Goal: Information Seeking & Learning: Find specific fact

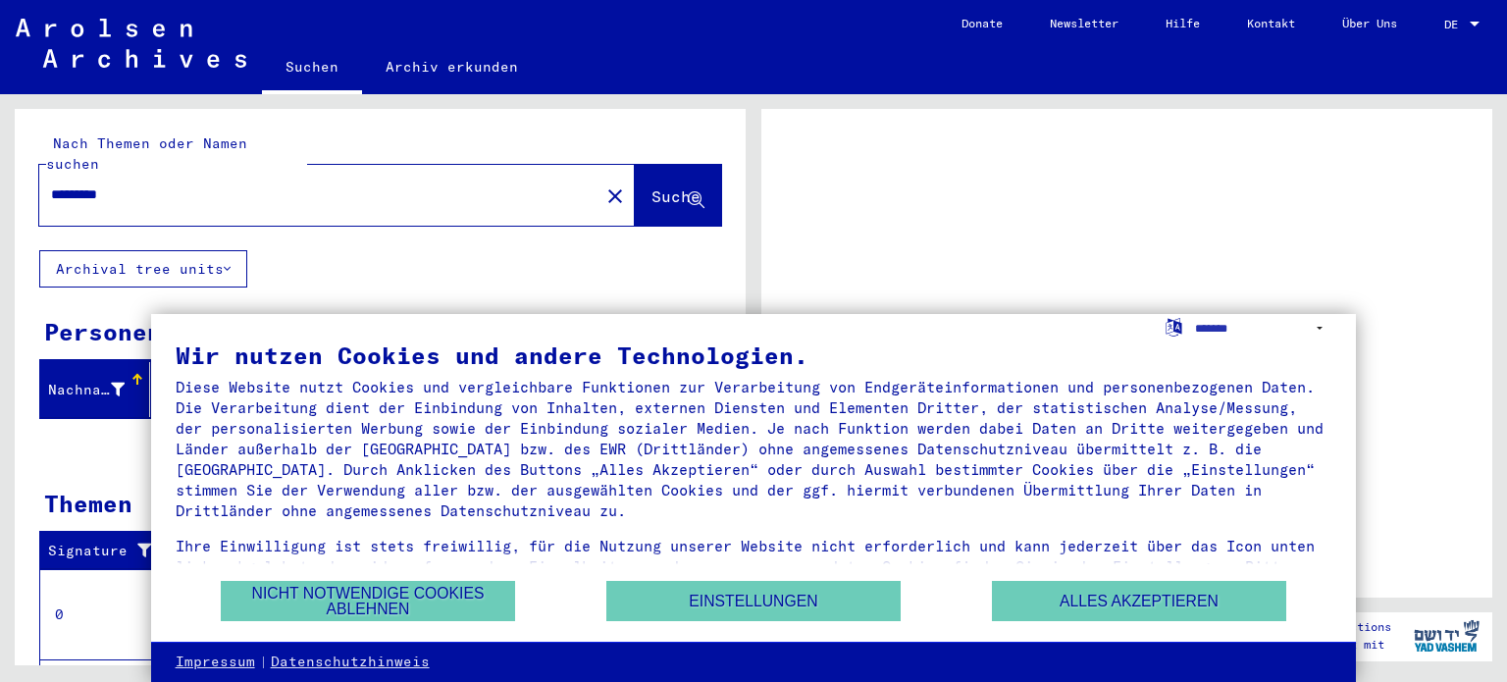
scroll to position [47, 0]
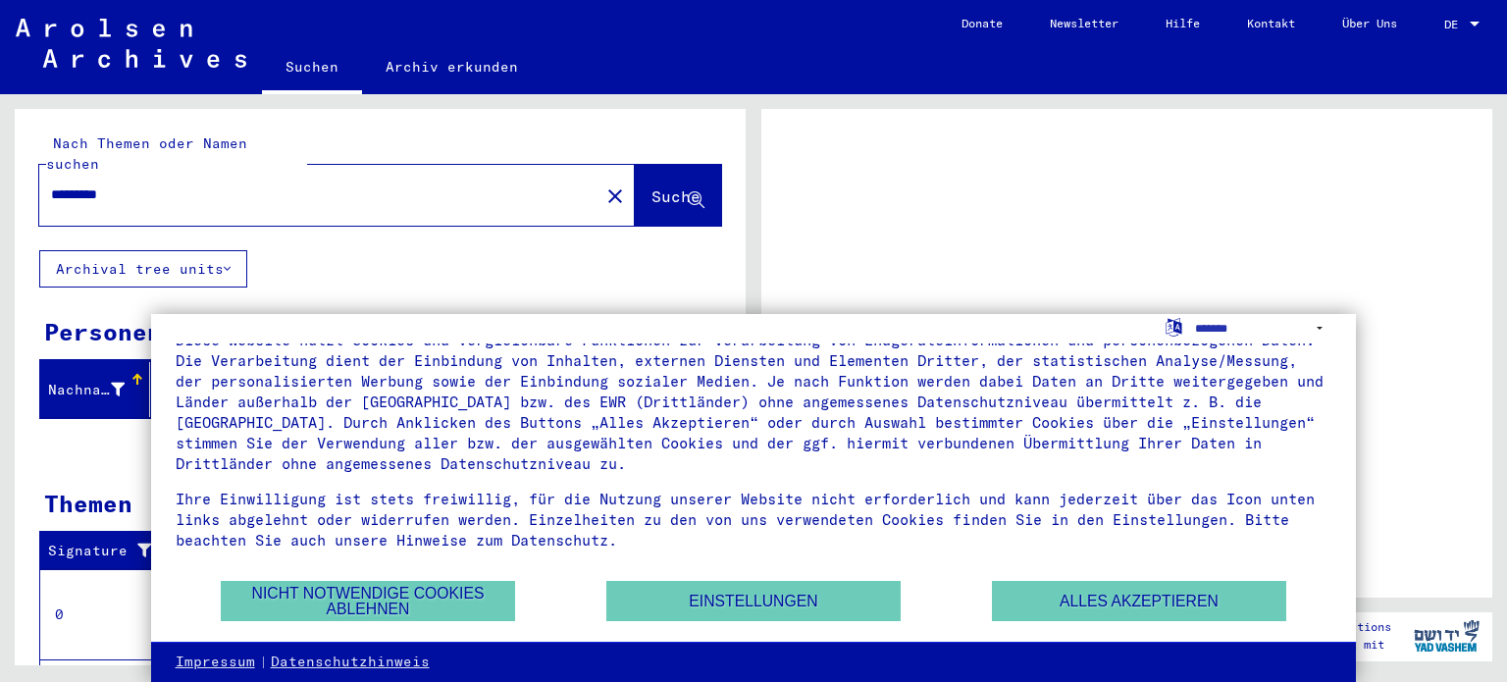
click at [1464, 18] on span "DE" at bounding box center [1456, 25] width 22 height 14
click at [1471, 25] on div at bounding box center [1475, 24] width 10 height 5
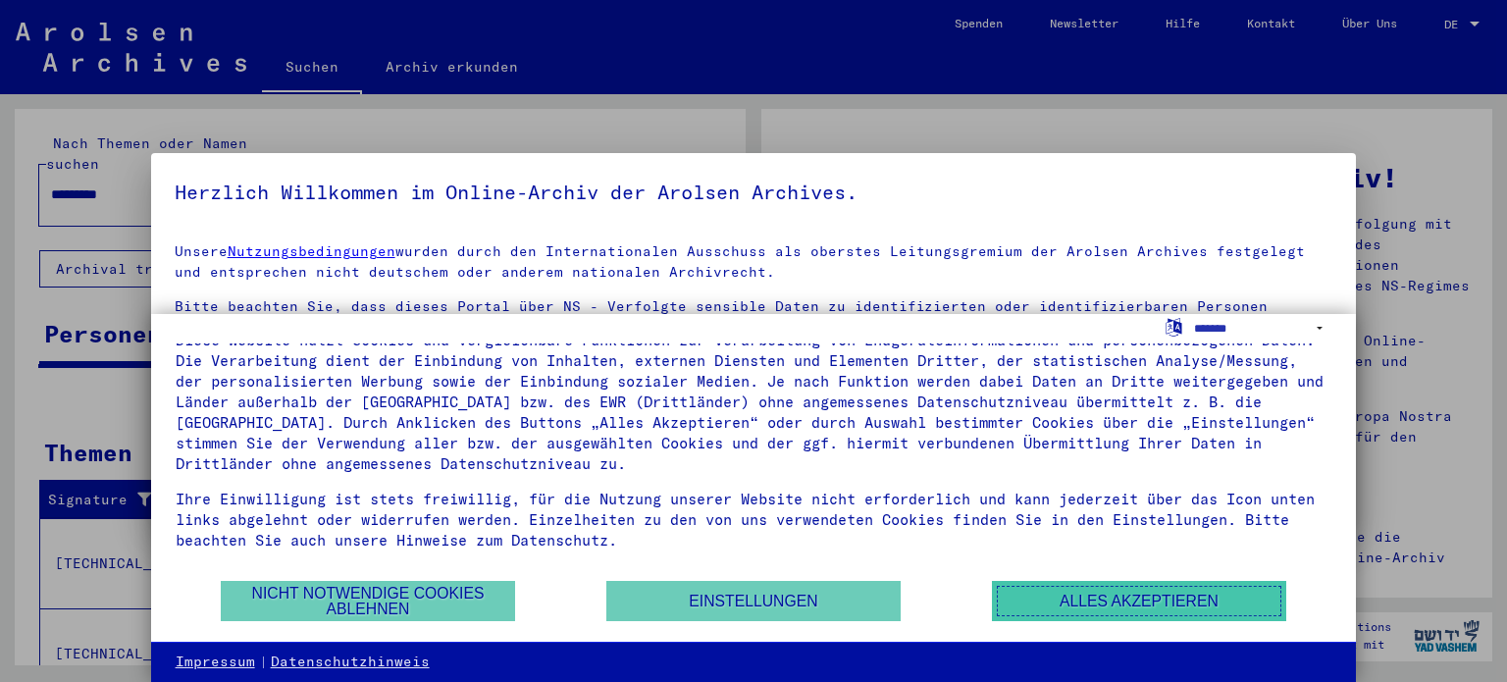
click at [1094, 609] on button "Alles akzeptieren" at bounding box center [1139, 601] width 294 height 40
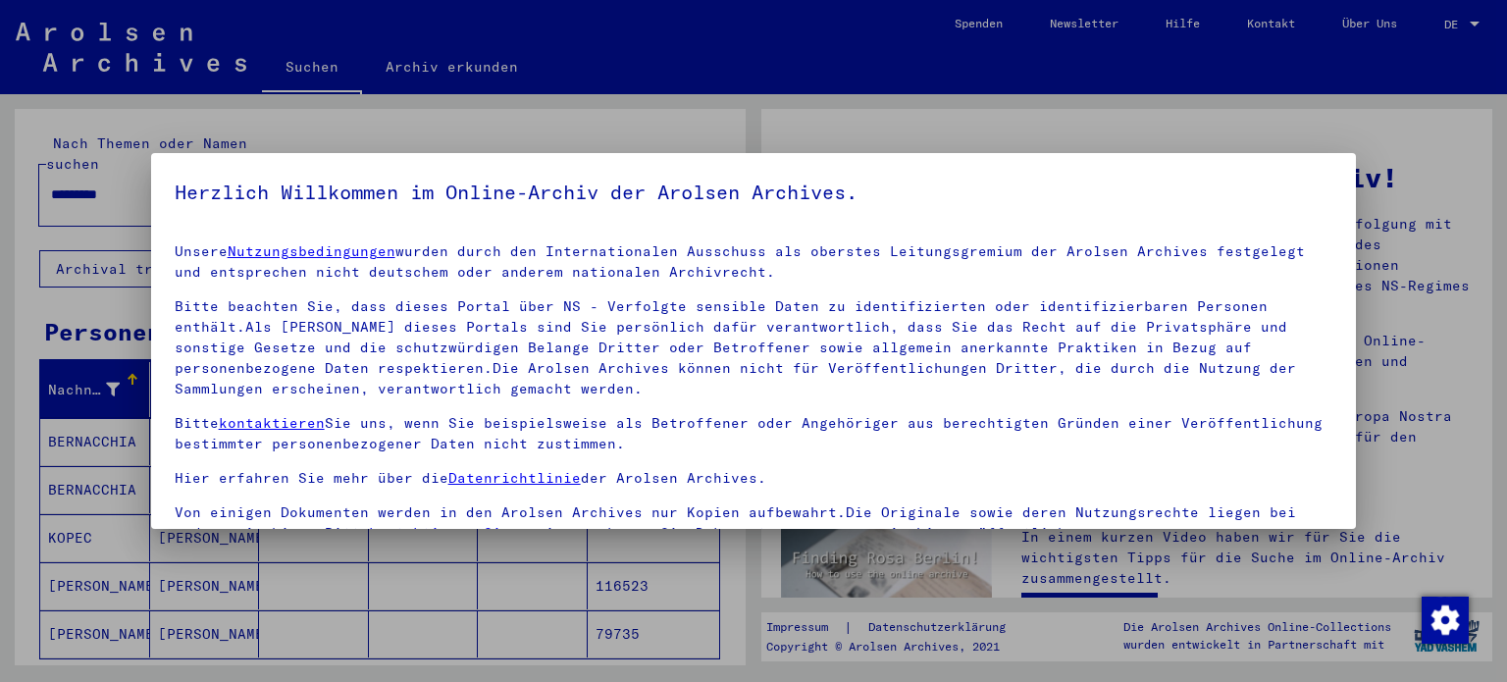
click at [1424, 87] on div at bounding box center [753, 341] width 1507 height 682
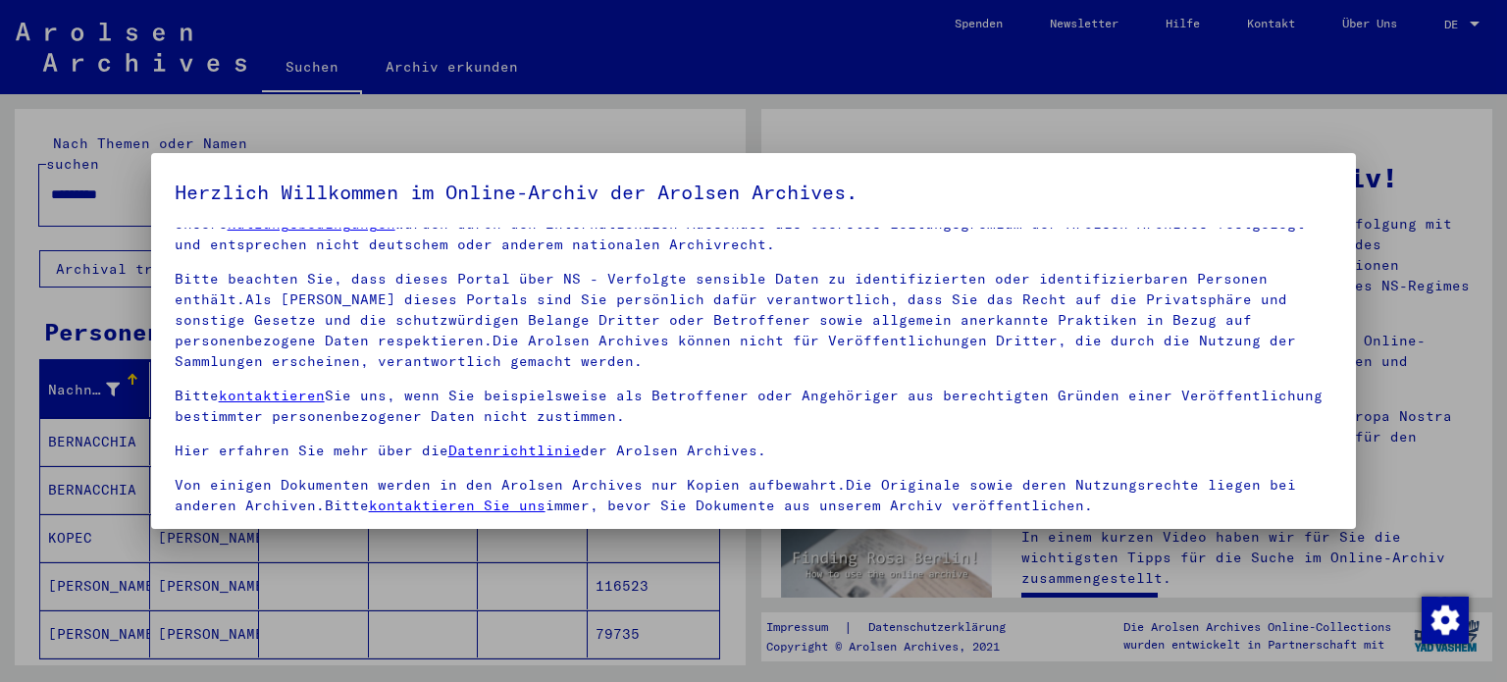
scroll to position [166, 0]
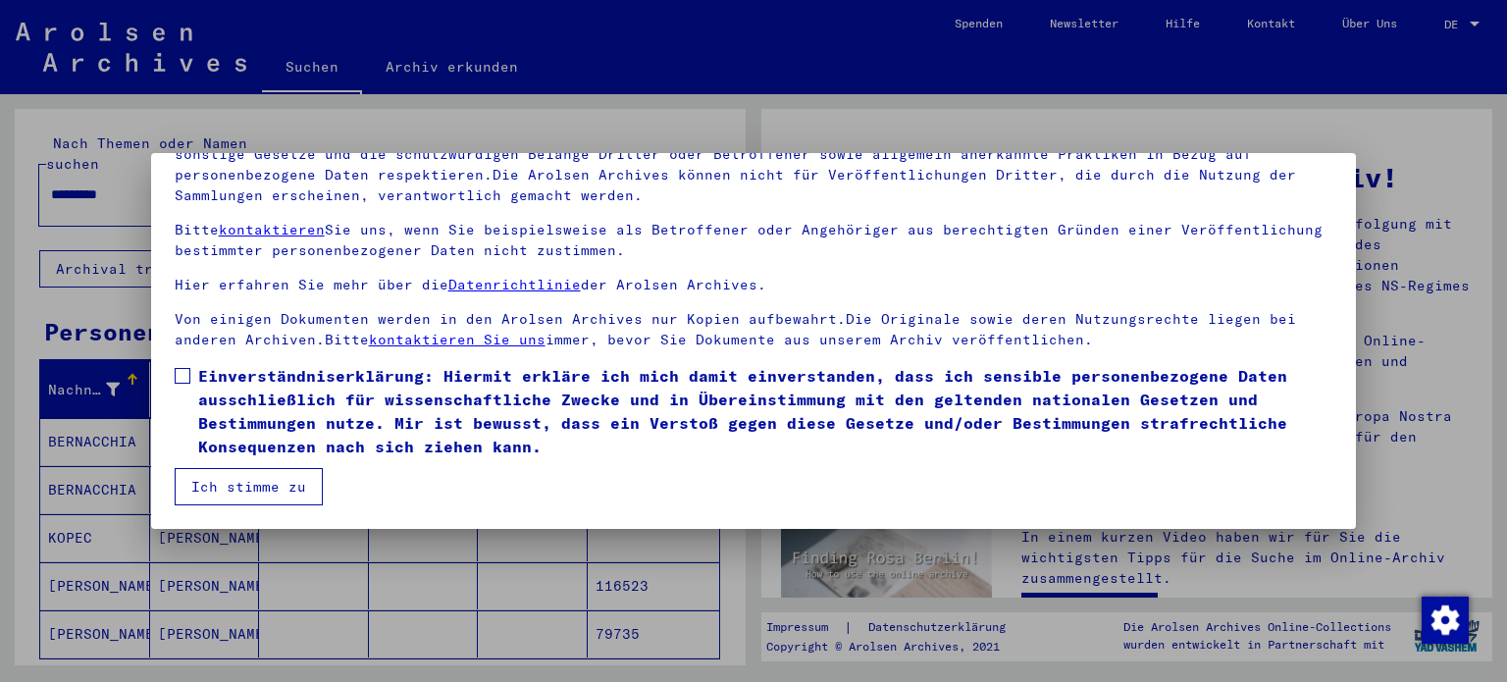
click at [187, 379] on span at bounding box center [183, 376] width 16 height 16
click at [252, 494] on button "Ich stimme zu" at bounding box center [249, 486] width 148 height 37
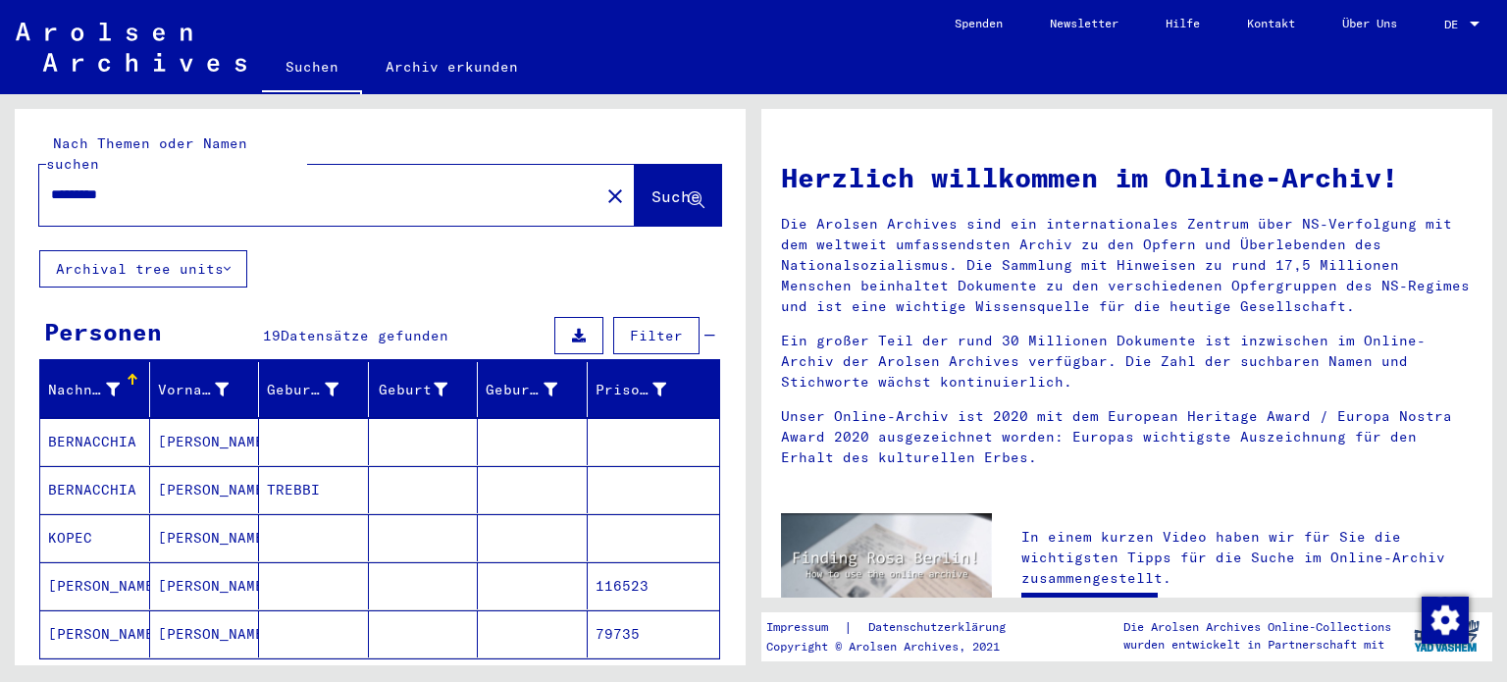
click at [1466, 27] on div at bounding box center [1475, 25] width 18 height 14
click at [1428, 40] on span "English" at bounding box center [1425, 34] width 48 height 15
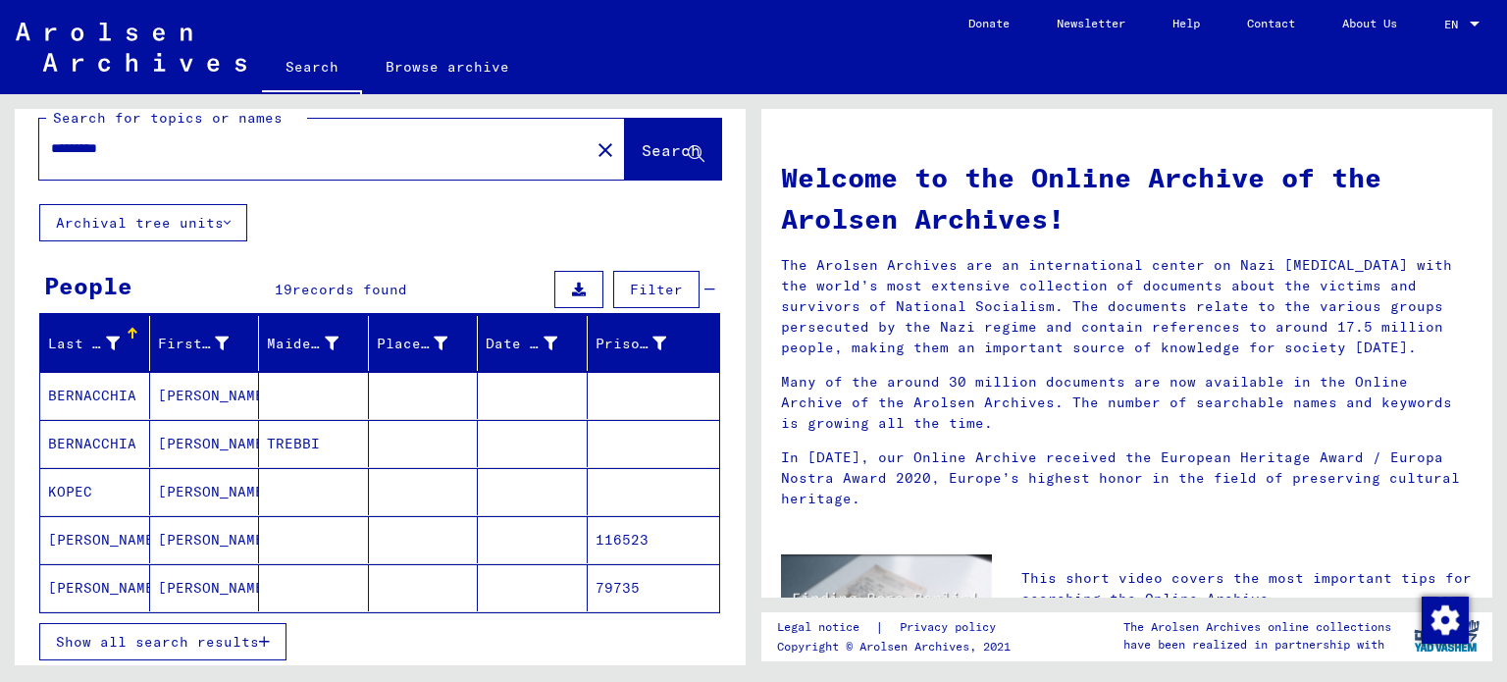
scroll to position [21, 0]
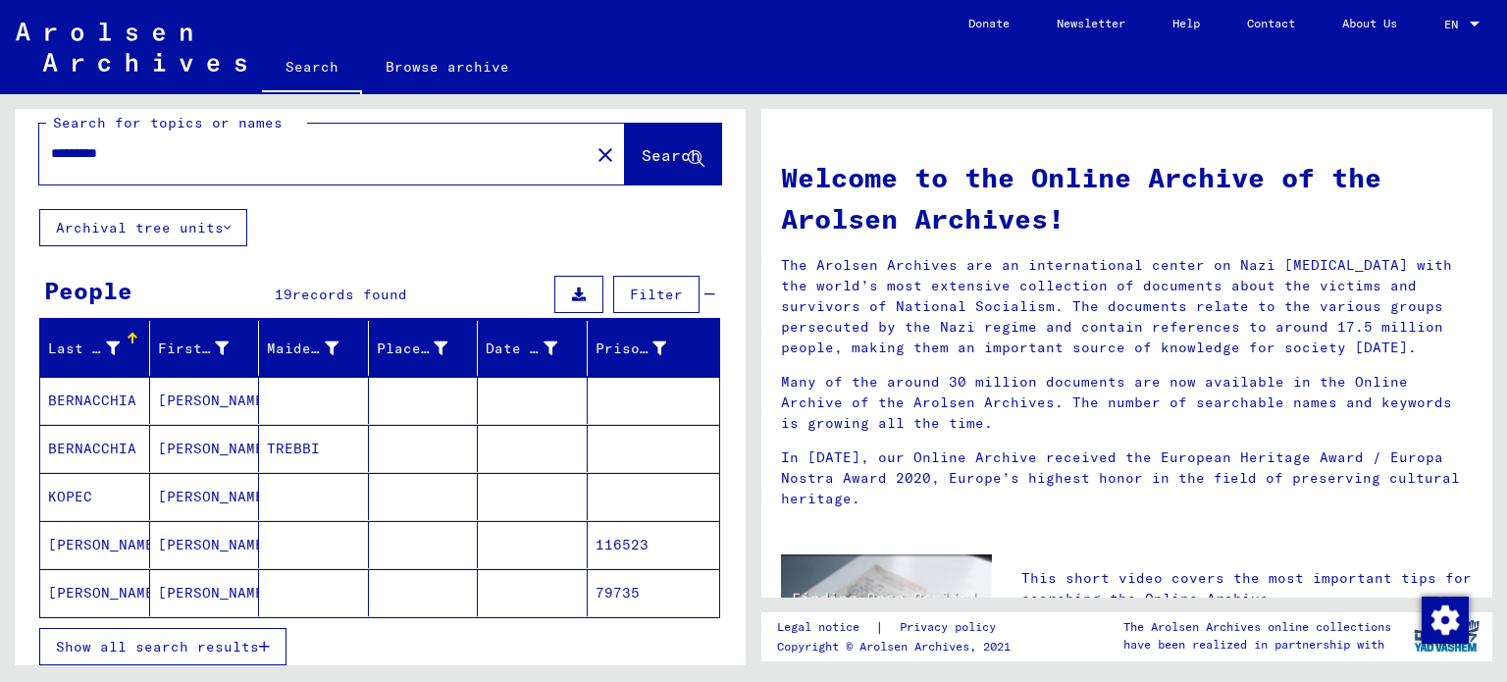
click at [197, 238] on button "Archival tree units" at bounding box center [143, 227] width 208 height 37
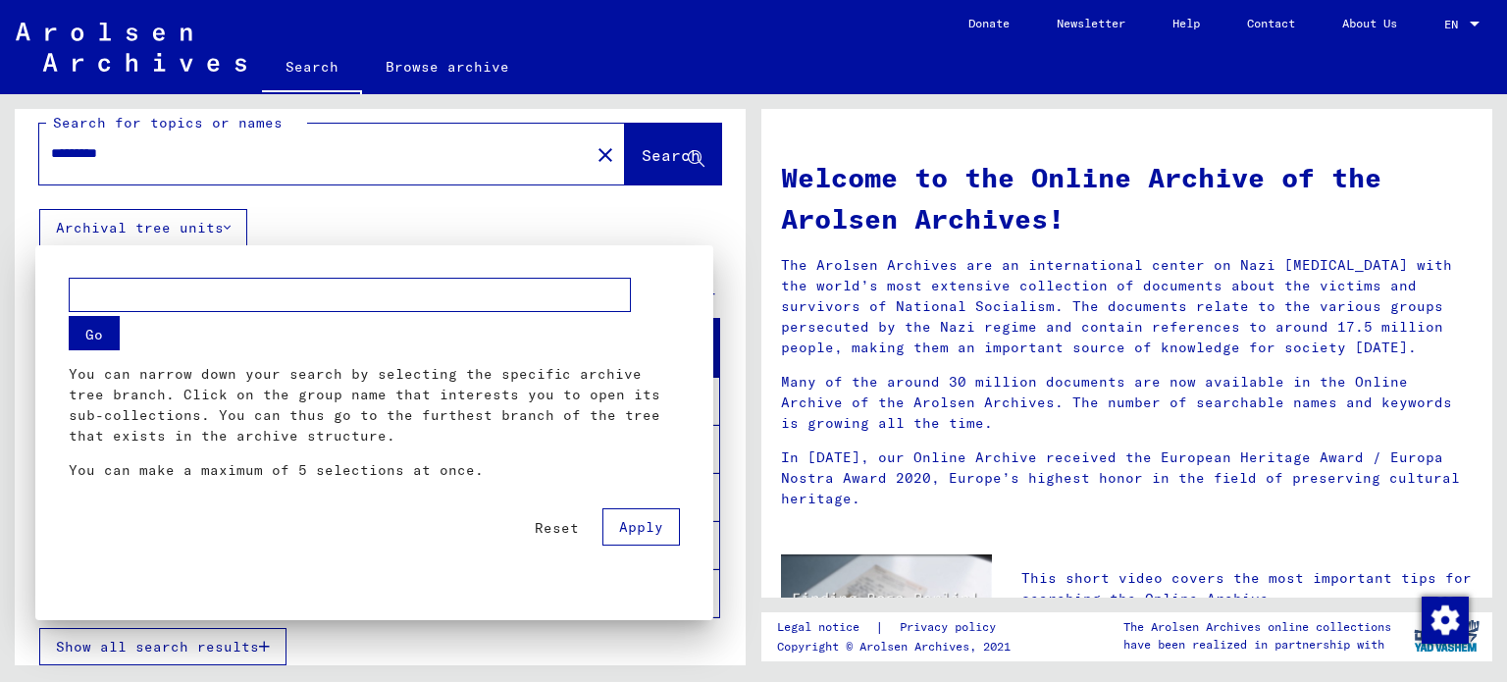
click at [197, 238] on div at bounding box center [753, 341] width 1507 height 682
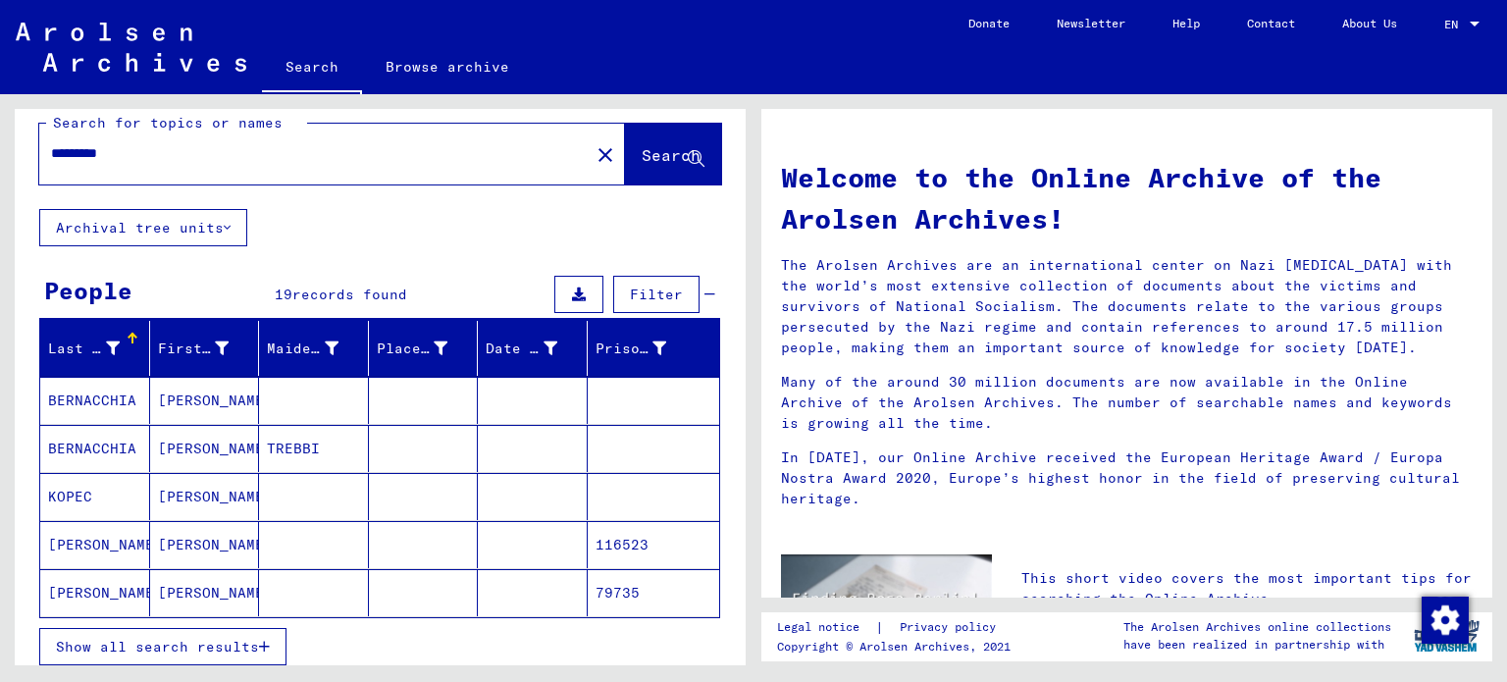
click at [105, 392] on mat-cell "BERNACCHIA" at bounding box center [95, 400] width 110 height 47
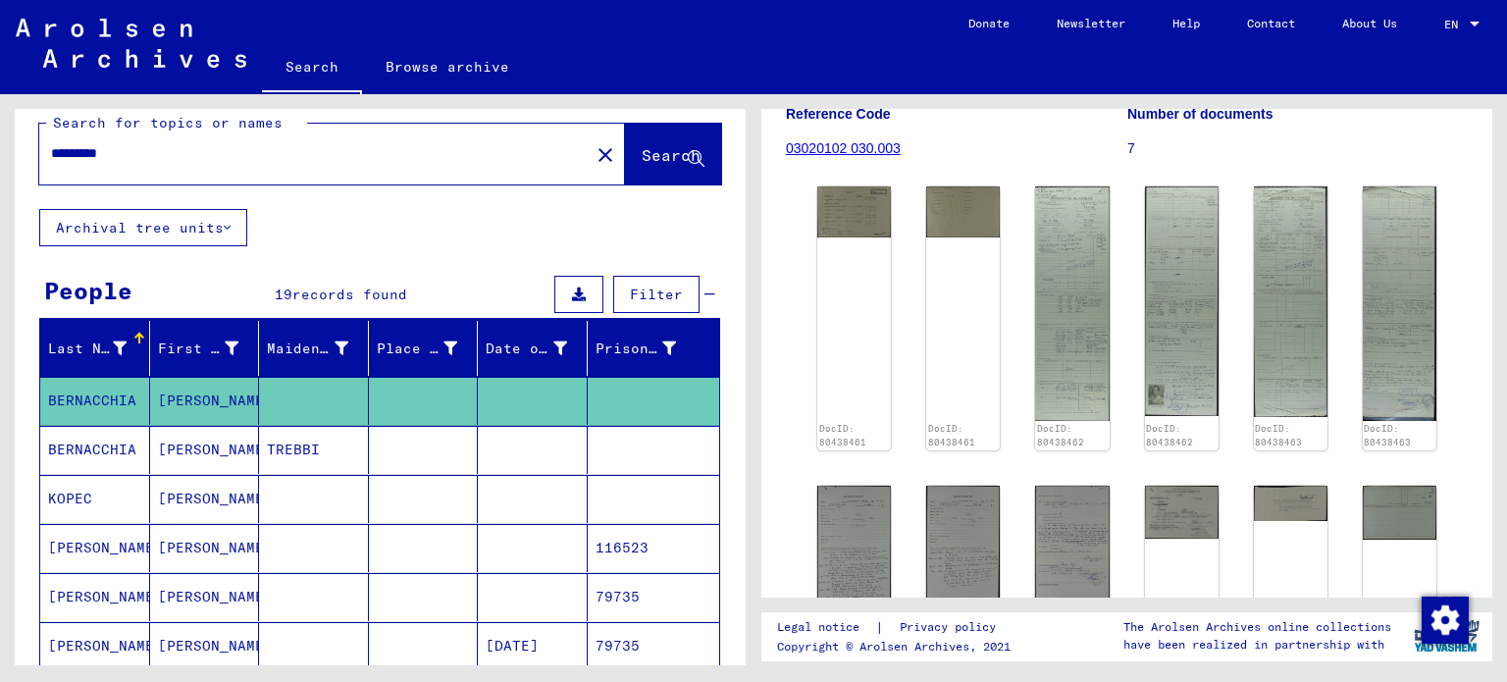
scroll to position [289, 0]
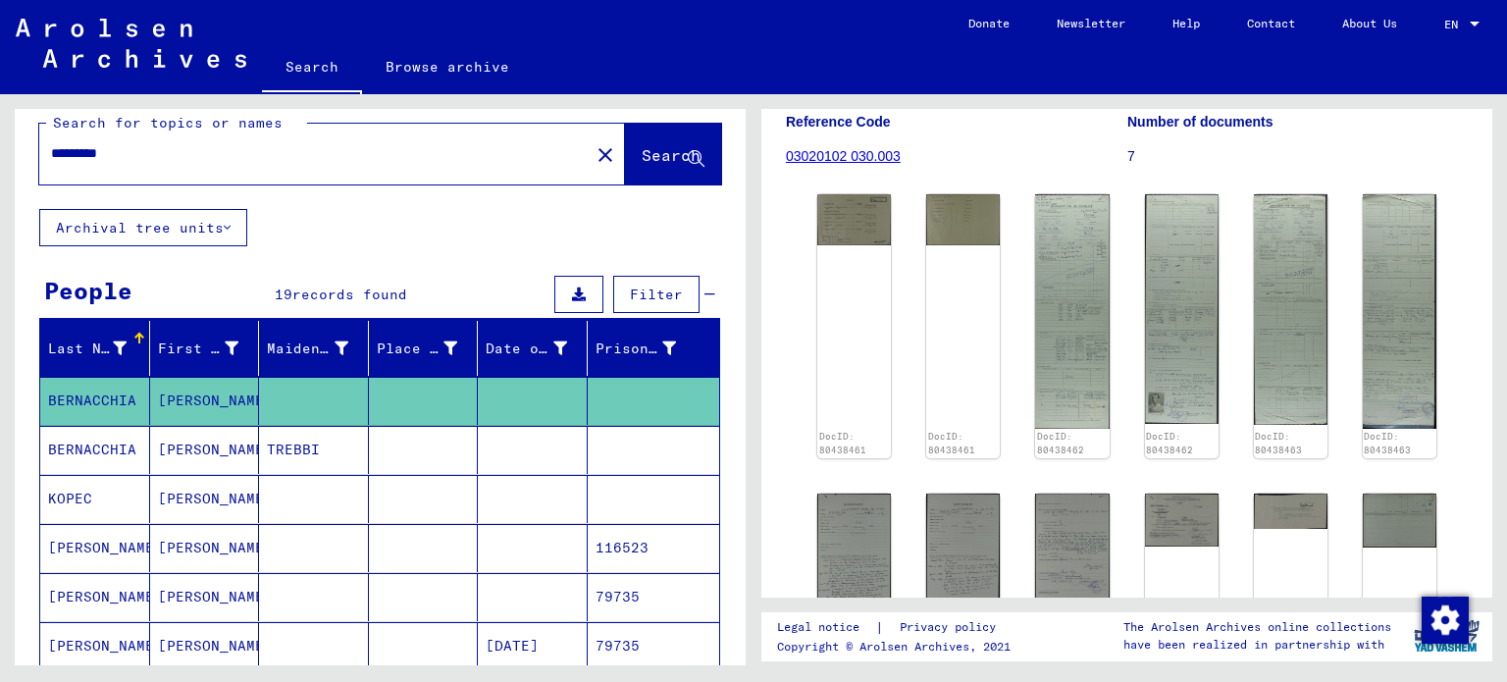
click at [121, 449] on mat-cell "BERNACCHIA" at bounding box center [95, 450] width 110 height 48
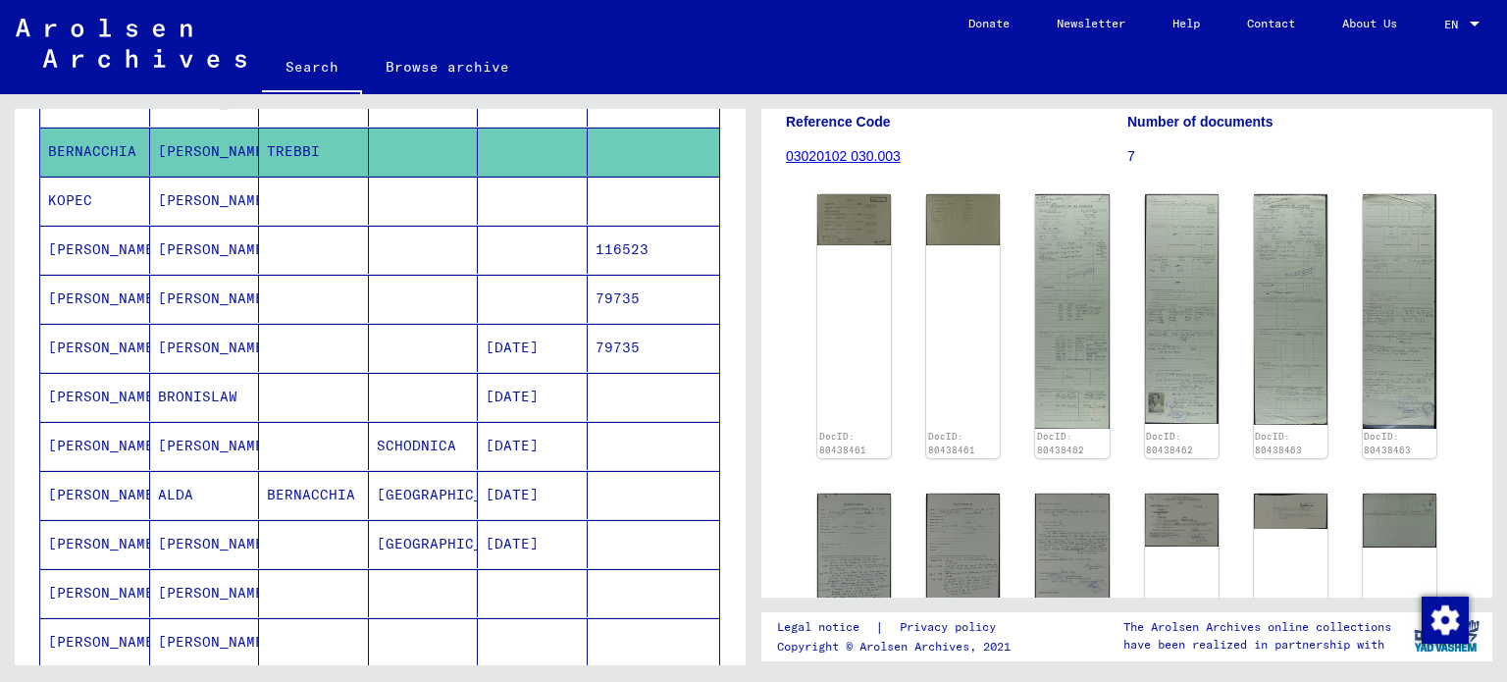
scroll to position [323, 0]
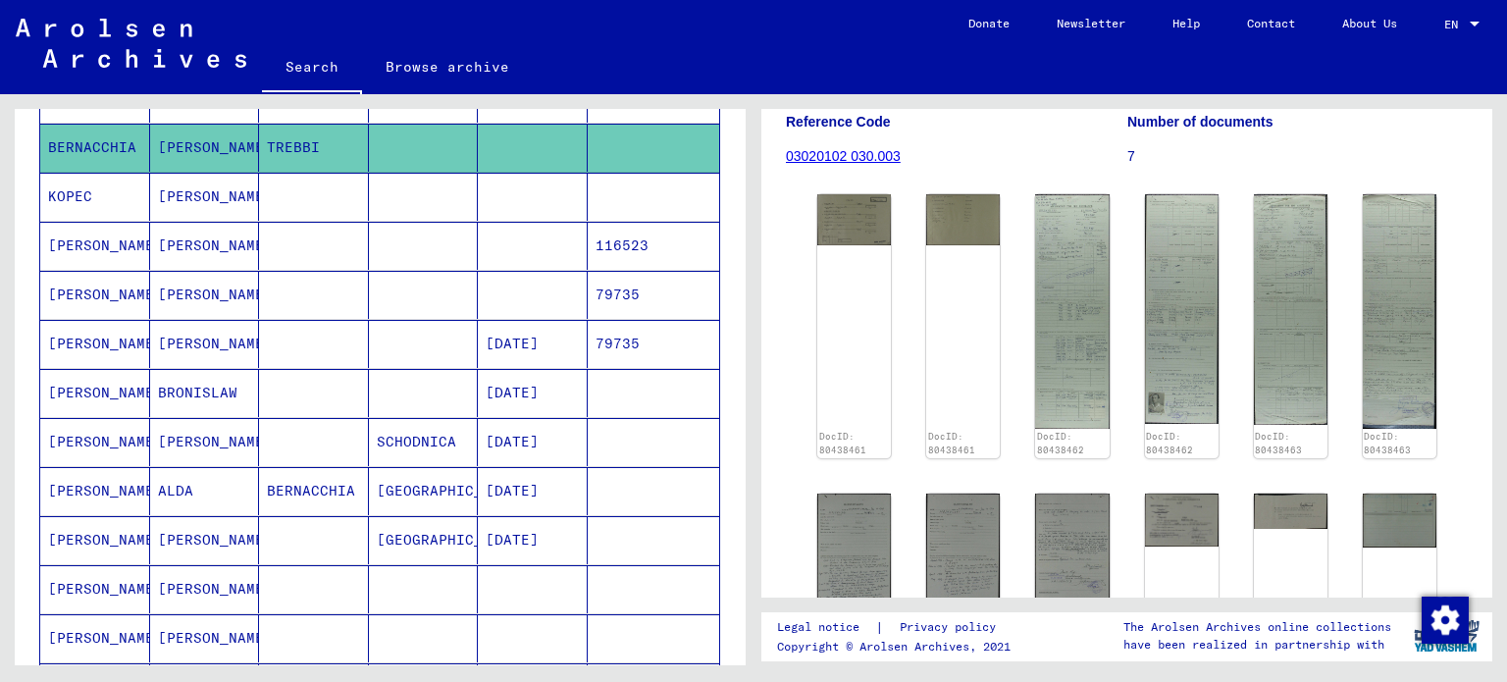
click at [86, 433] on mat-cell "[PERSON_NAME]" at bounding box center [95, 442] width 110 height 48
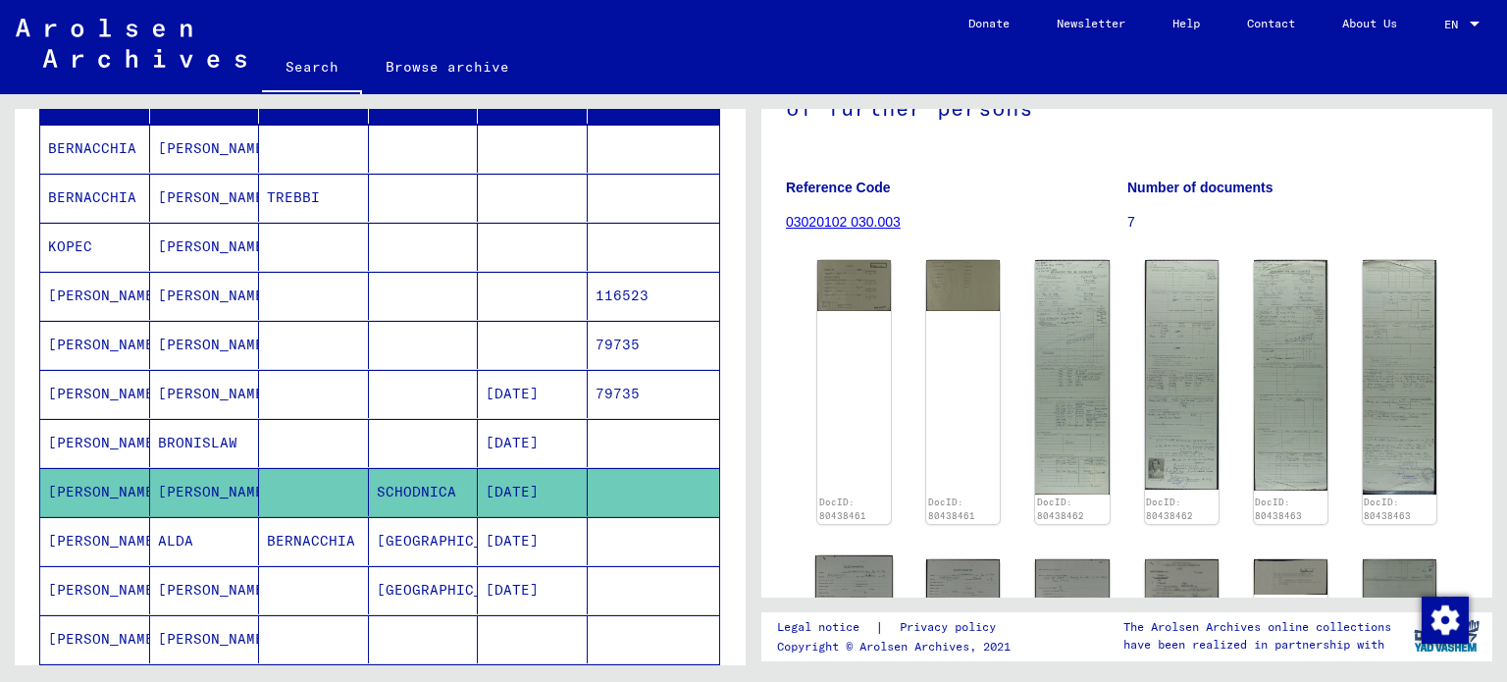
scroll to position [210, 0]
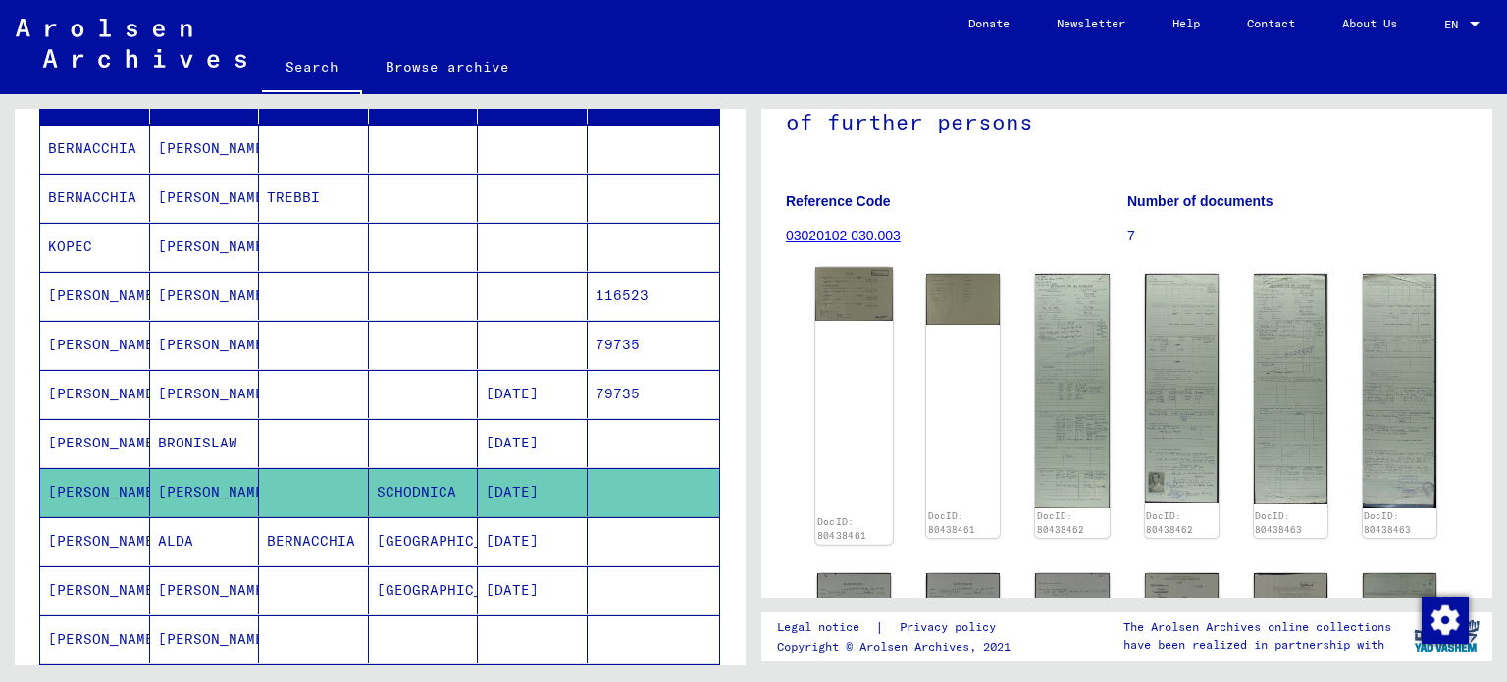
click at [846, 339] on div "DocID: 80438461" at bounding box center [854, 405] width 78 height 277
click at [1118, 292] on div "DocID: 80438461 DocID: 80438461 DocID: 80438462 DocID: 80438462 DocID: 80438463…" at bounding box center [1127, 502] width 635 height 472
click at [1090, 277] on img at bounding box center [1072, 390] width 78 height 246
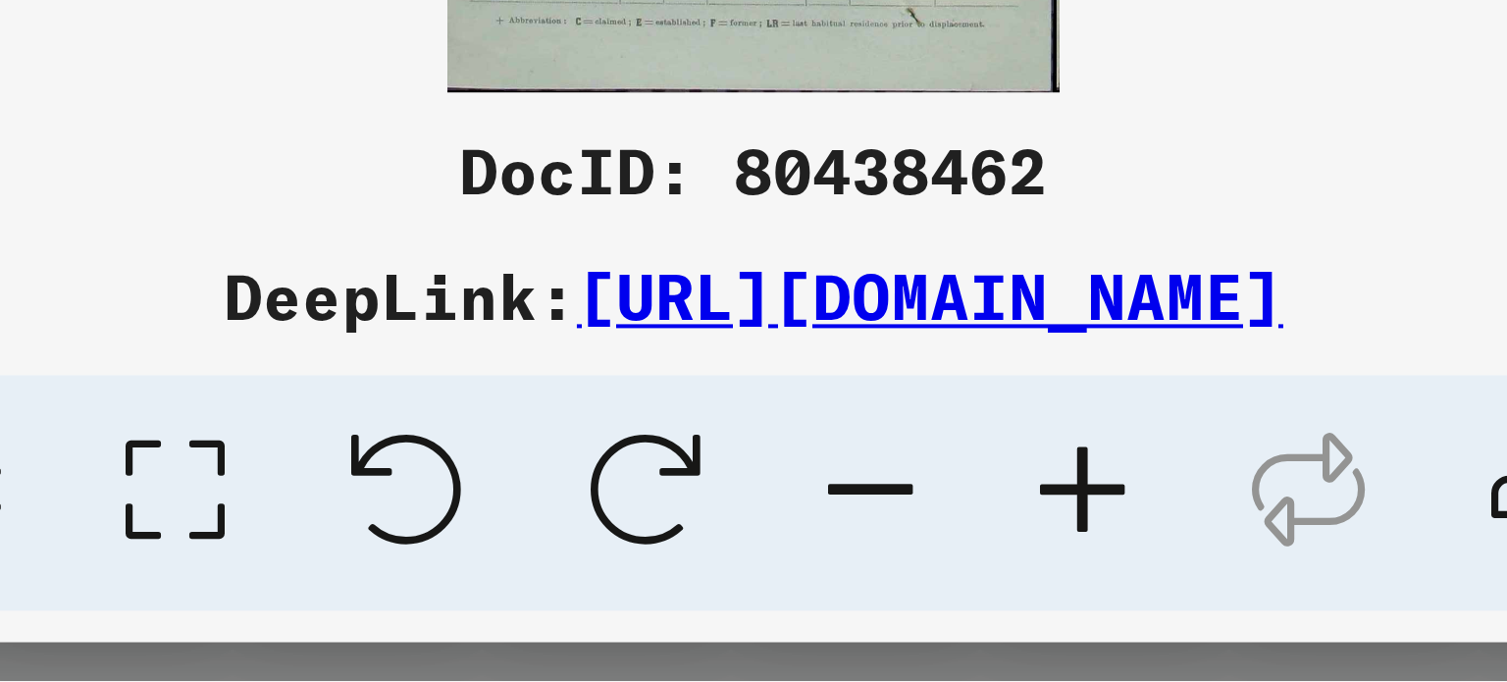
scroll to position [0, 0]
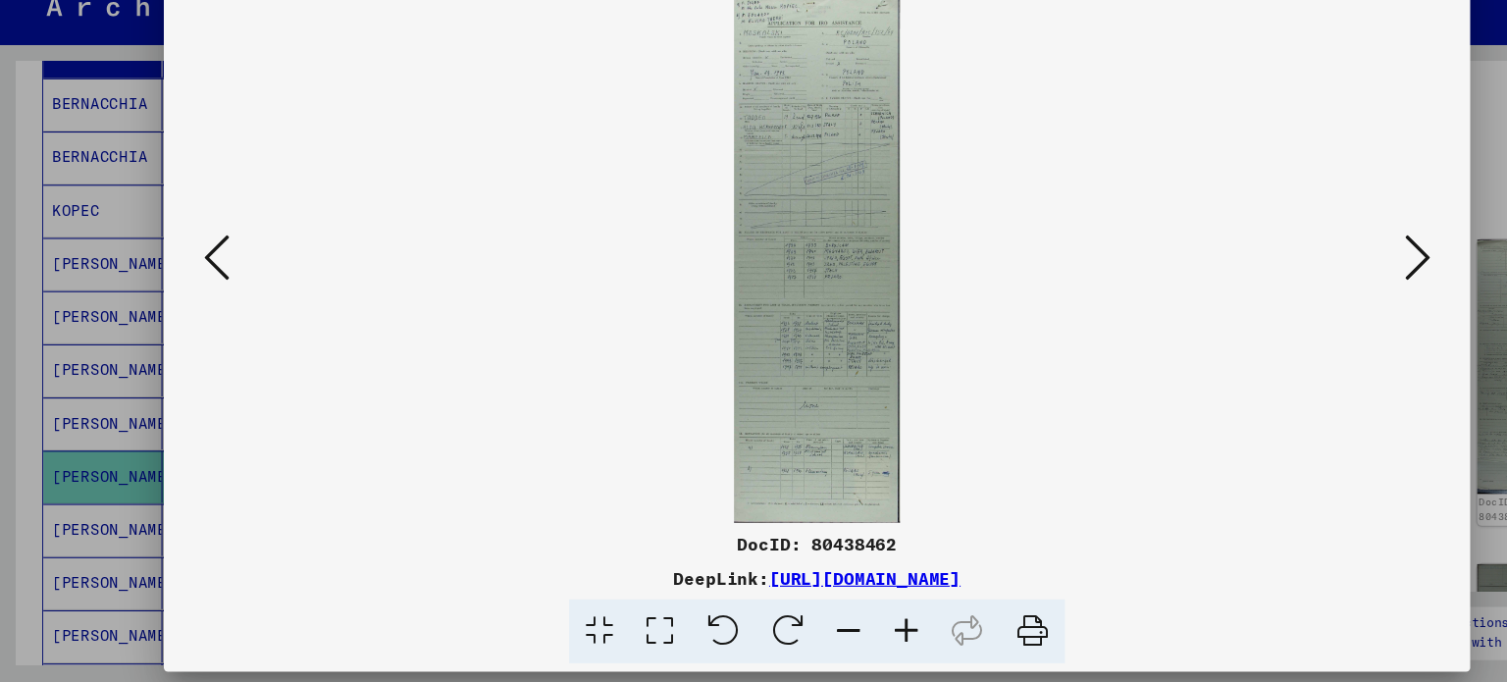
click at [1303, 284] on icon at bounding box center [1307, 290] width 24 height 47
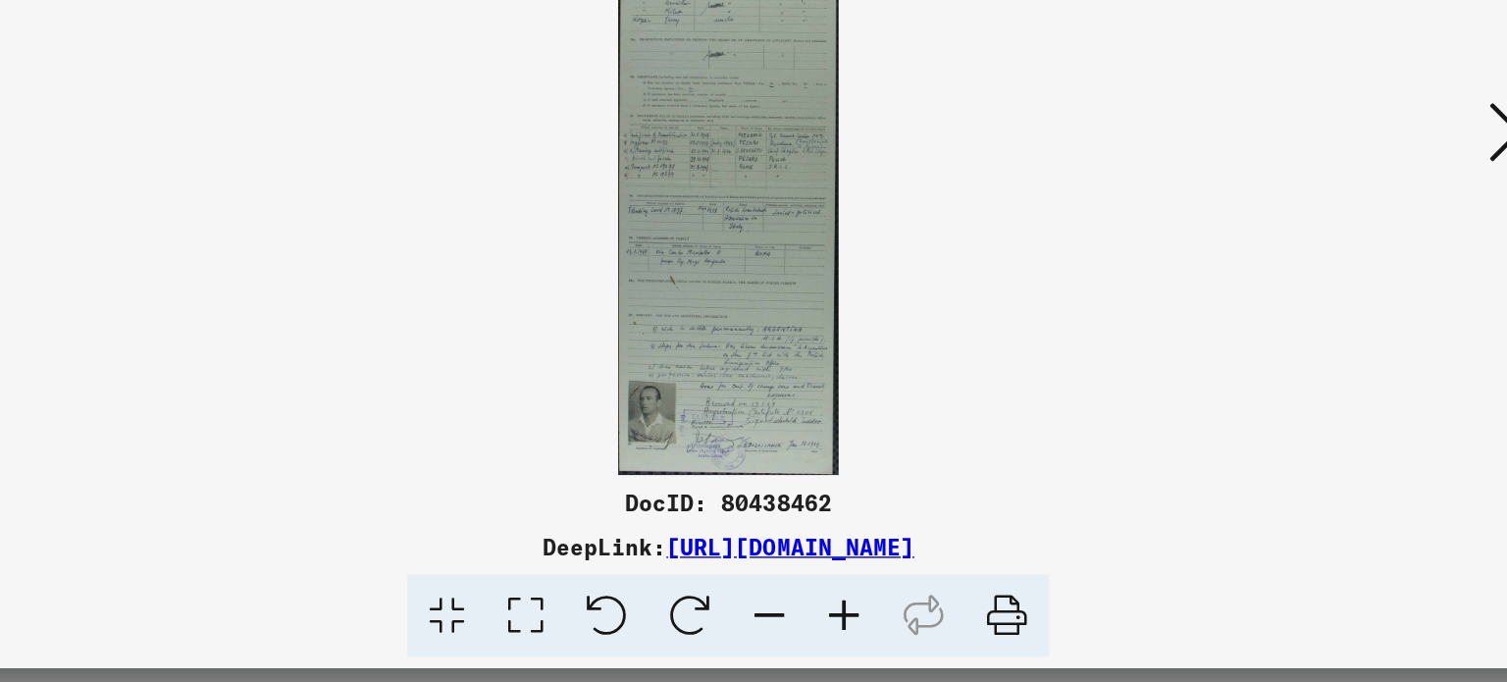
click at [1302, 301] on icon at bounding box center [1307, 290] width 24 height 47
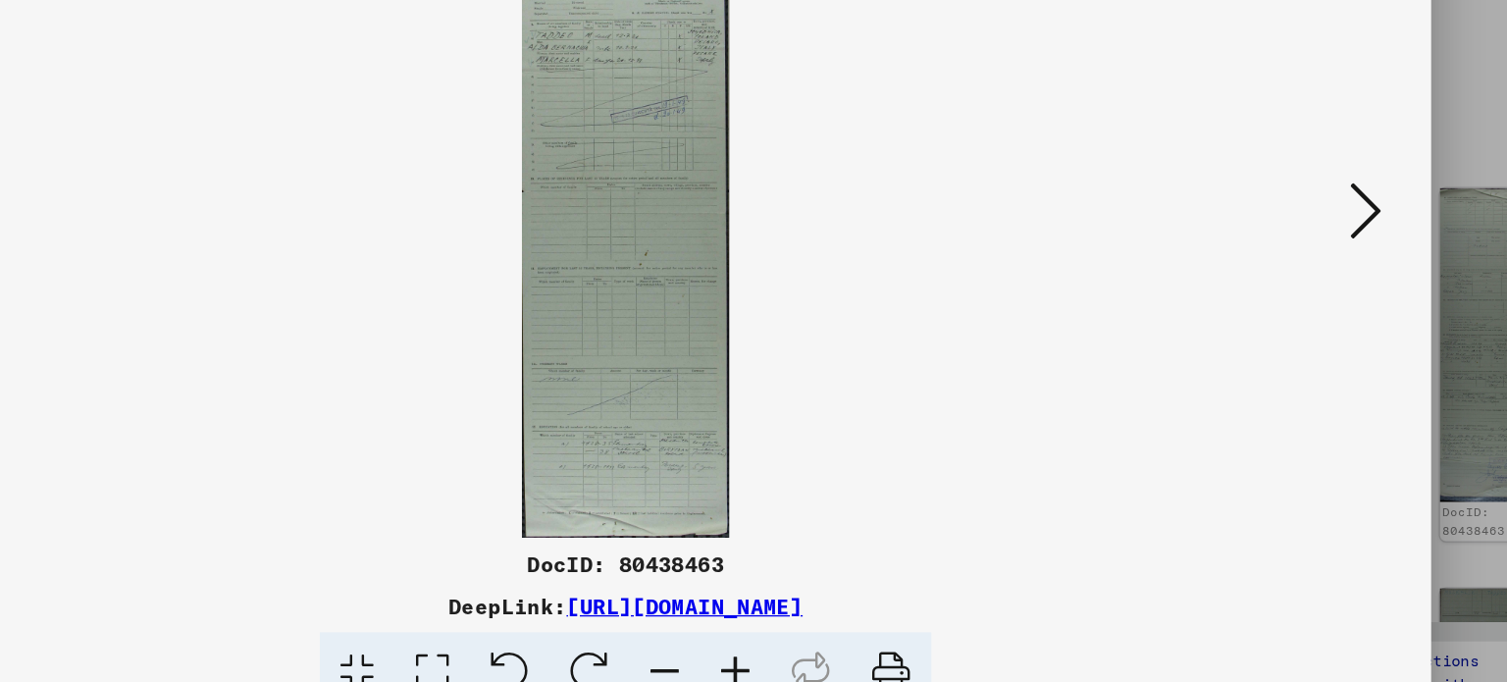
click at [1316, 282] on icon at bounding box center [1307, 290] width 24 height 47
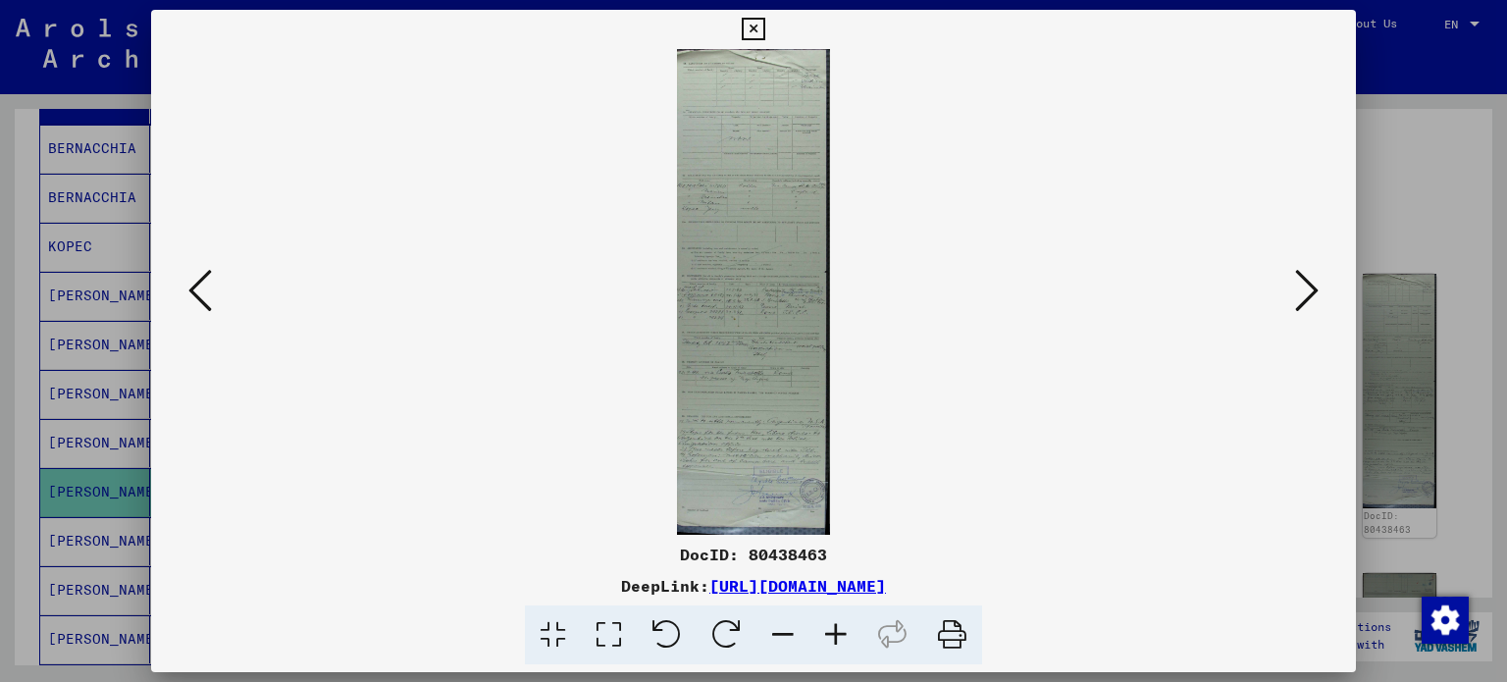
click at [1312, 293] on icon at bounding box center [1307, 290] width 24 height 47
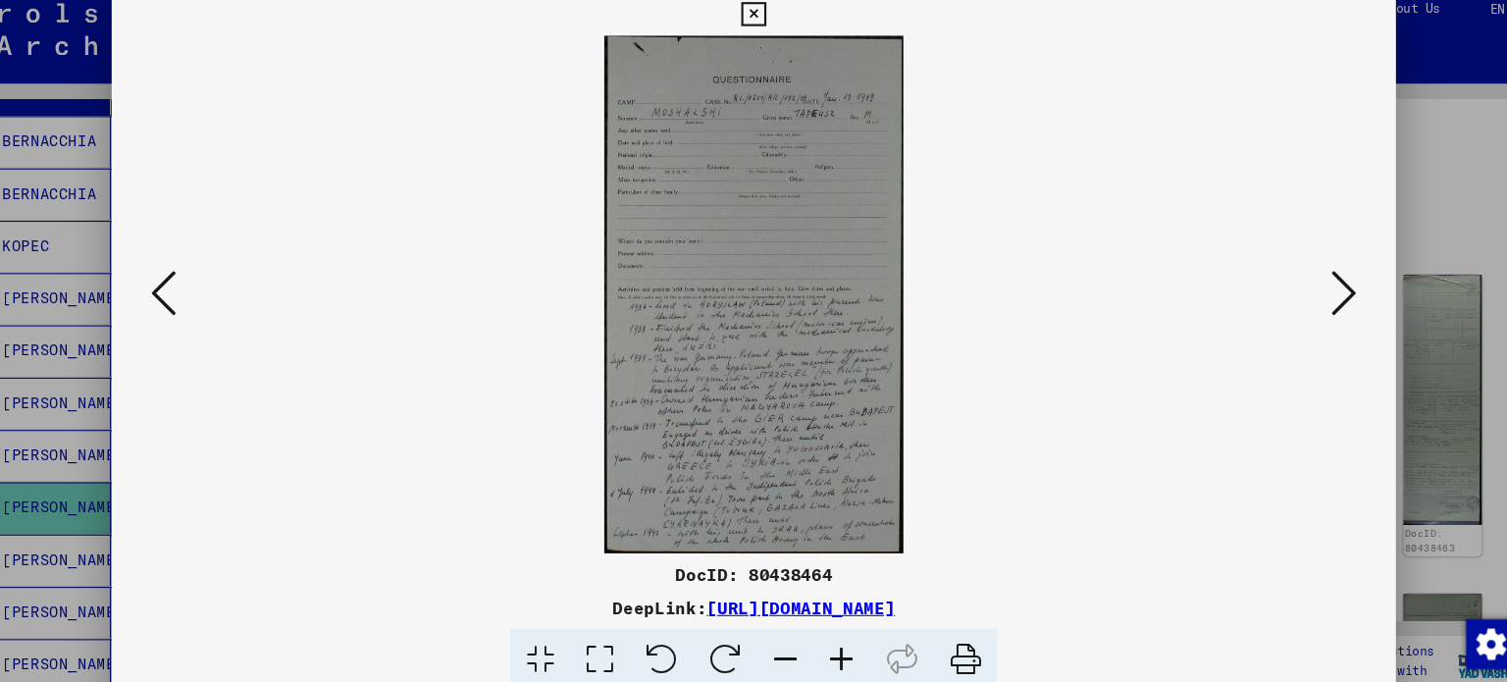
click at [1316, 303] on icon at bounding box center [1307, 290] width 24 height 47
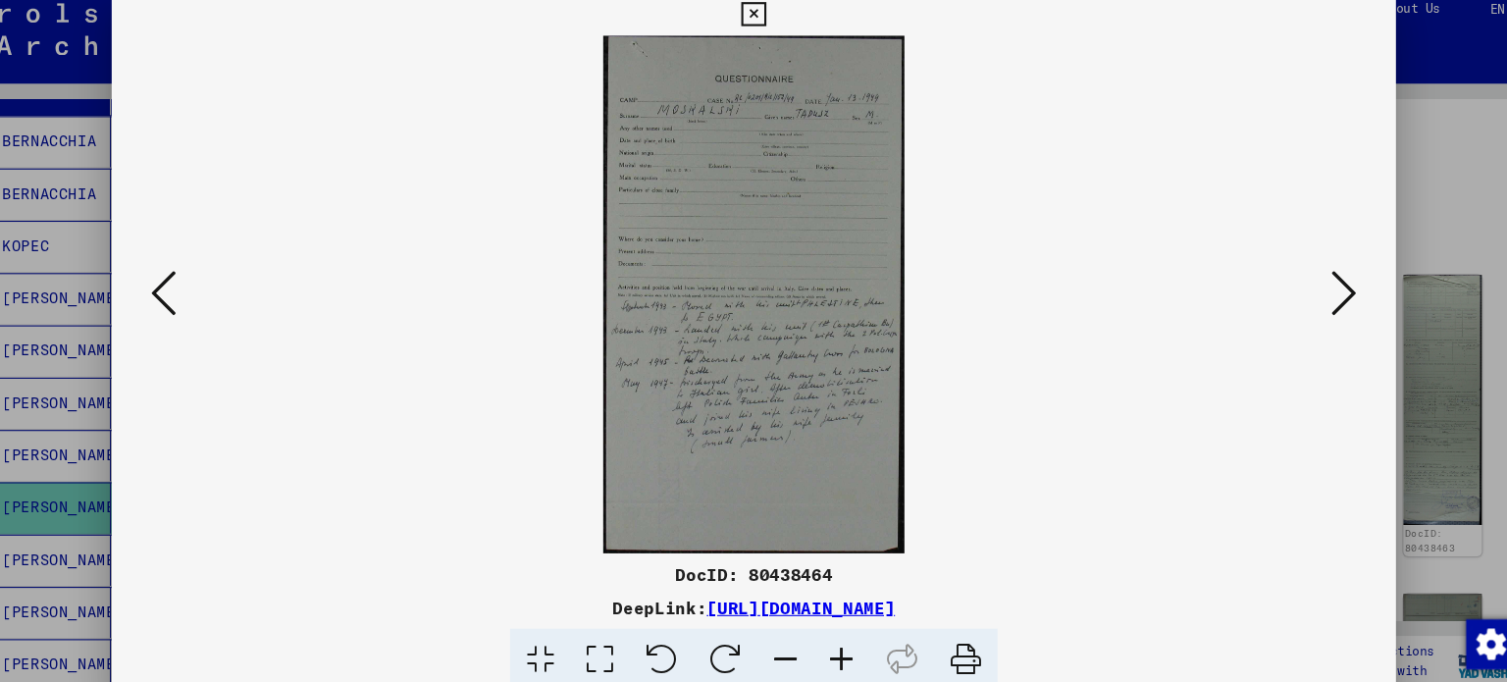
click at [1301, 297] on icon at bounding box center [1307, 290] width 24 height 47
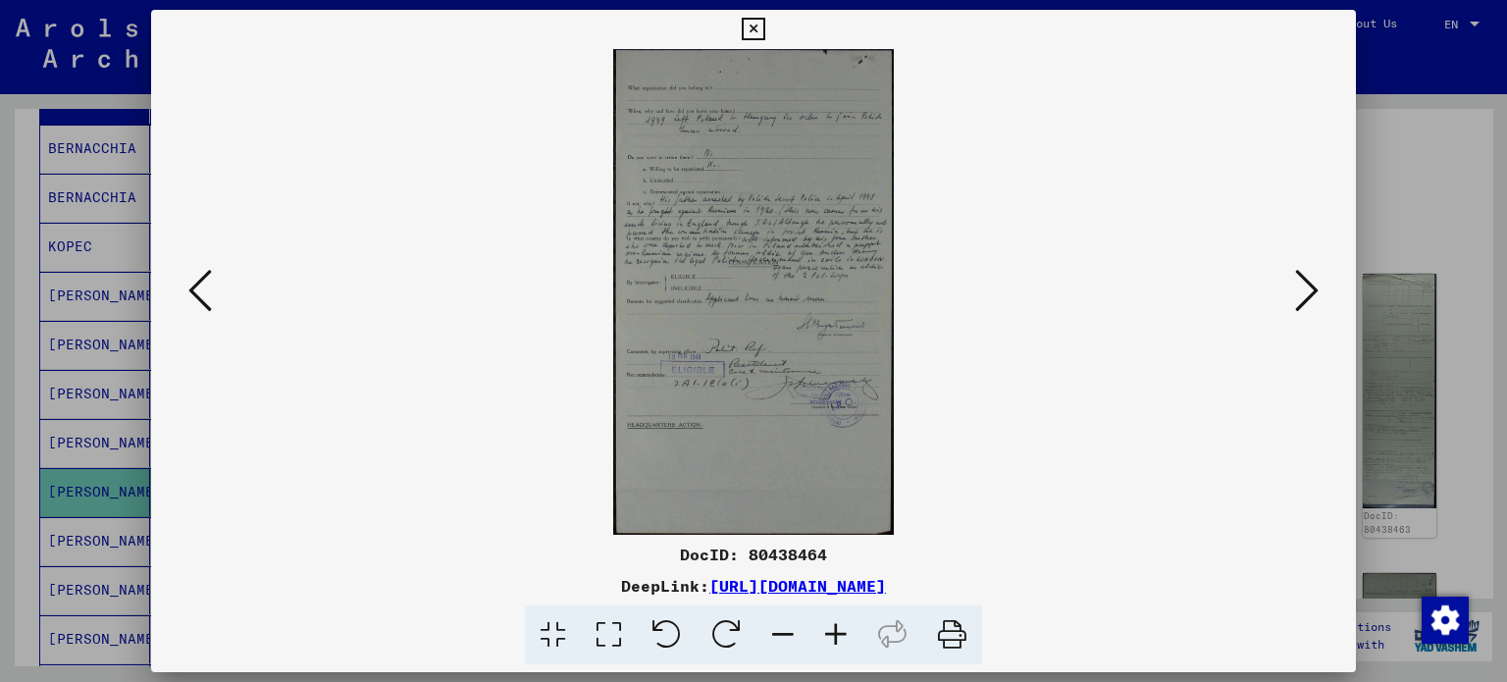
click at [1297, 291] on icon at bounding box center [1307, 290] width 24 height 47
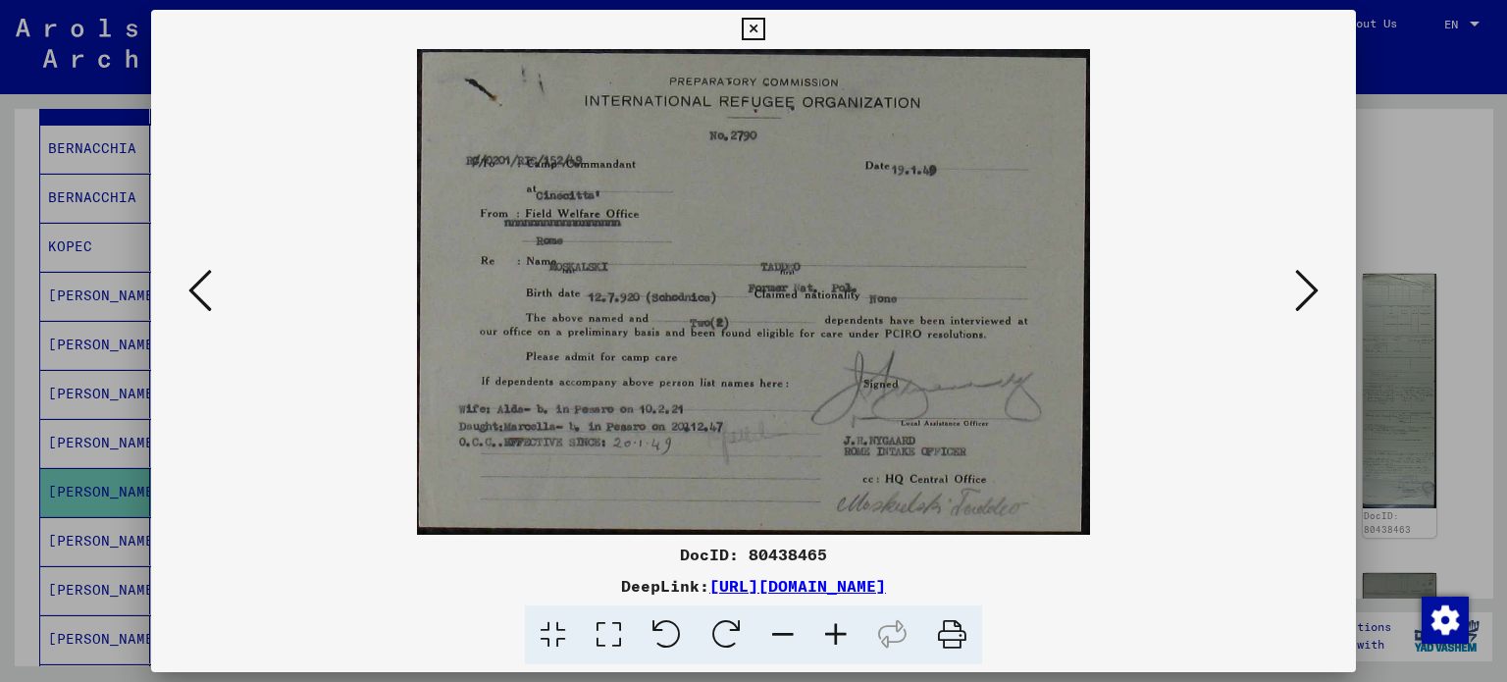
click at [1297, 291] on icon at bounding box center [1307, 290] width 24 height 47
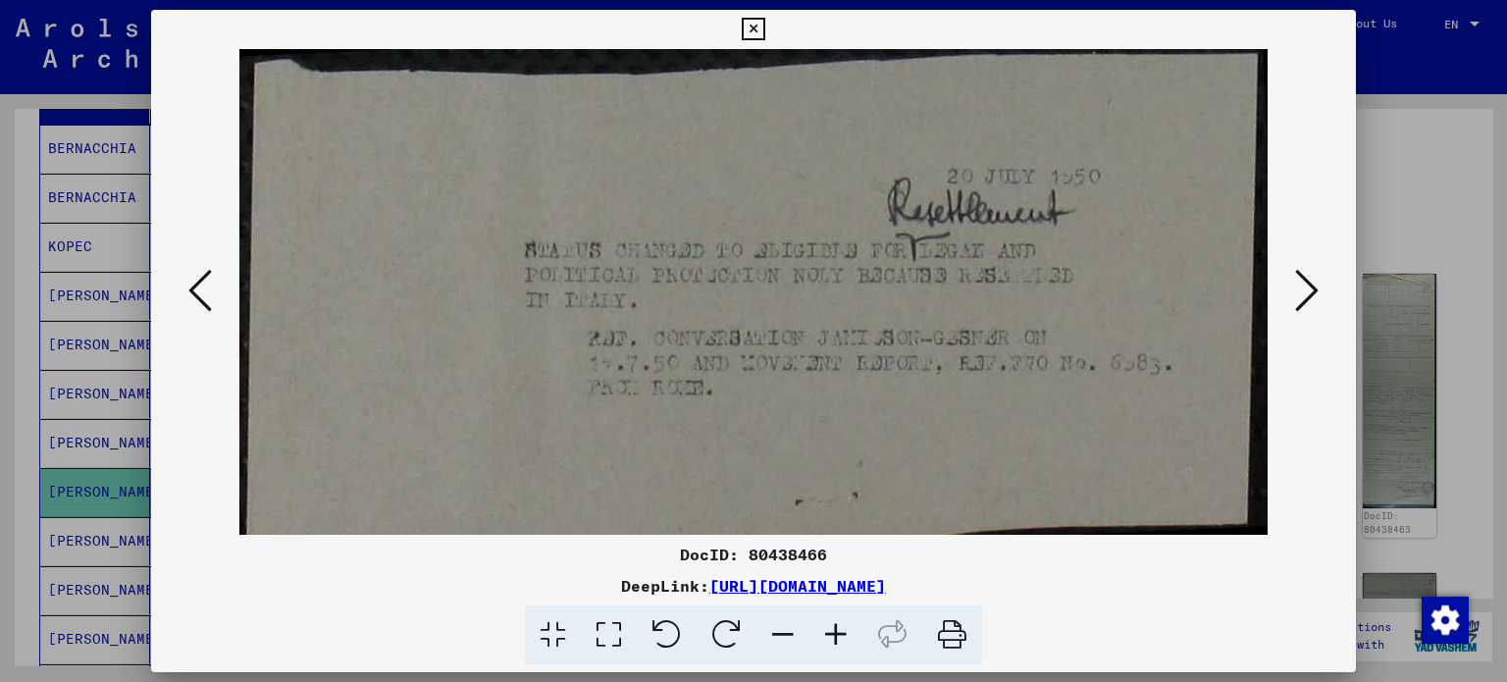
click at [1297, 291] on icon at bounding box center [1307, 290] width 24 height 47
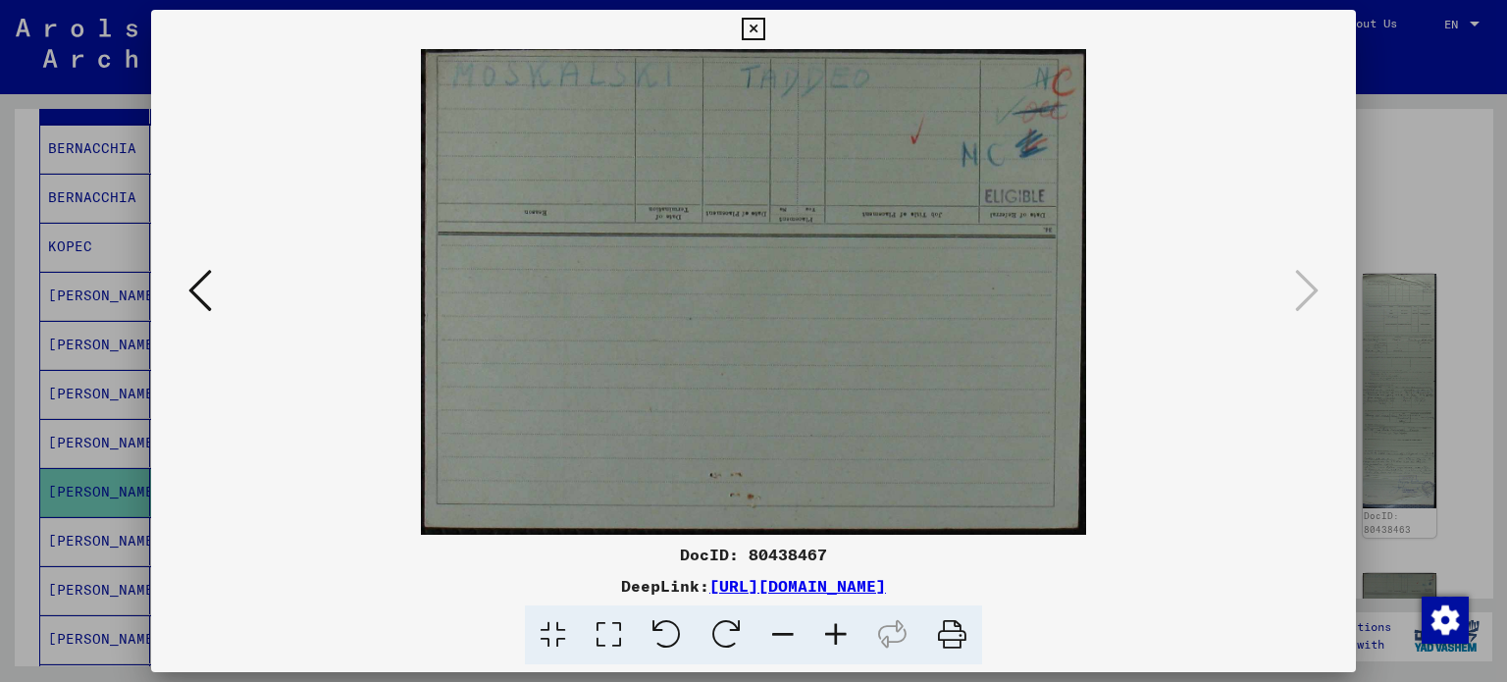
click at [1416, 79] on div at bounding box center [753, 341] width 1507 height 682
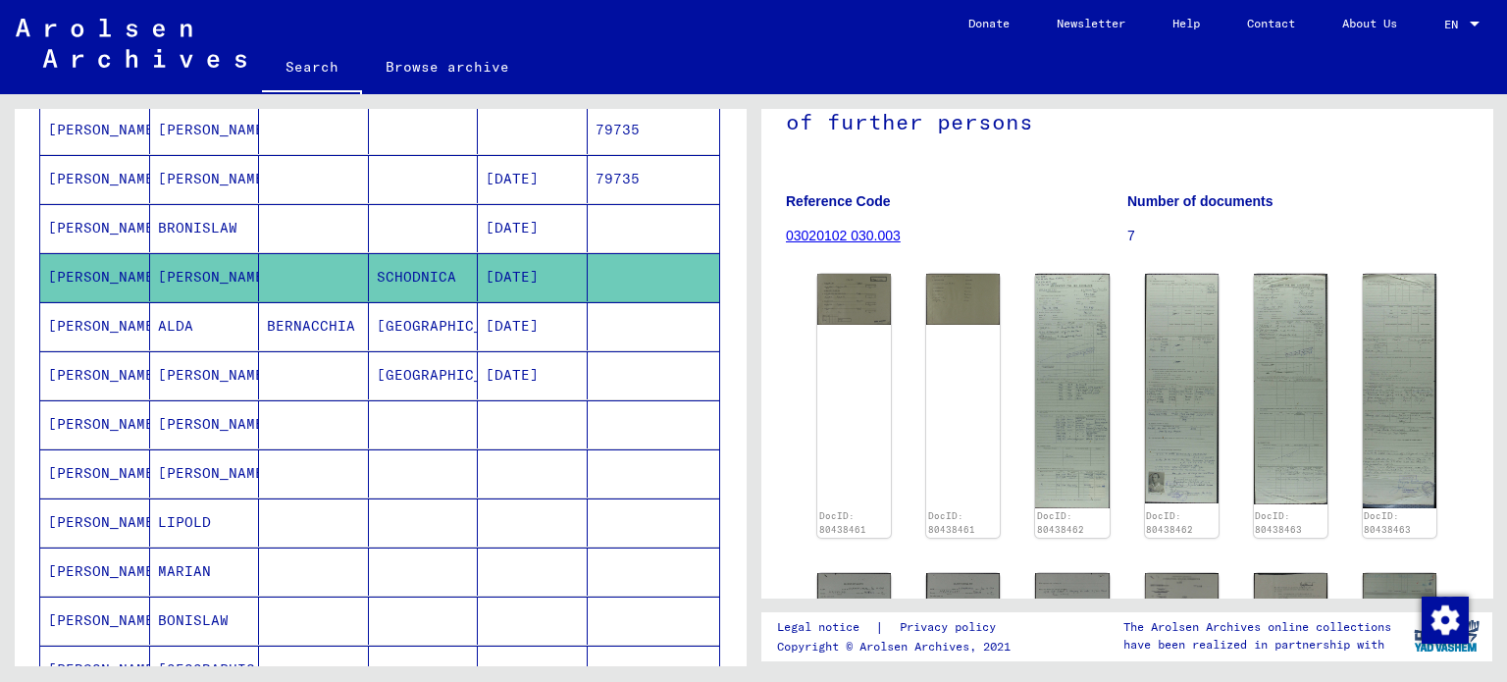
scroll to position [498, 0]
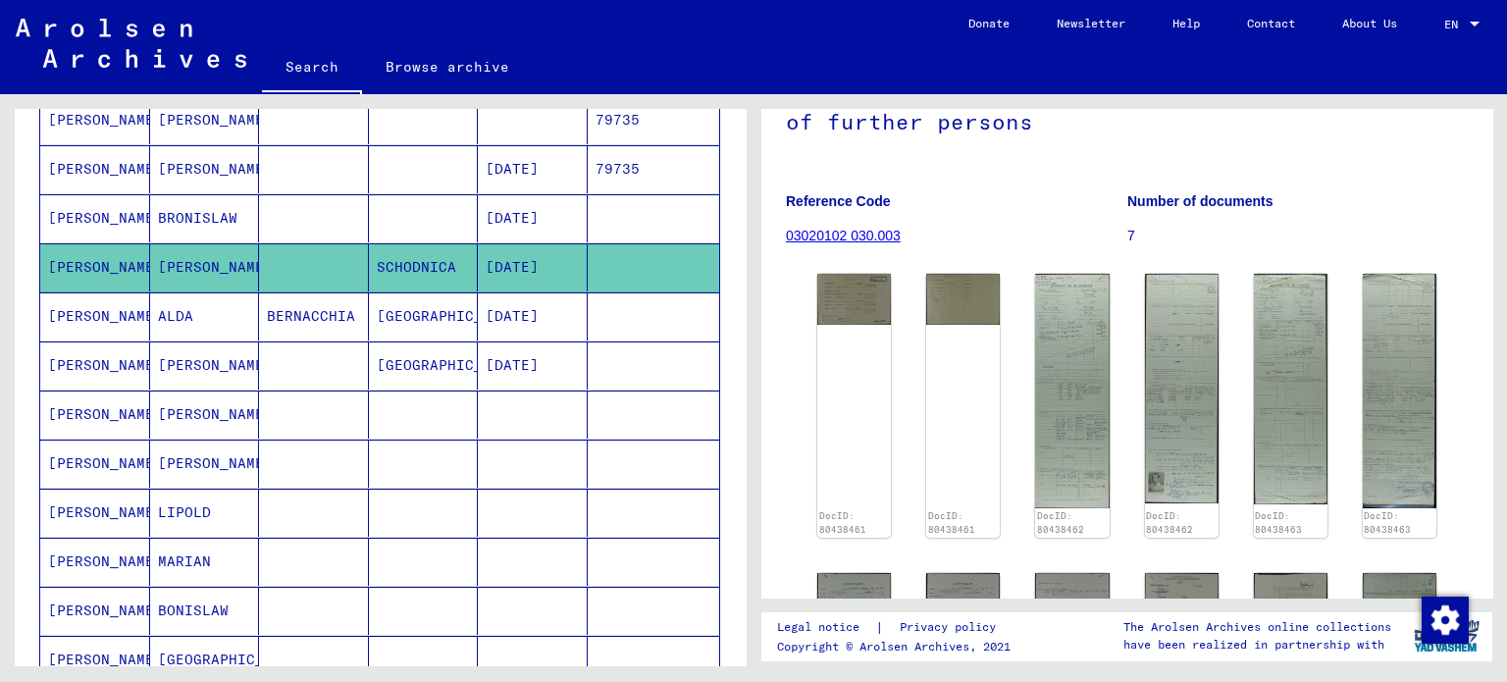
click at [125, 357] on mat-cell "[PERSON_NAME]" at bounding box center [95, 366] width 110 height 48
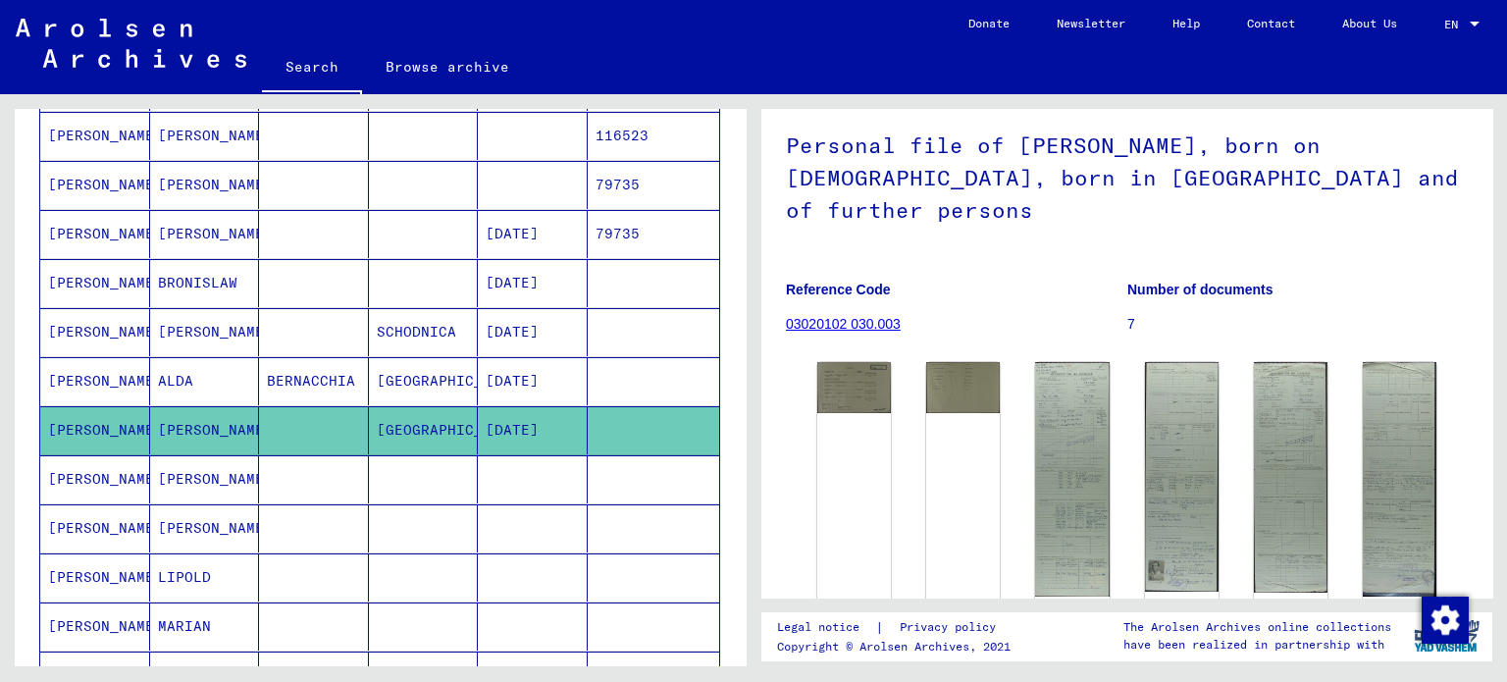
scroll to position [428, 0]
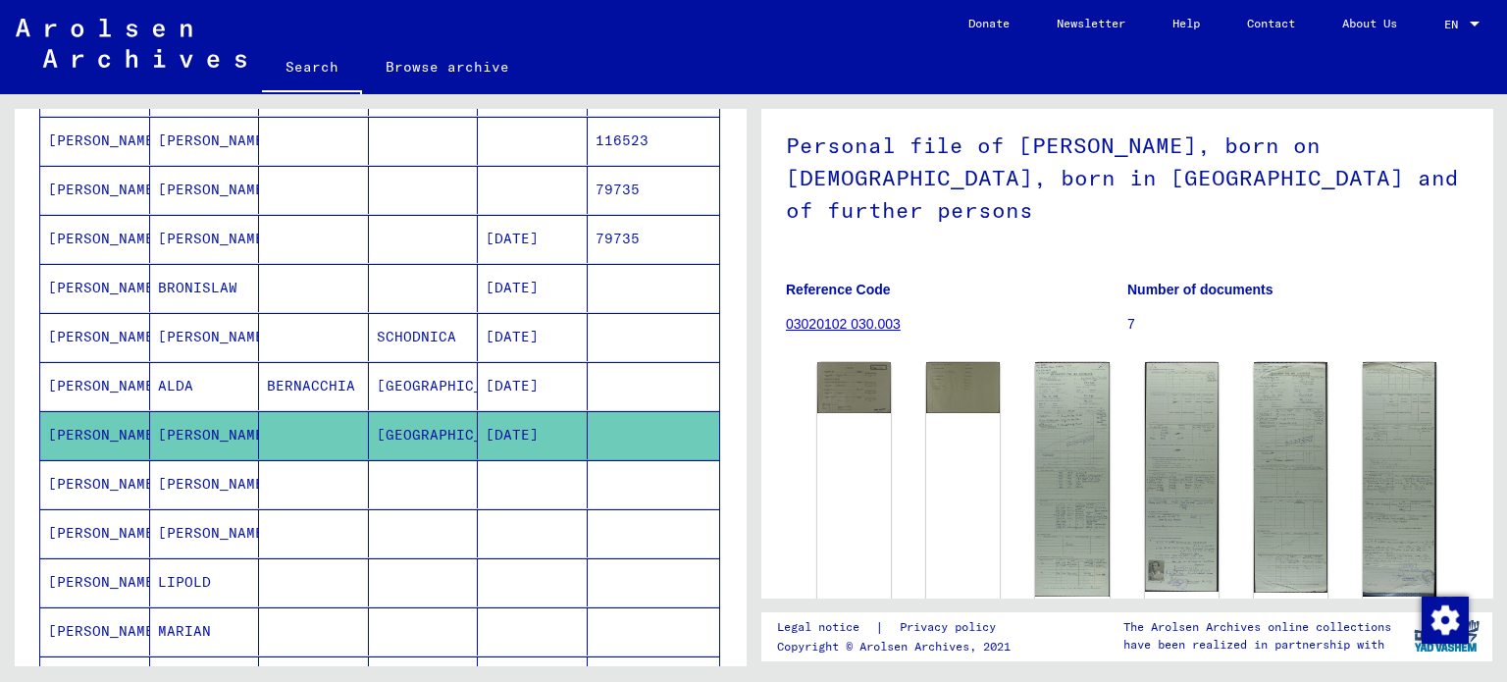
click at [320, 373] on mat-cell "BERNACCHIA" at bounding box center [314, 386] width 110 height 48
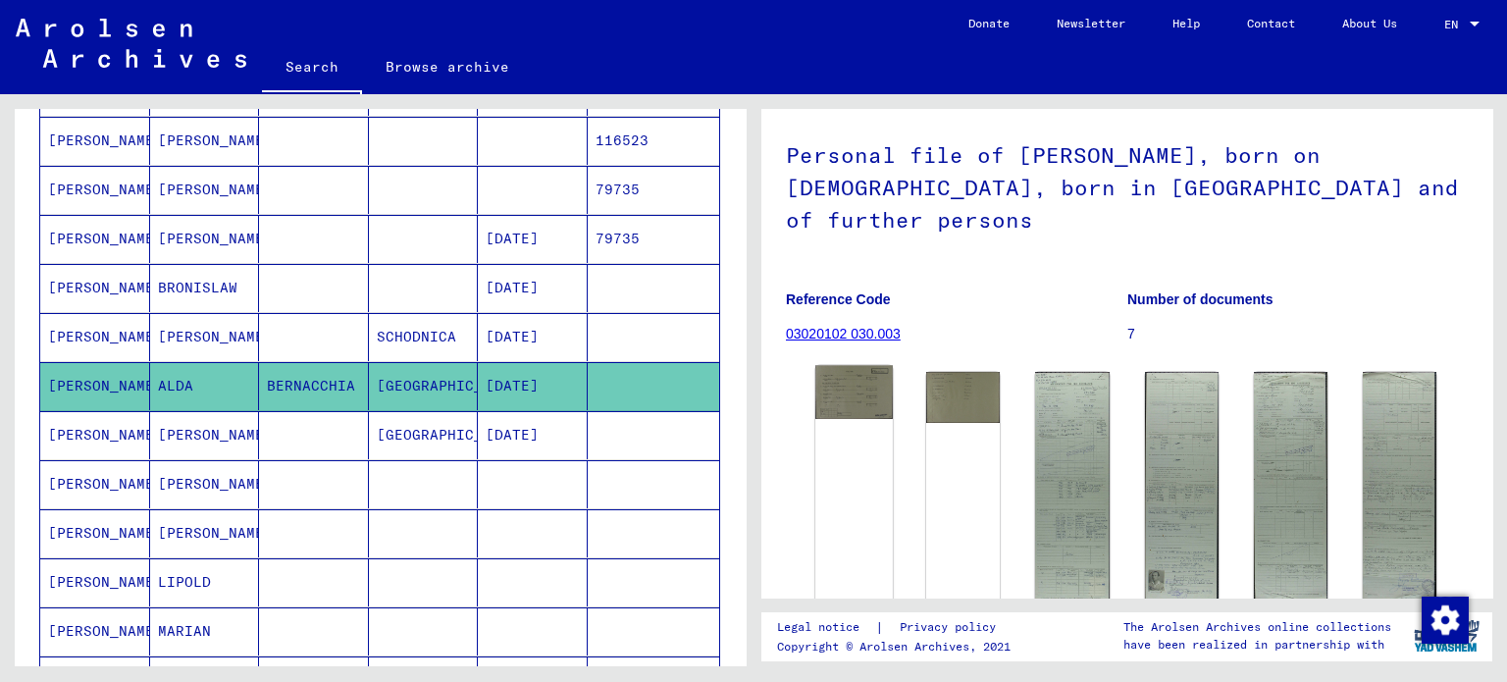
scroll to position [110, 0]
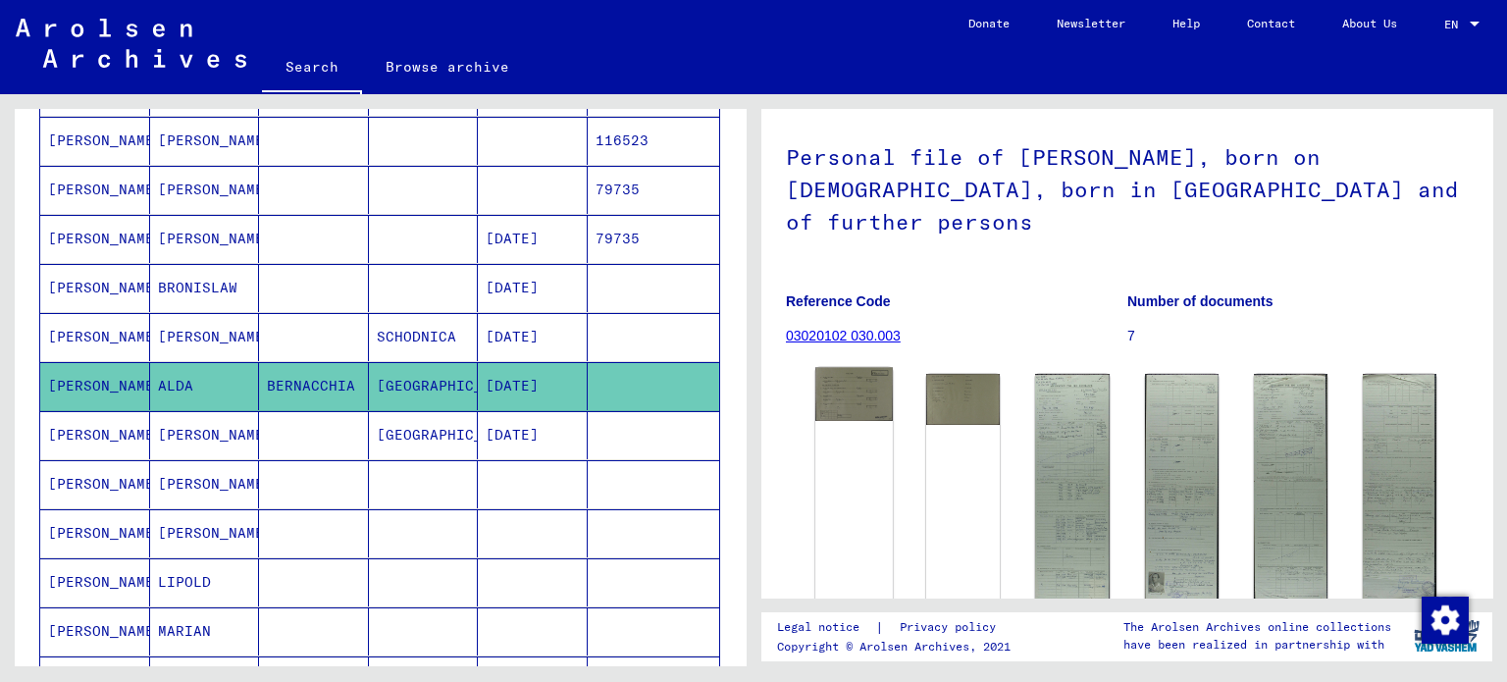
click at [853, 367] on img at bounding box center [854, 393] width 78 height 53
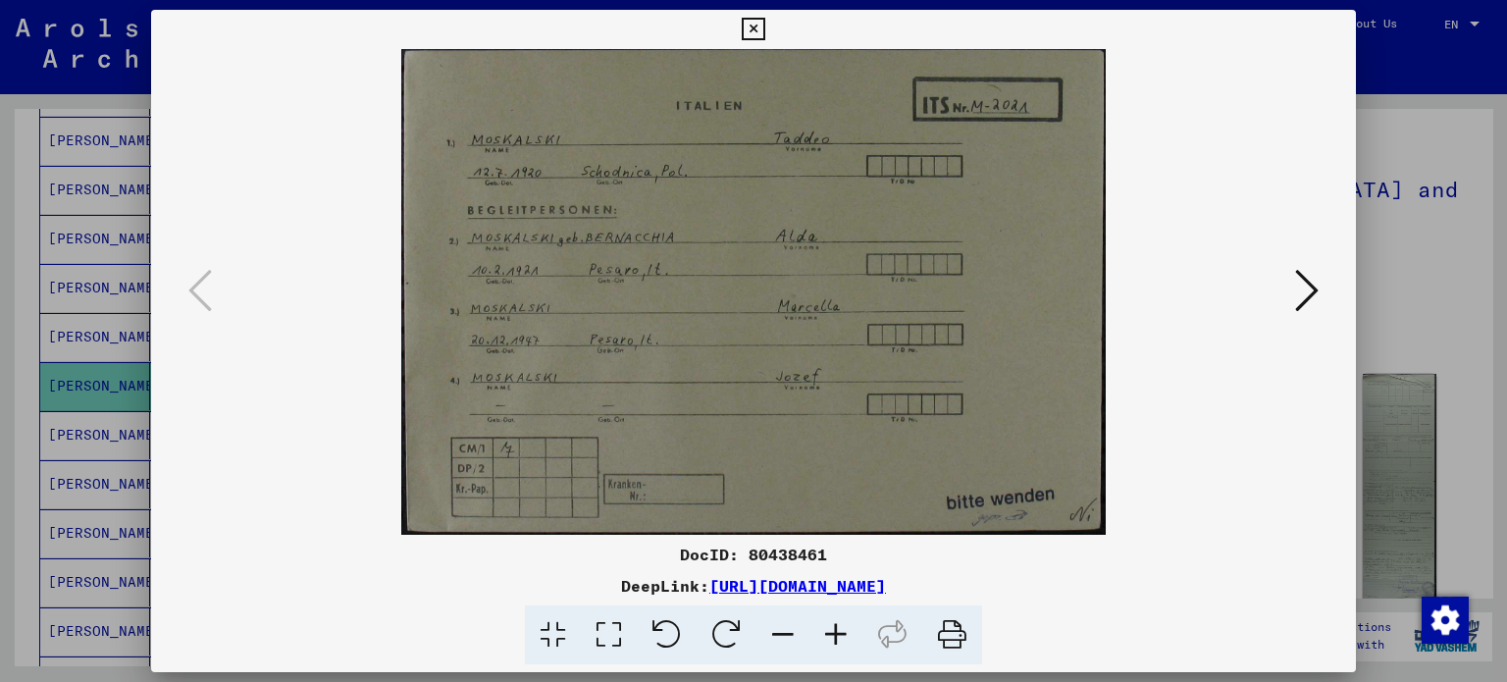
click at [1298, 289] on icon at bounding box center [1307, 290] width 24 height 47
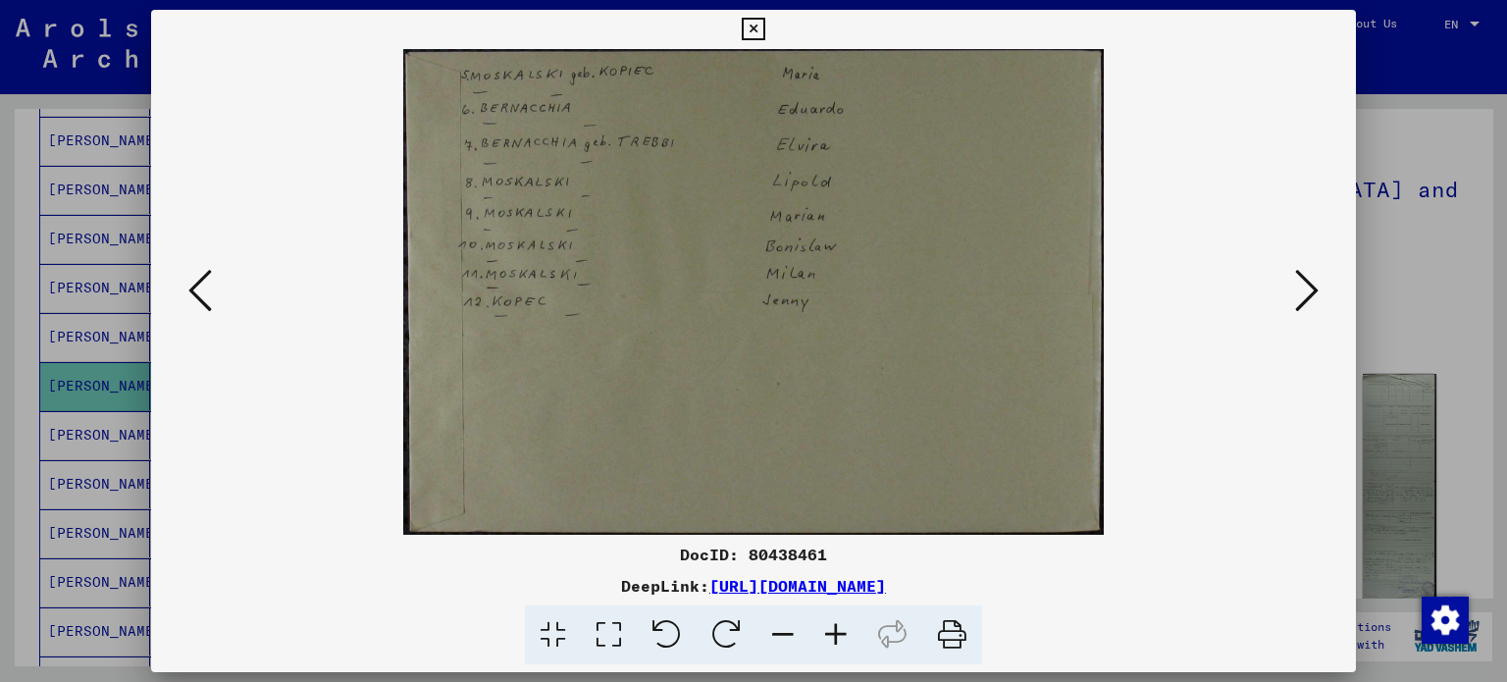
click at [1298, 289] on icon at bounding box center [1307, 290] width 24 height 47
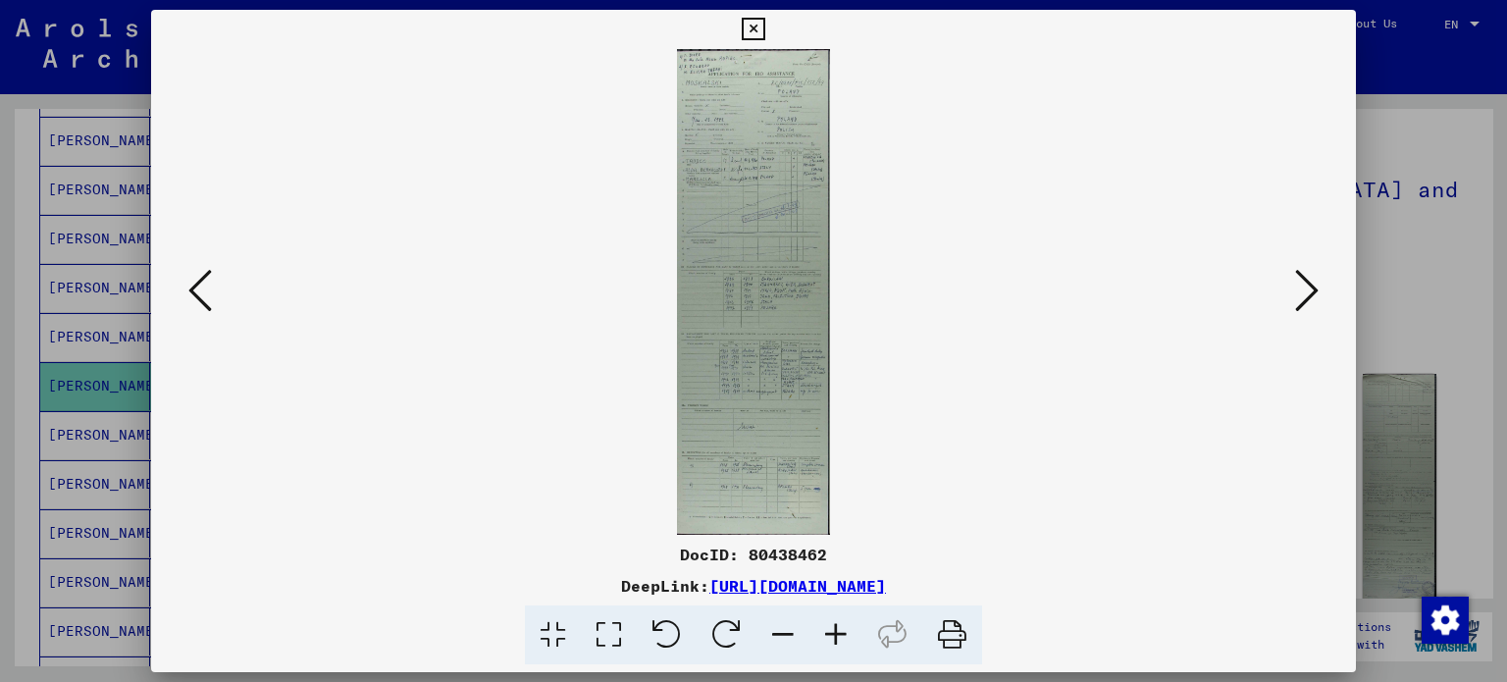
click at [1298, 289] on icon at bounding box center [1307, 290] width 24 height 47
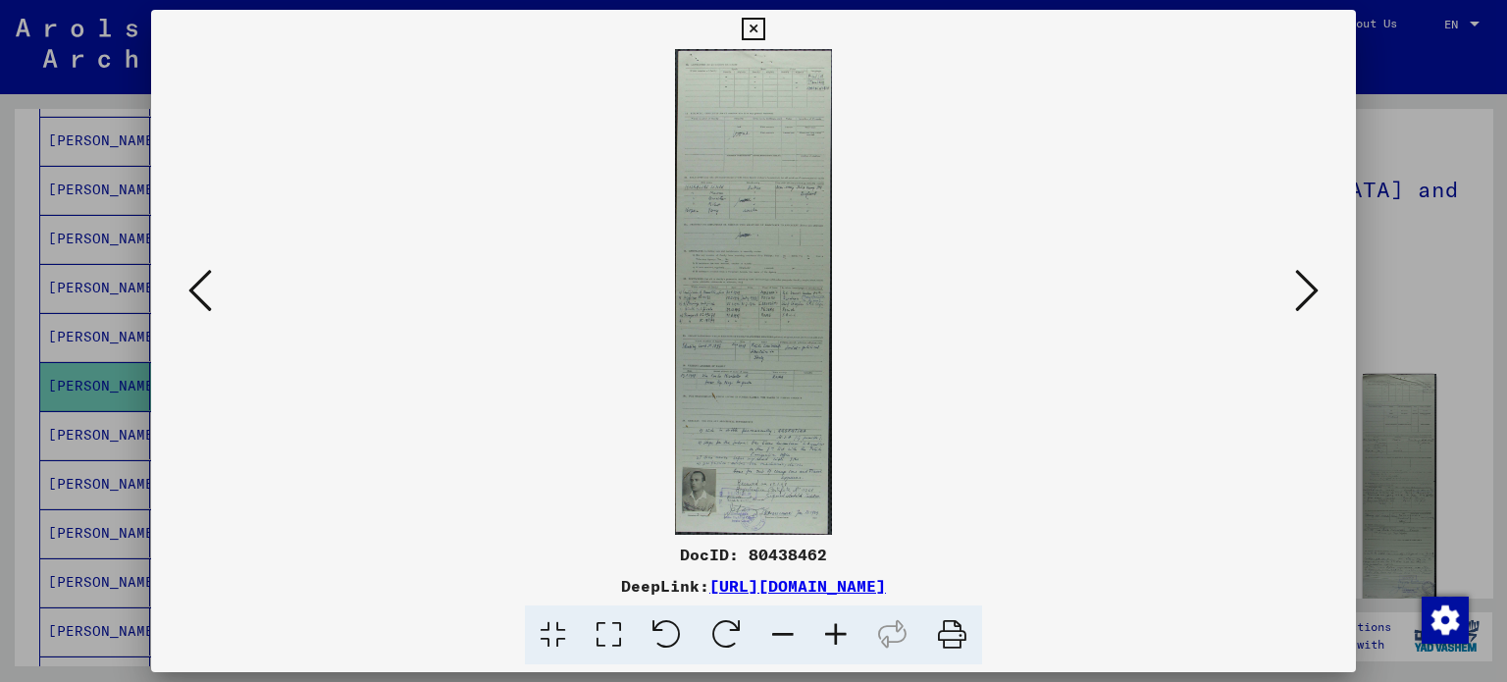
click at [1298, 289] on icon at bounding box center [1307, 290] width 24 height 47
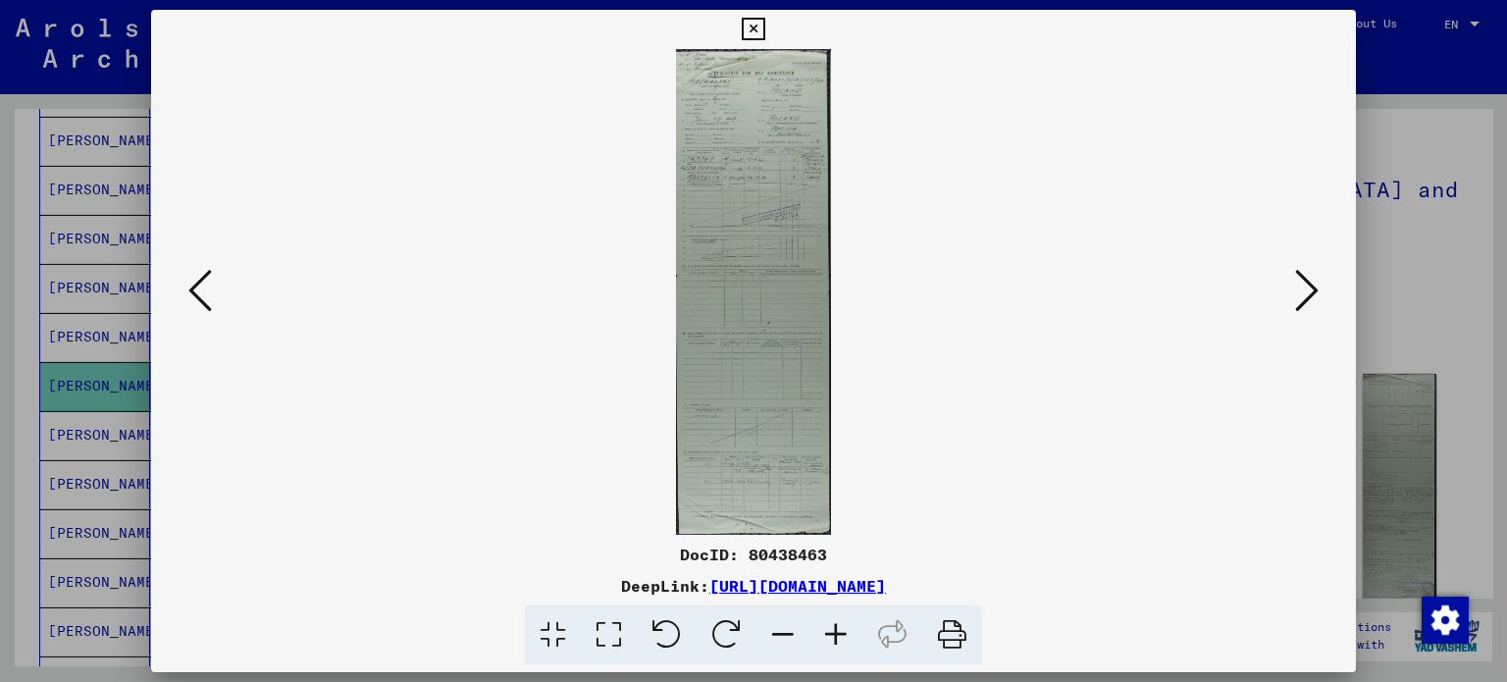
click at [1298, 289] on icon at bounding box center [1307, 290] width 24 height 47
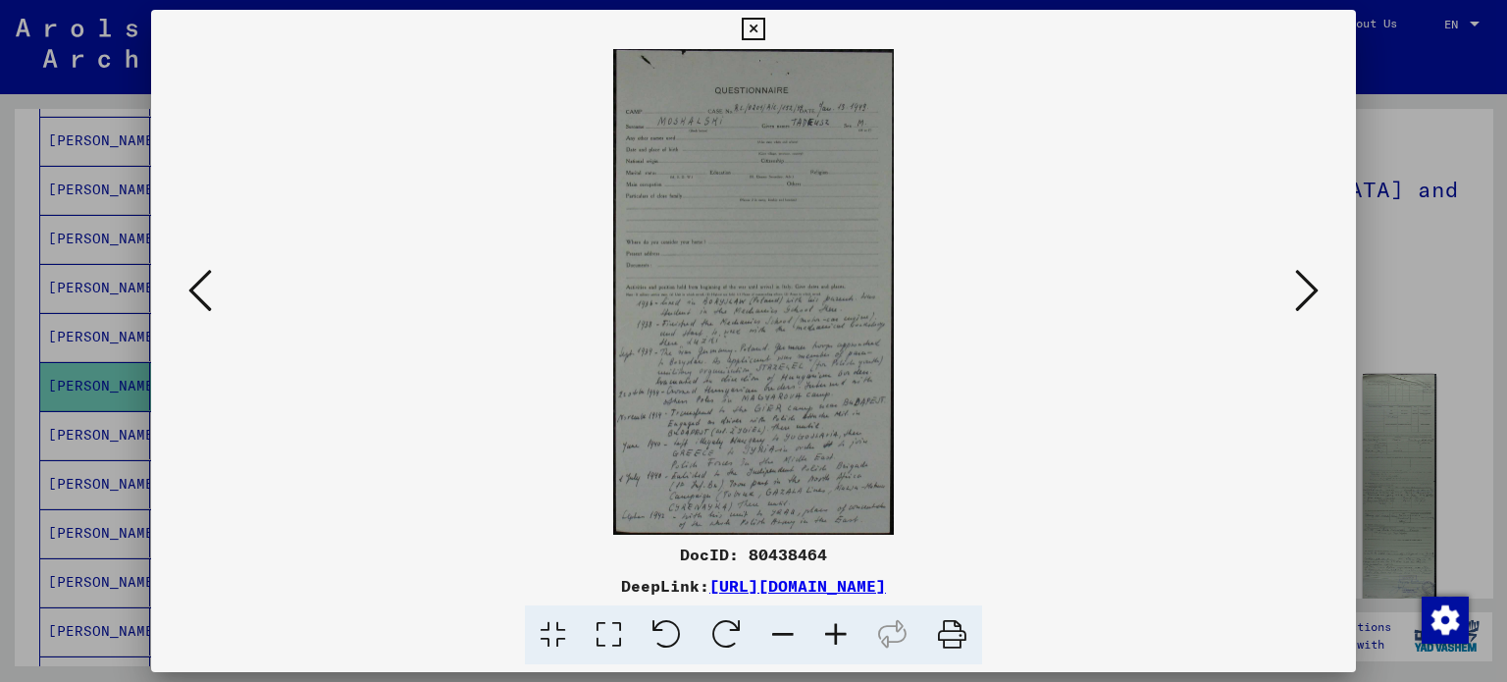
click at [1298, 289] on icon at bounding box center [1307, 290] width 24 height 47
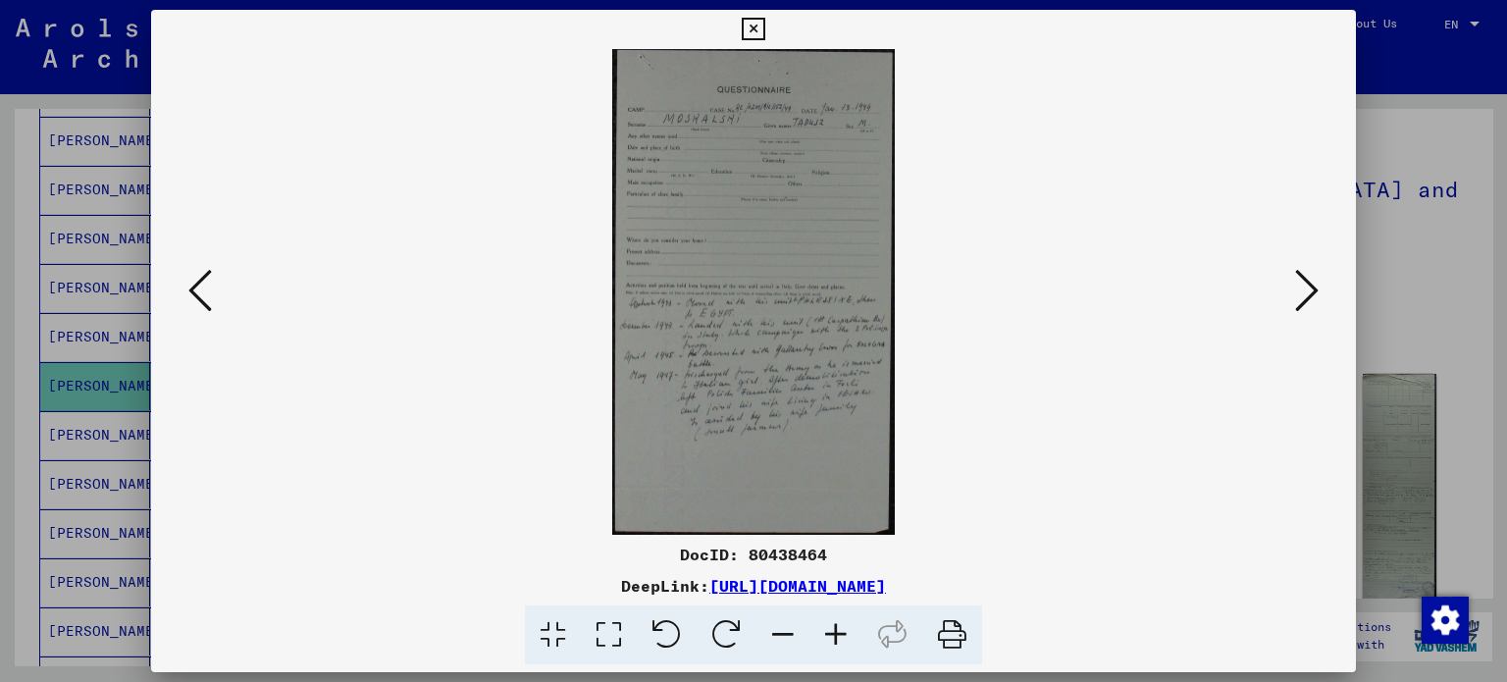
click at [1298, 289] on icon at bounding box center [1307, 290] width 24 height 47
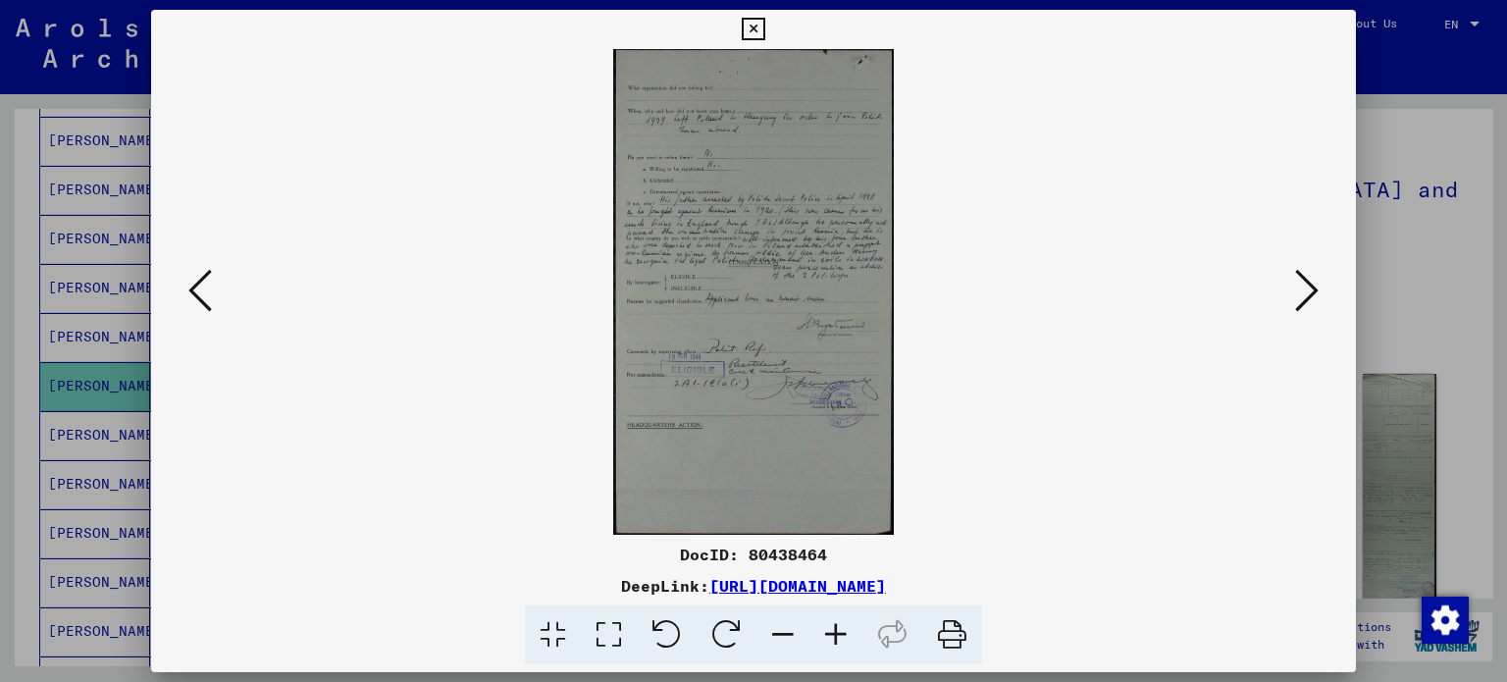
click at [1298, 289] on icon at bounding box center [1307, 290] width 24 height 47
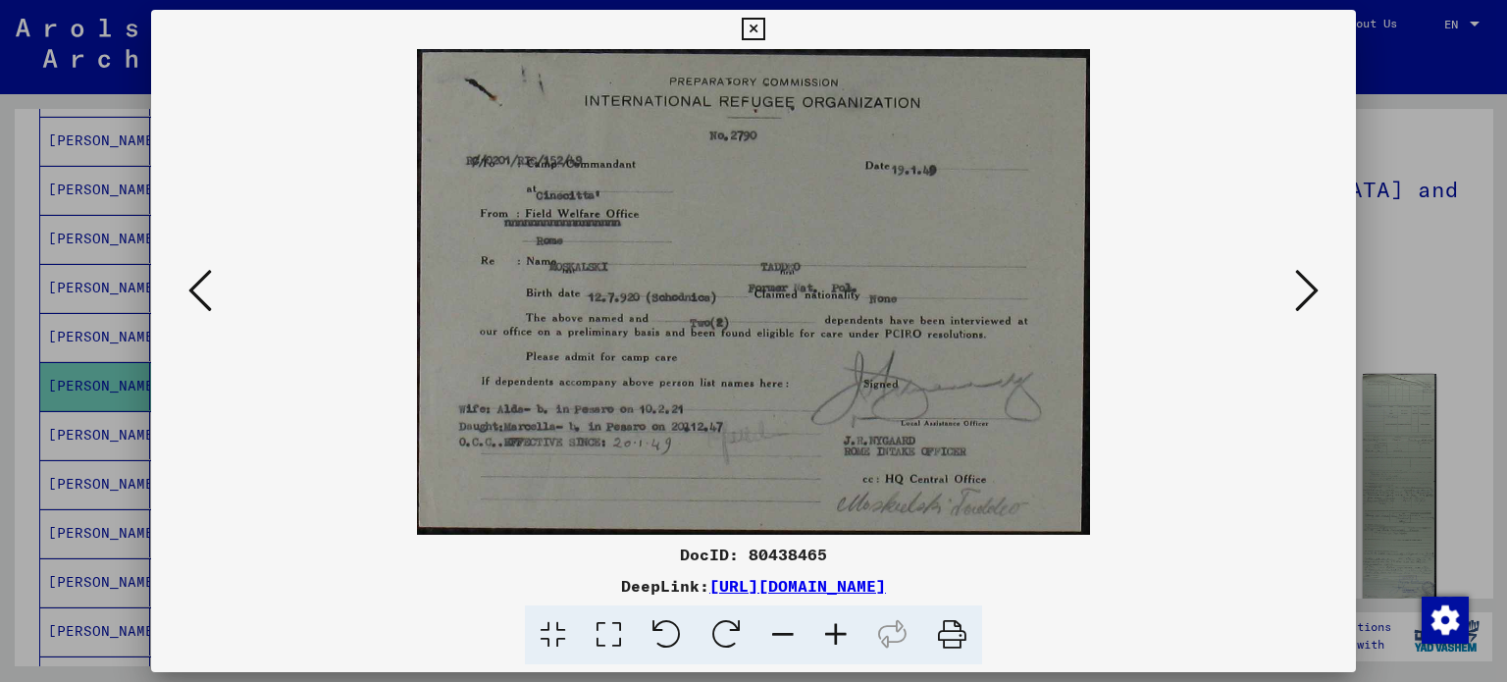
click at [1298, 289] on icon at bounding box center [1307, 290] width 24 height 47
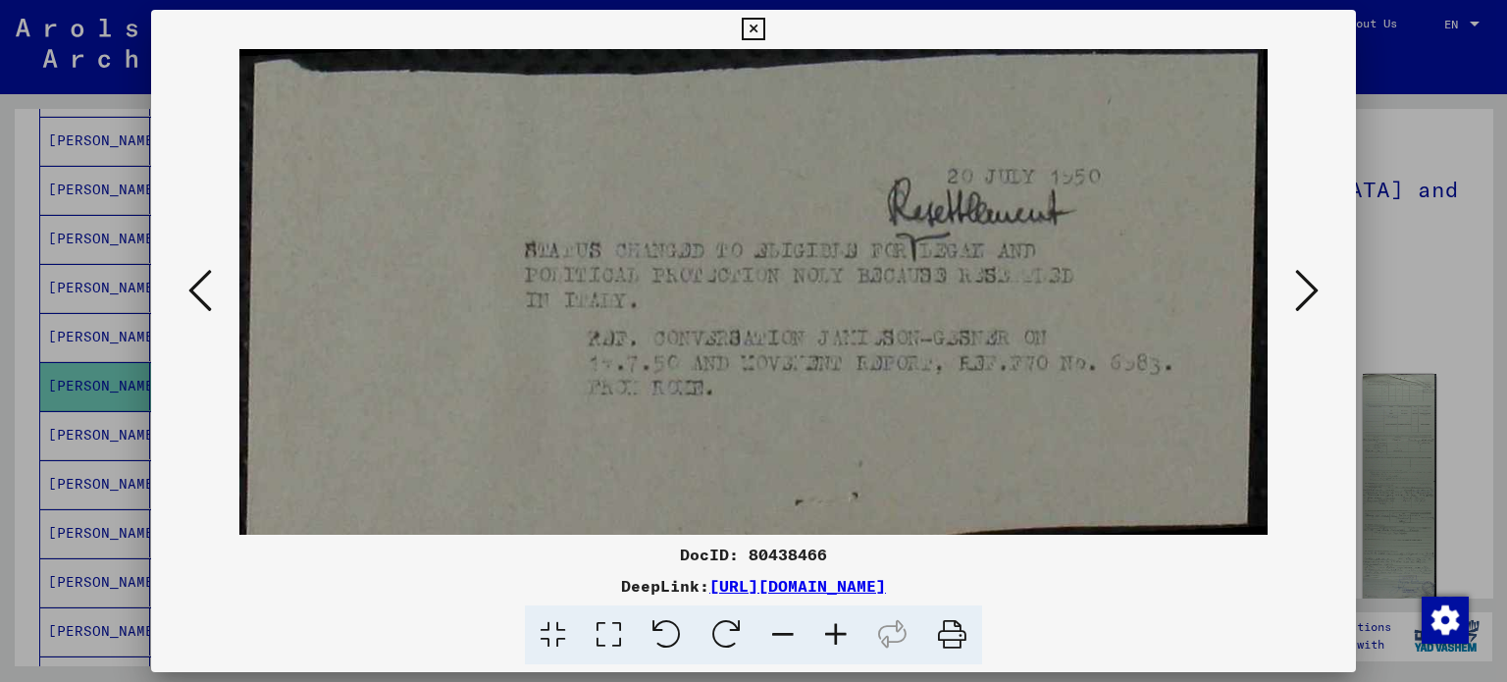
click at [194, 283] on icon at bounding box center [200, 290] width 24 height 47
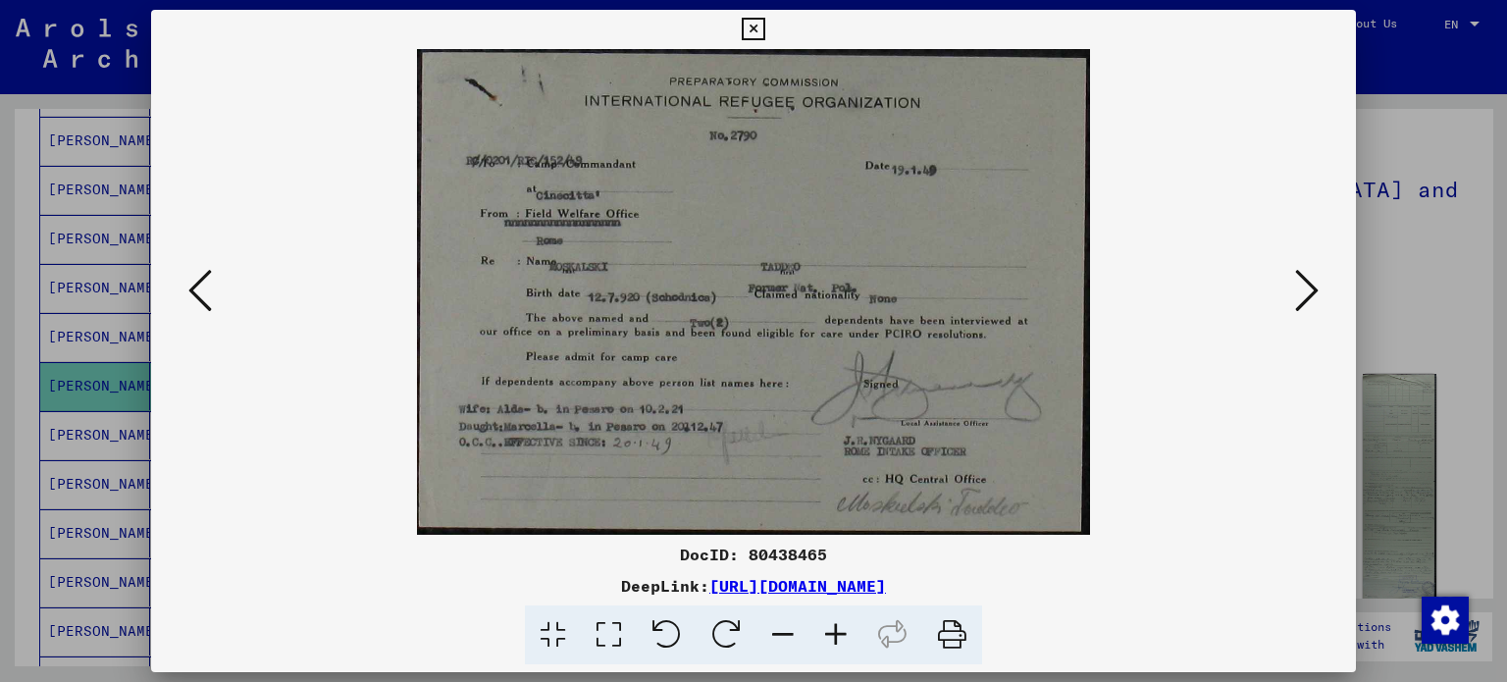
click at [1295, 299] on icon at bounding box center [1307, 290] width 24 height 47
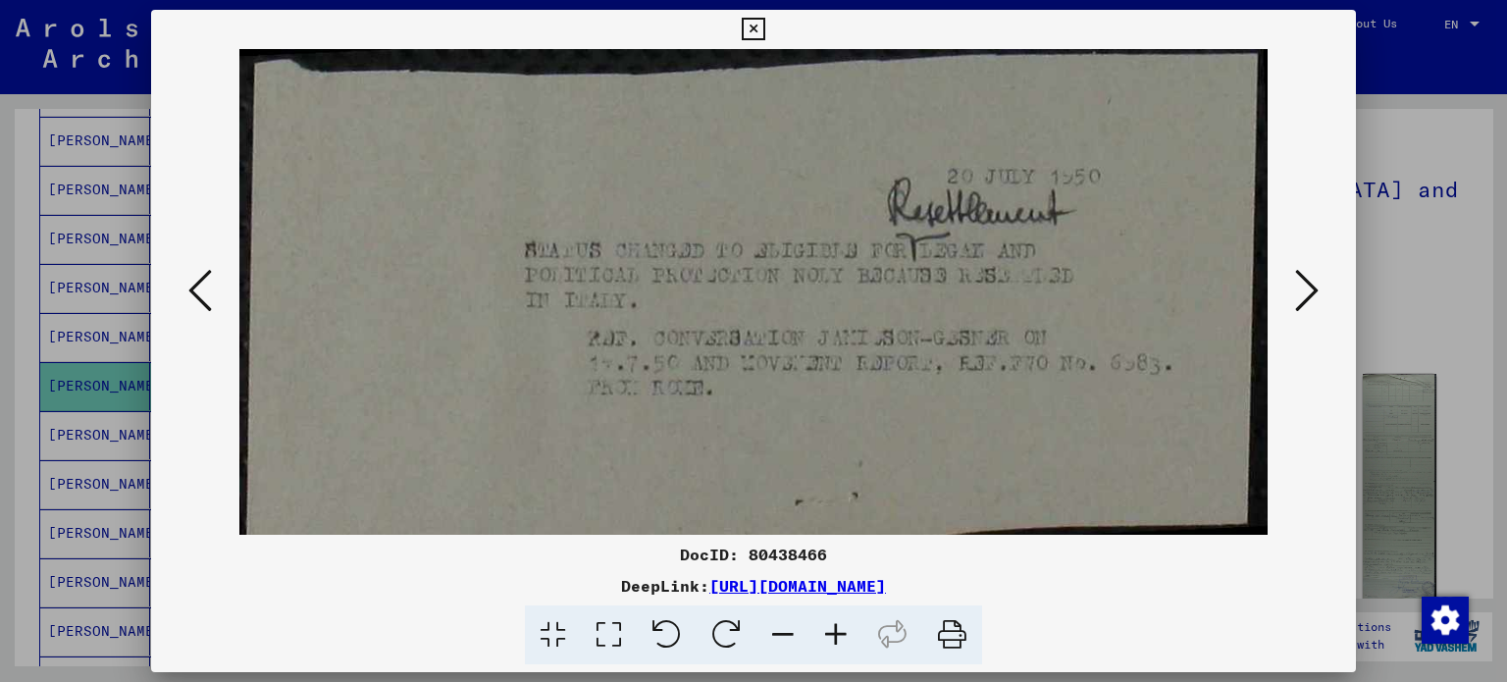
click at [1295, 299] on icon at bounding box center [1307, 290] width 24 height 47
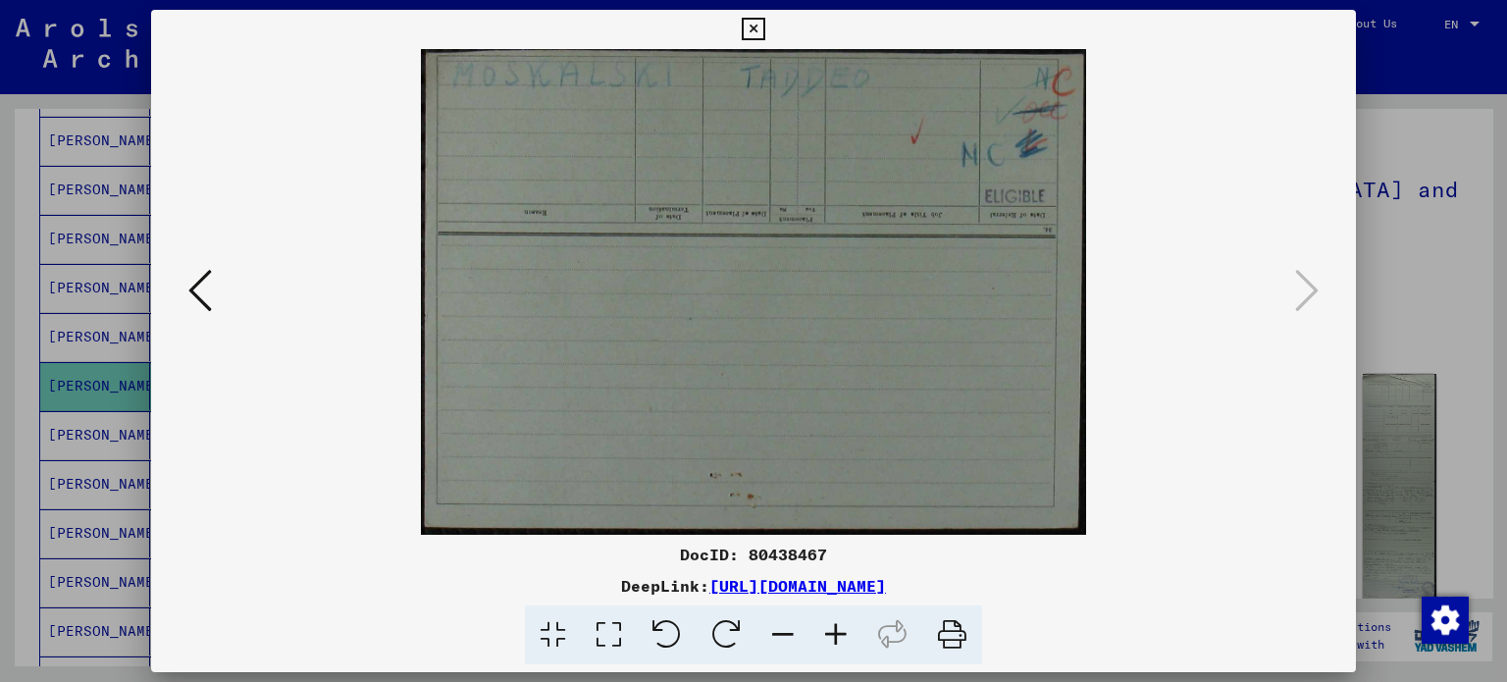
click at [1407, 130] on div at bounding box center [753, 341] width 1507 height 682
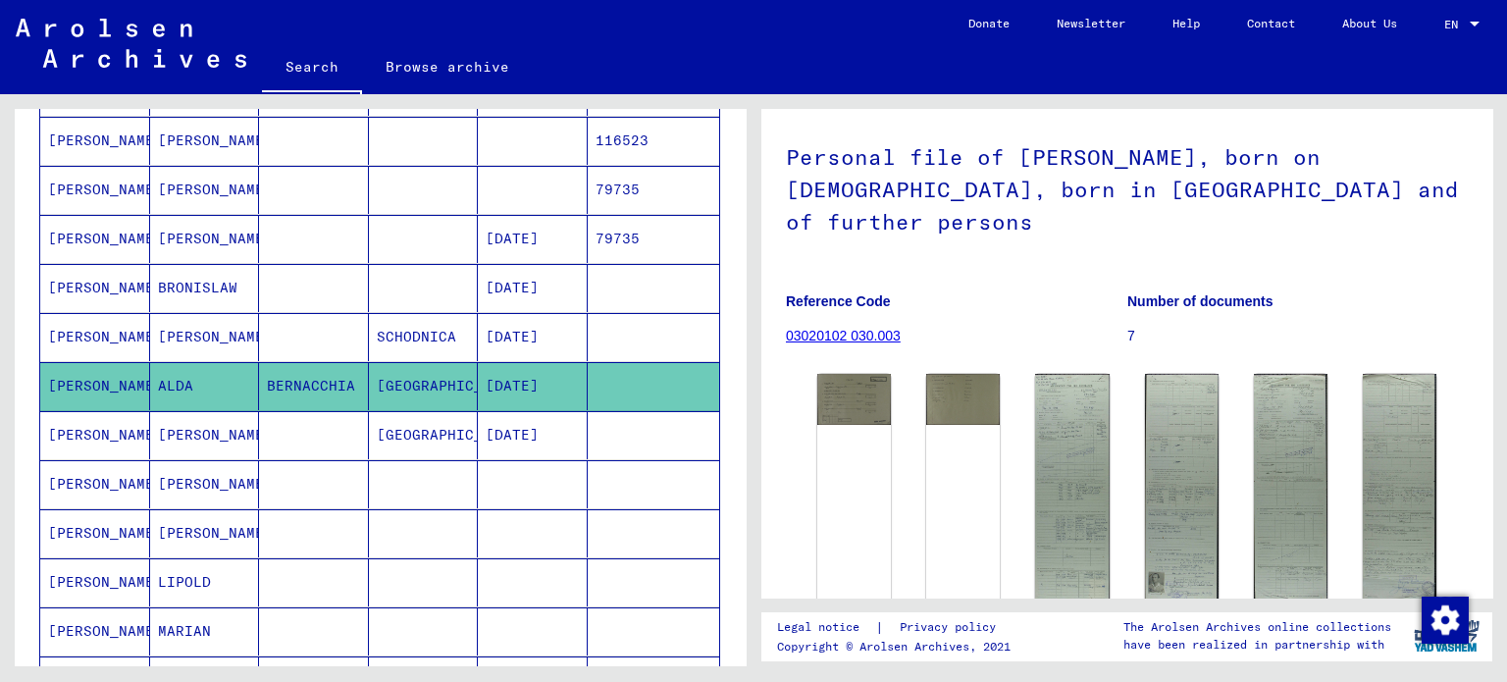
click at [72, 323] on mat-cell "[PERSON_NAME]" at bounding box center [95, 337] width 110 height 48
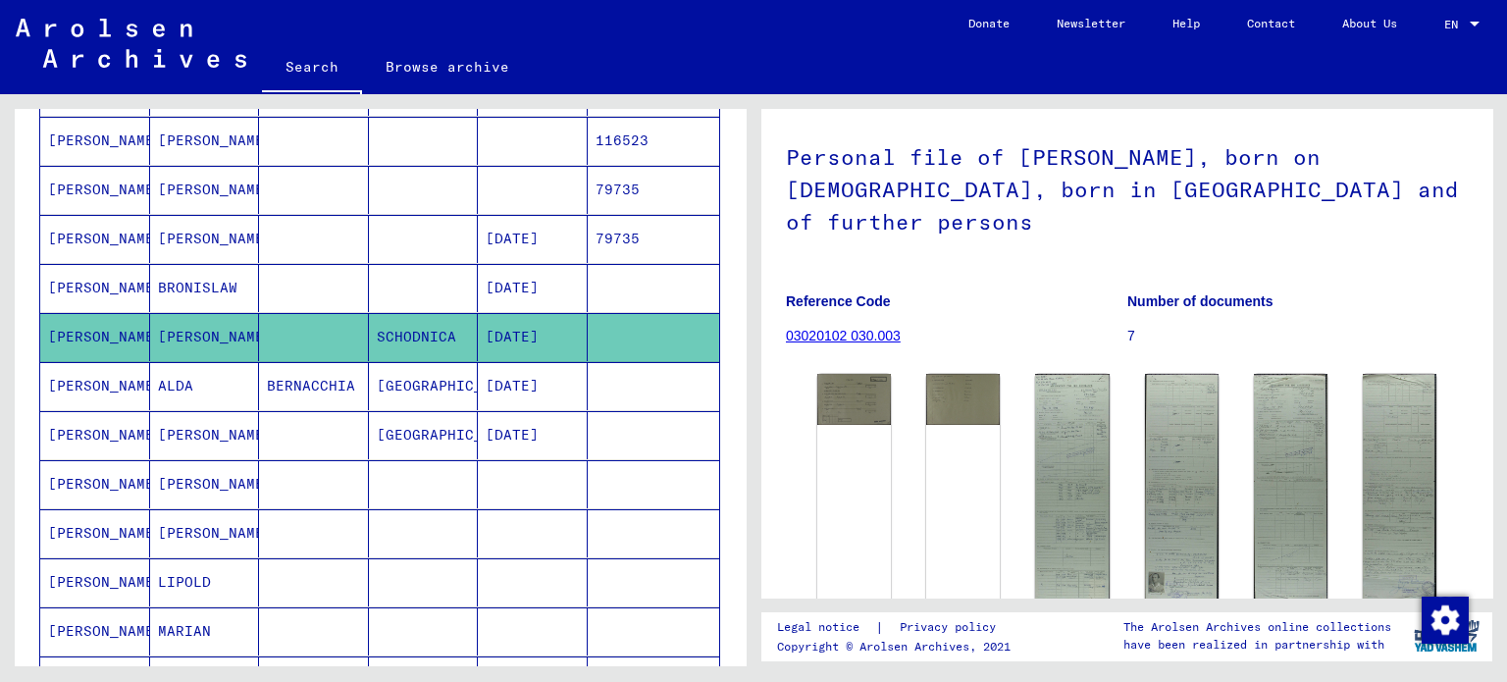
click at [112, 469] on mat-cell "[PERSON_NAME]" at bounding box center [95, 484] width 110 height 48
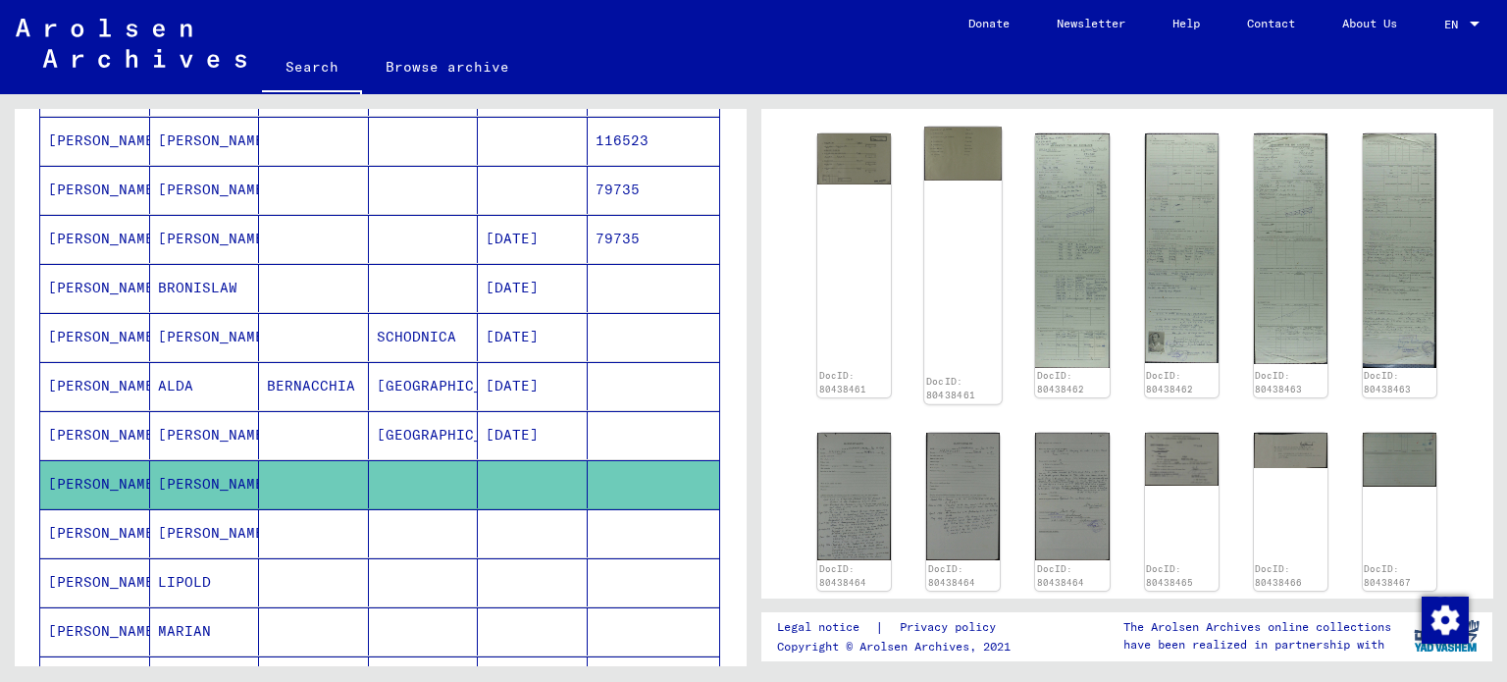
scroll to position [345, 0]
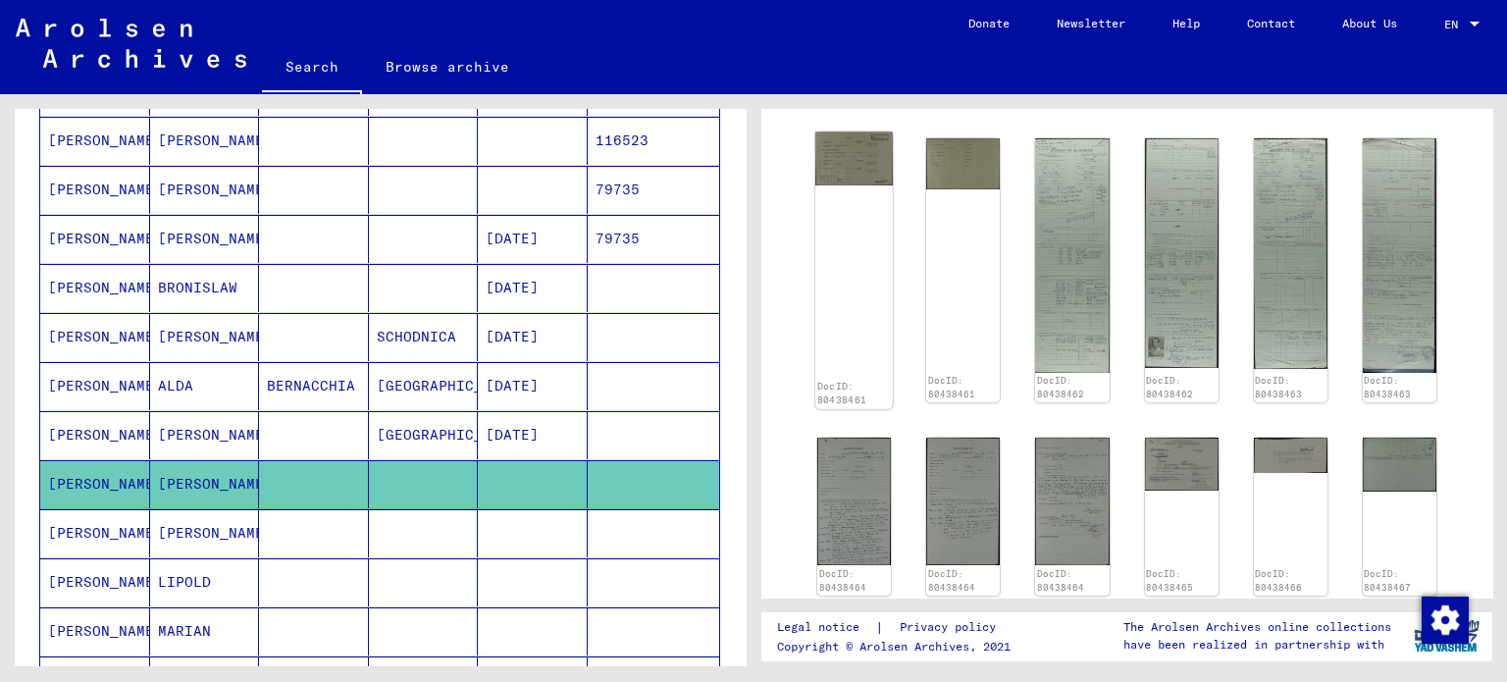
click at [832, 186] on div "DocID: 80438461" at bounding box center [854, 269] width 78 height 277
click at [864, 131] on img at bounding box center [854, 157] width 78 height 53
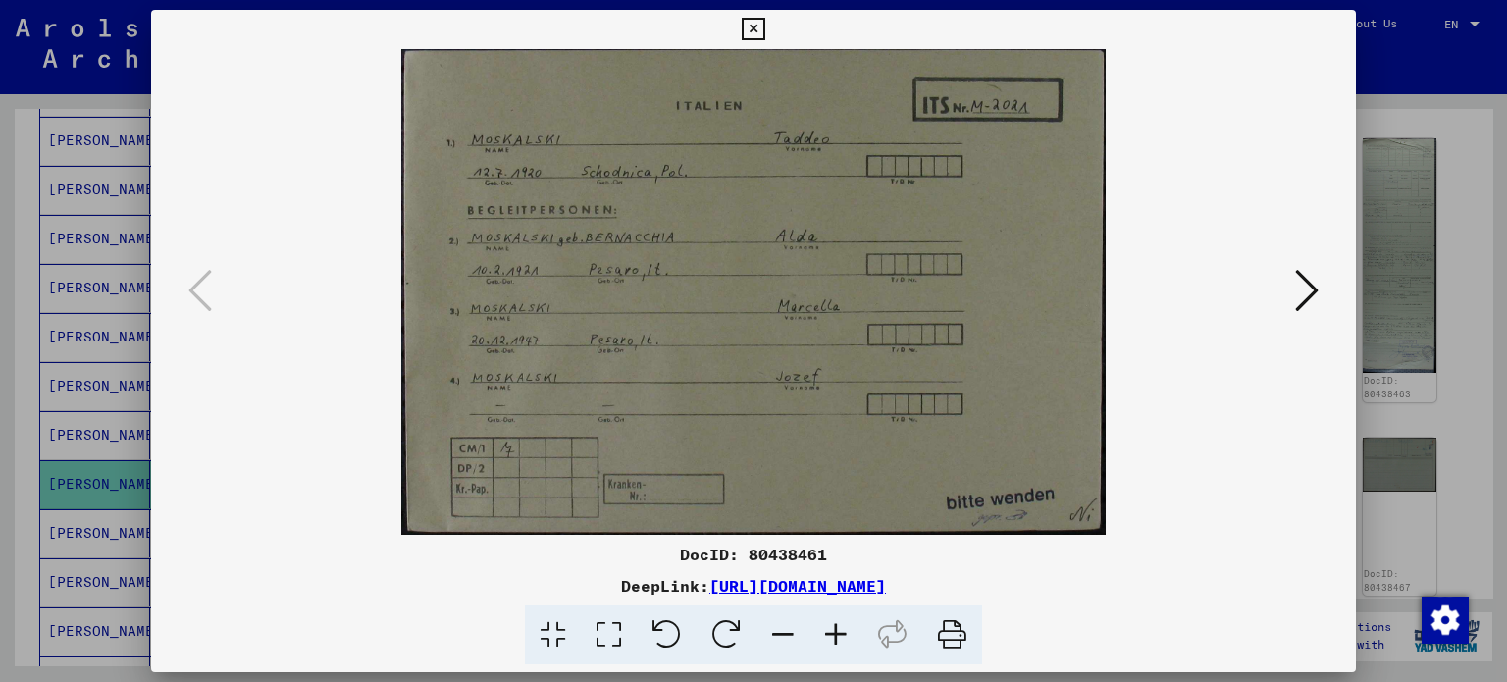
click at [1303, 283] on icon at bounding box center [1307, 290] width 24 height 47
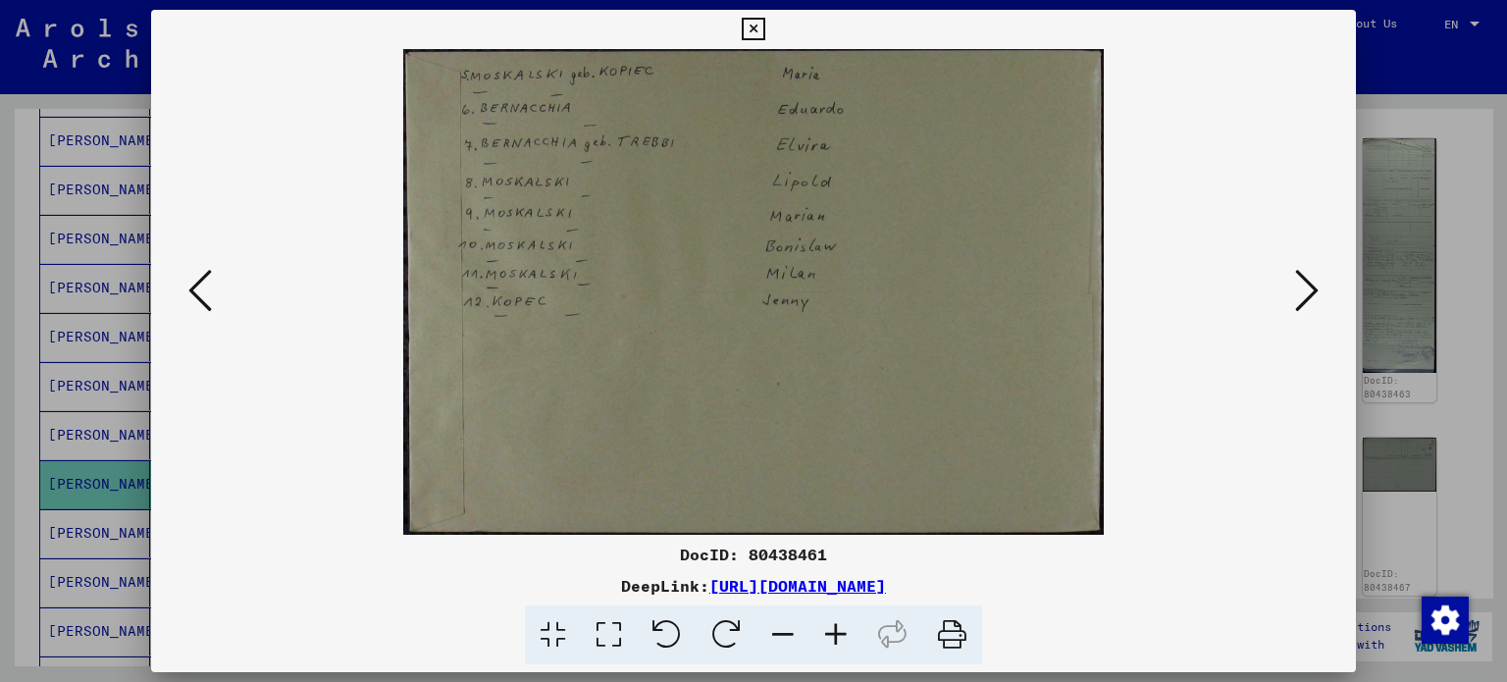
click at [1303, 283] on icon at bounding box center [1307, 290] width 24 height 47
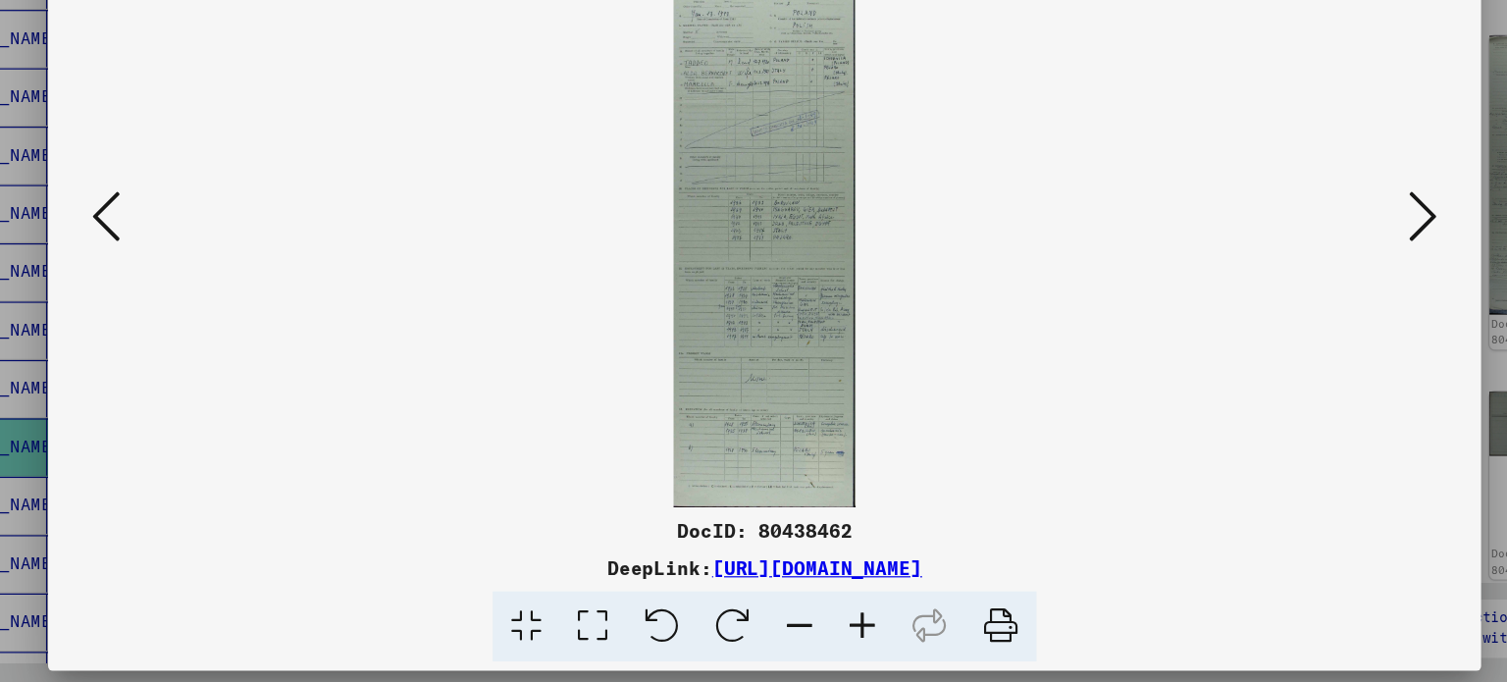
scroll to position [0, 0]
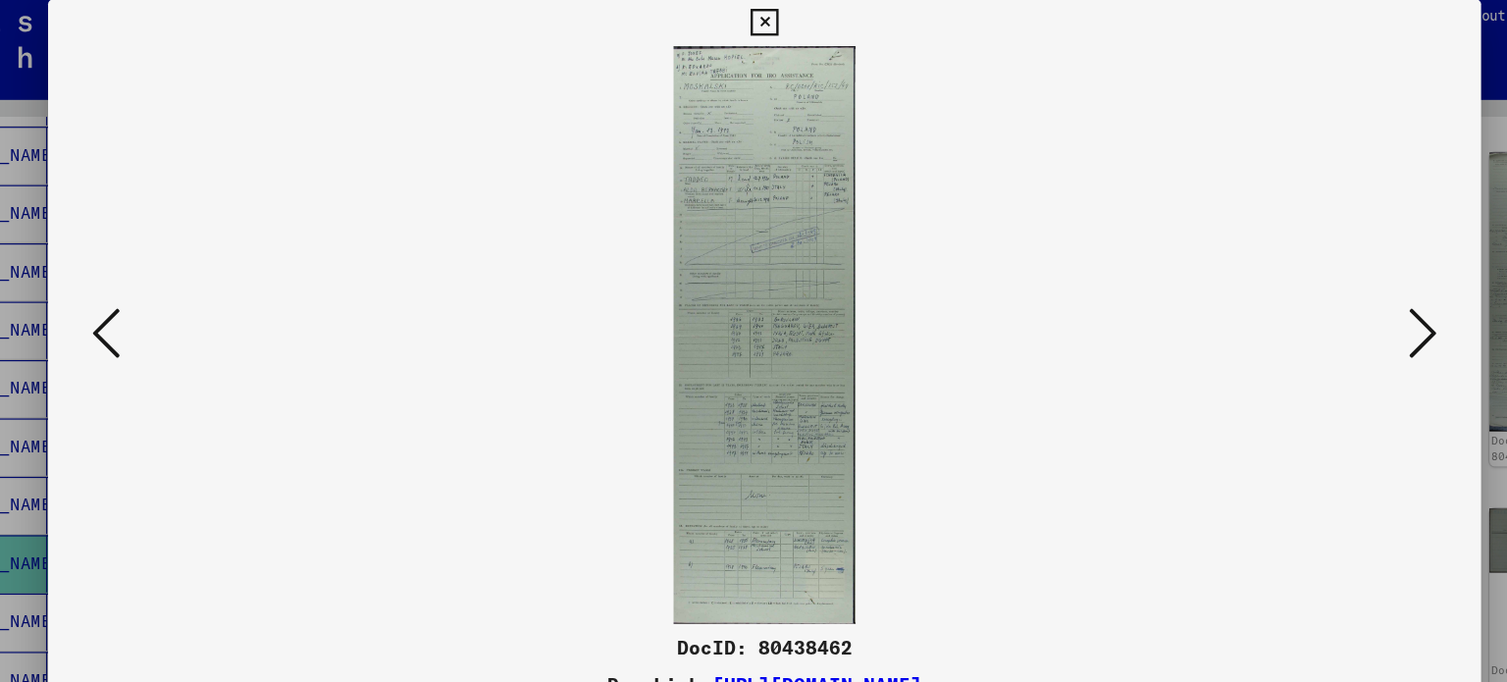
click at [1303, 301] on icon at bounding box center [1307, 290] width 24 height 47
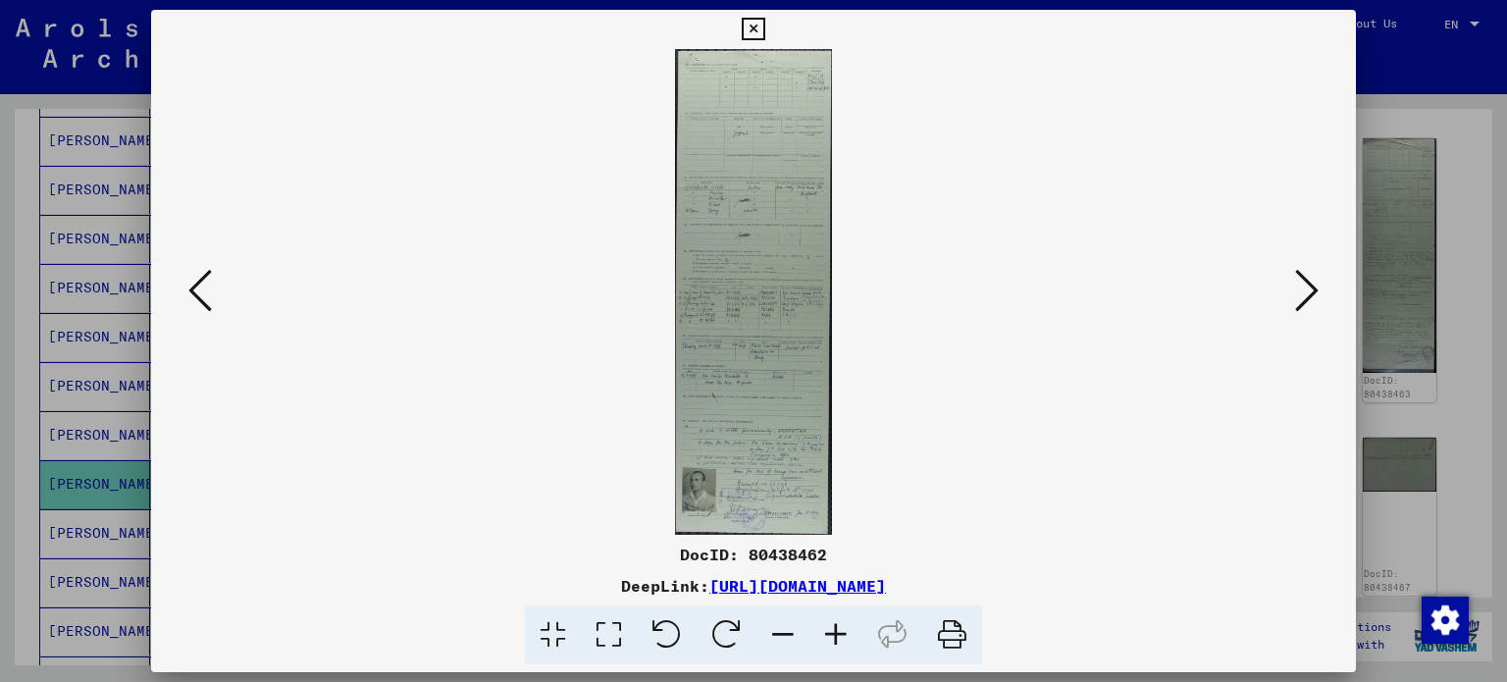
click at [1316, 281] on icon at bounding box center [1307, 290] width 24 height 47
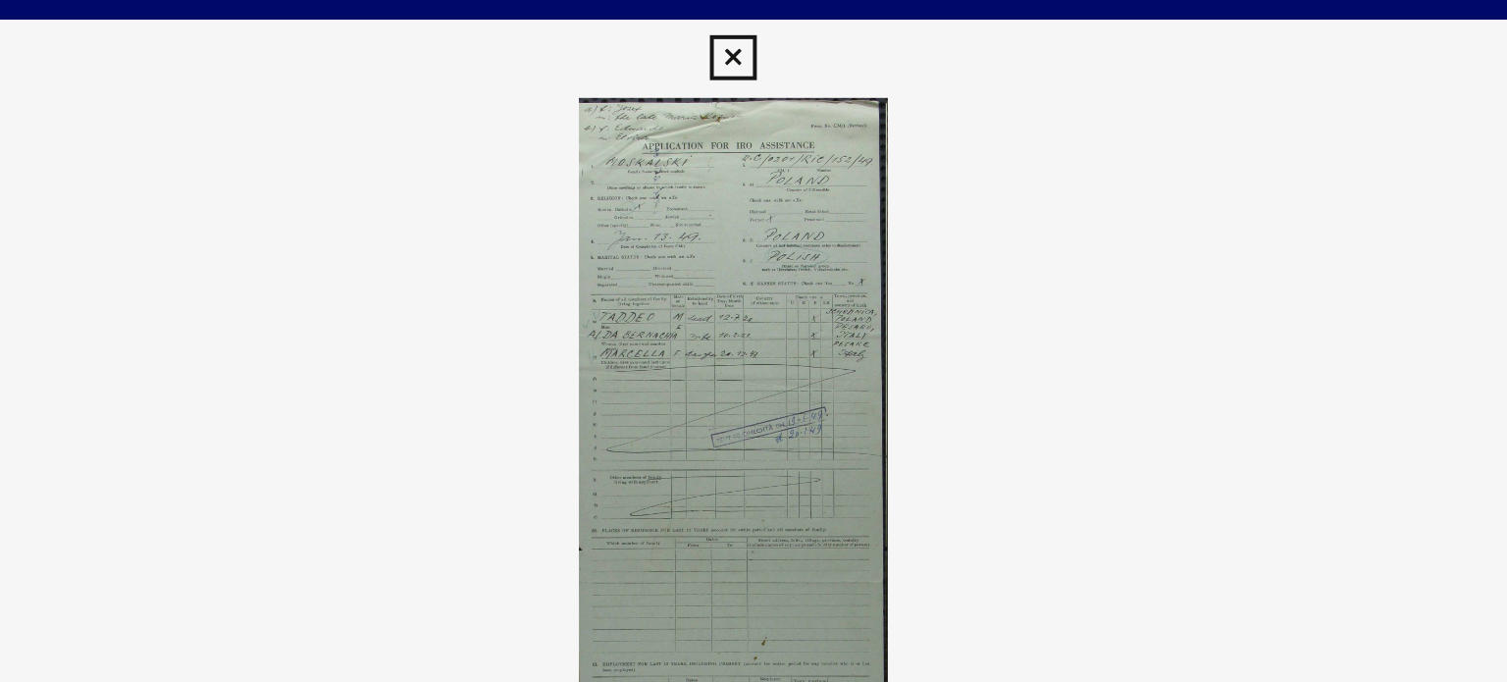
click at [752, 28] on icon at bounding box center [753, 30] width 23 height 24
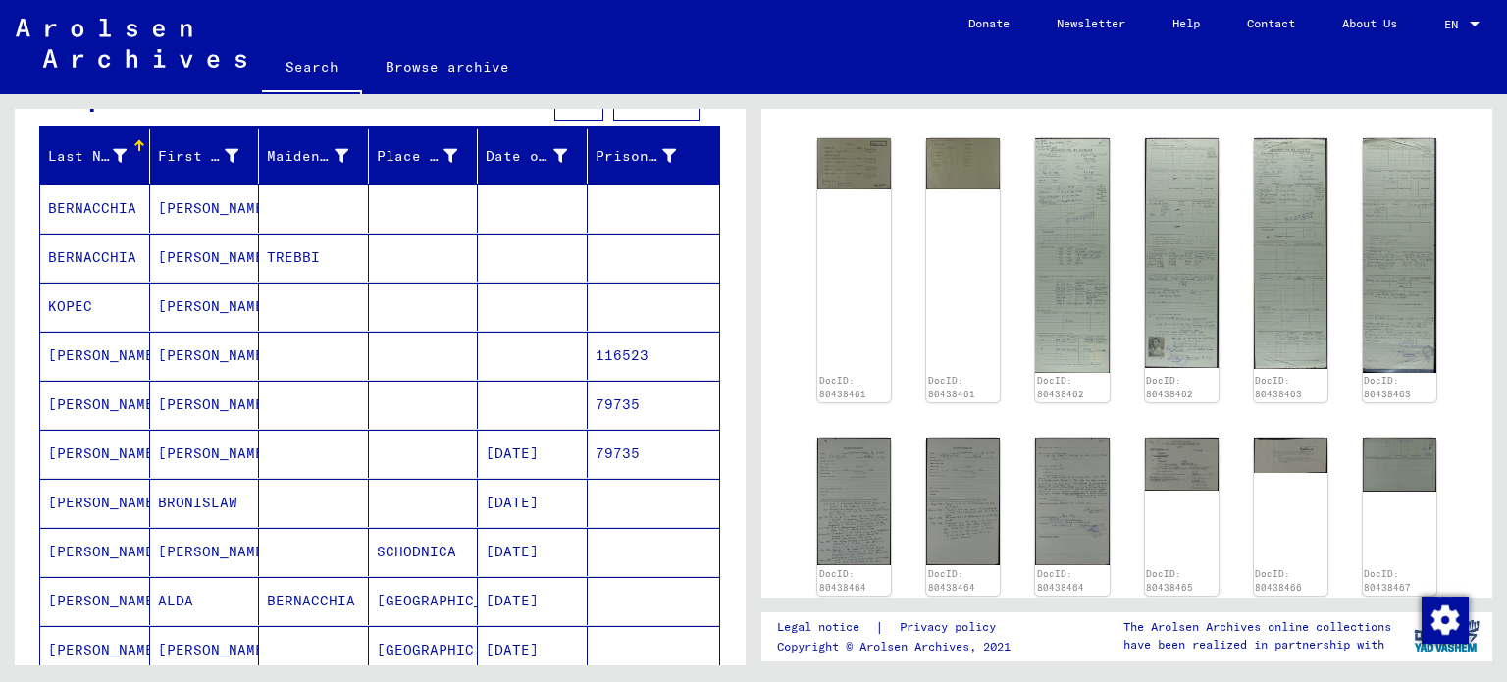
scroll to position [204, 0]
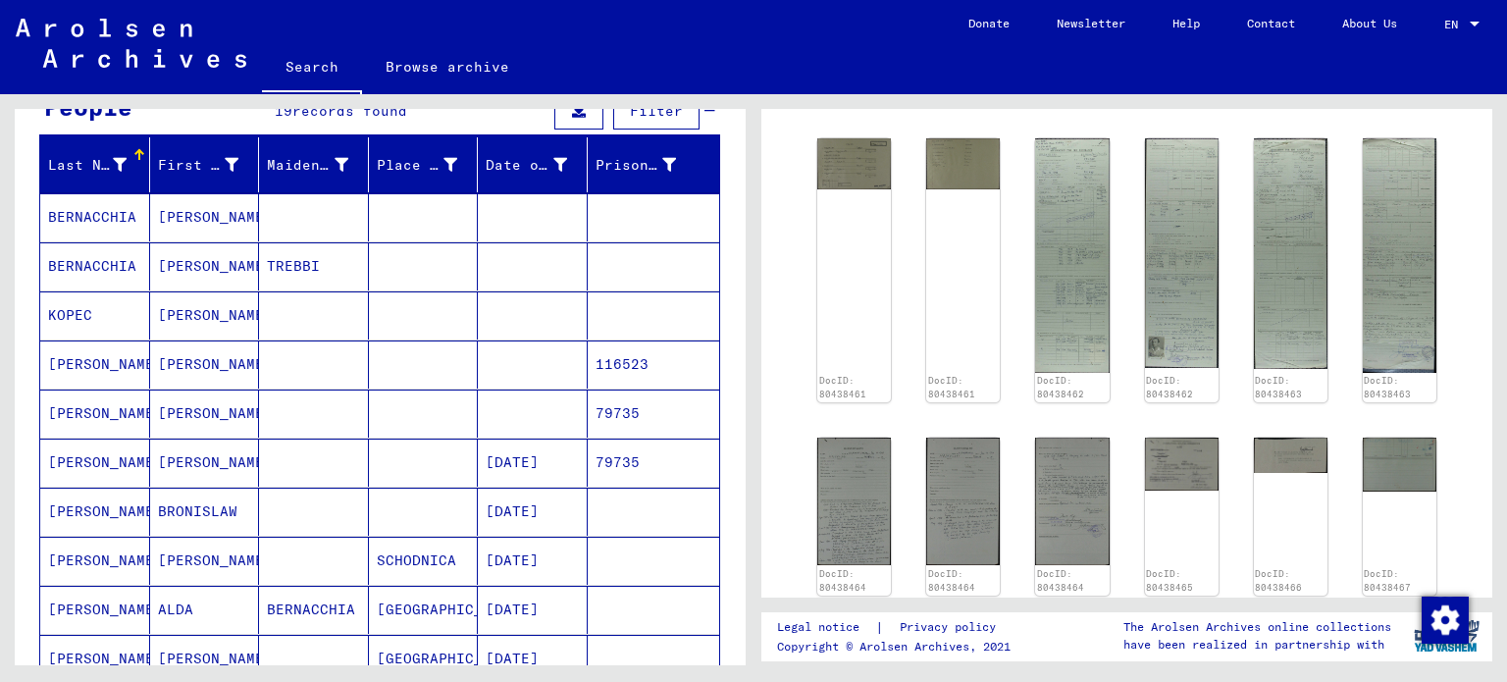
click at [101, 268] on mat-cell "BERNACCHIA" at bounding box center [95, 266] width 110 height 48
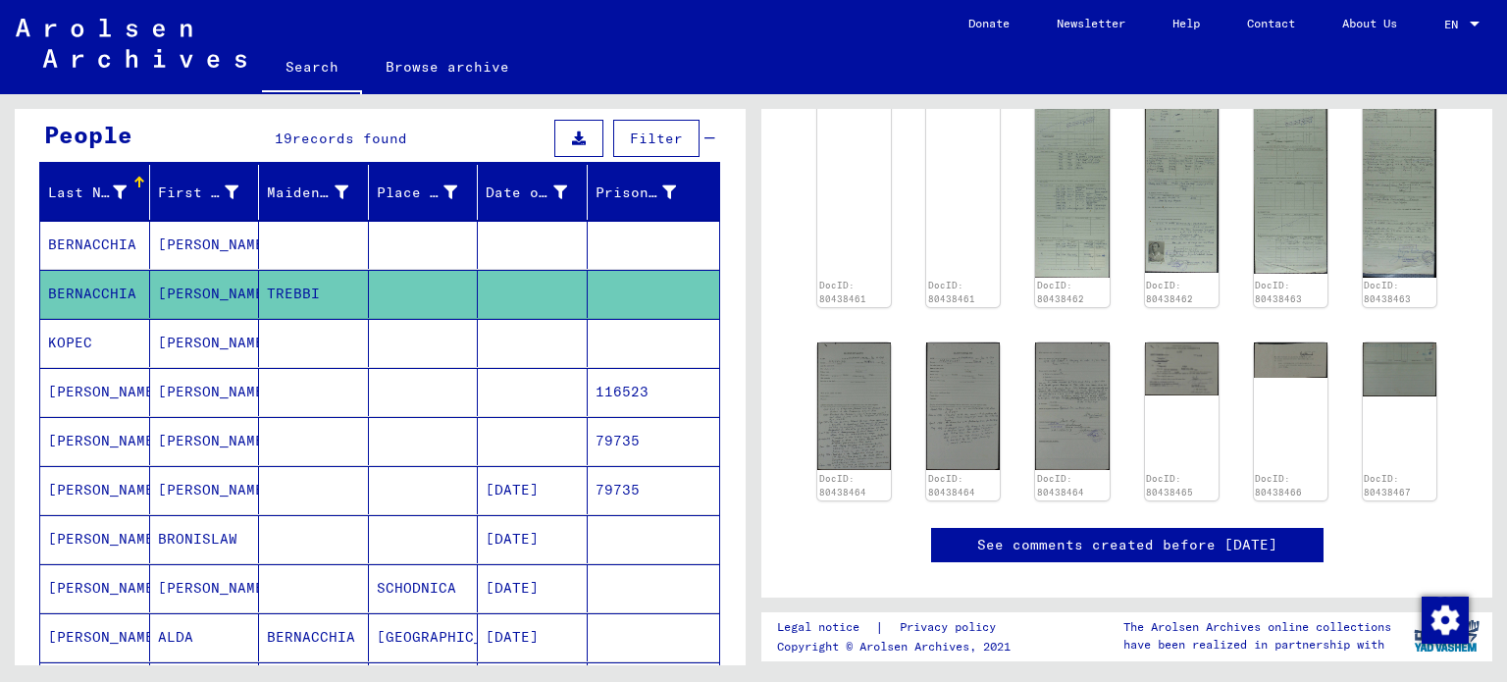
scroll to position [175, 0]
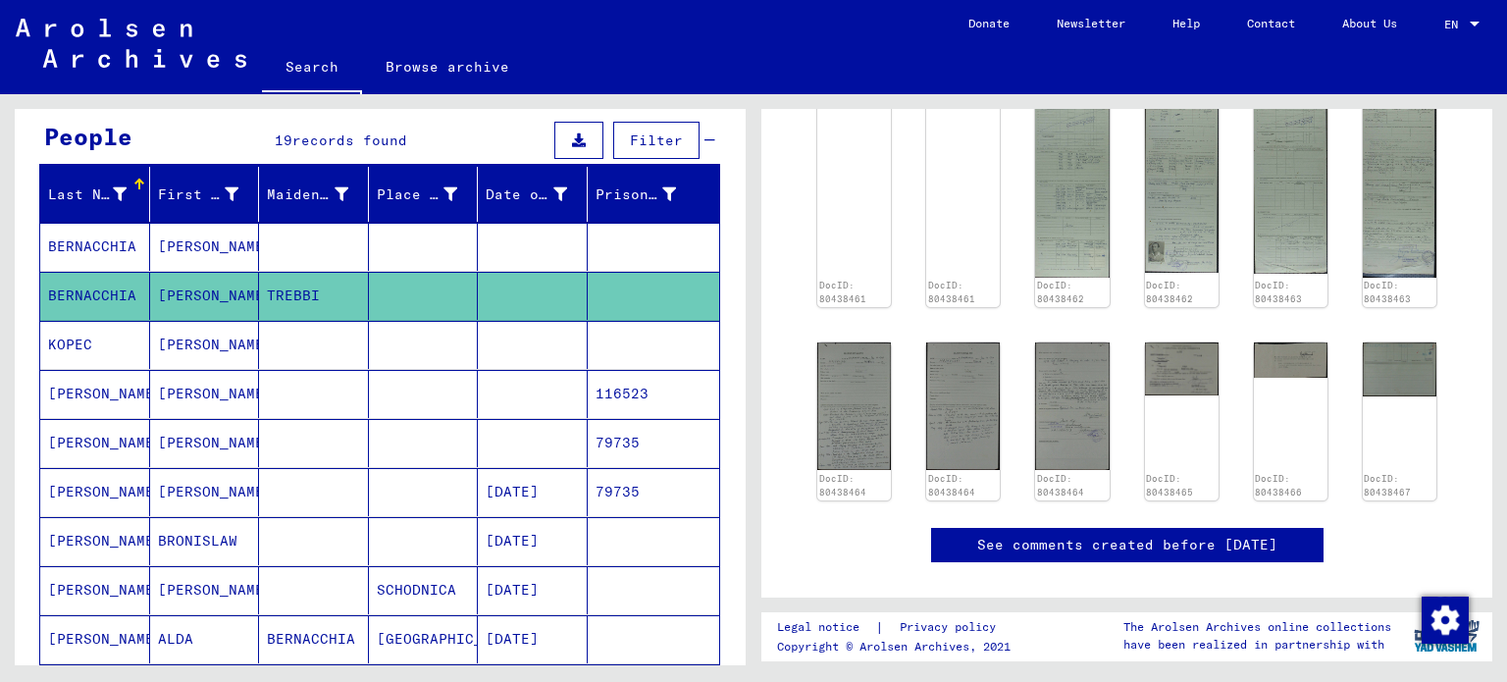
click at [81, 347] on mat-cell "KOPEC" at bounding box center [95, 345] width 110 height 48
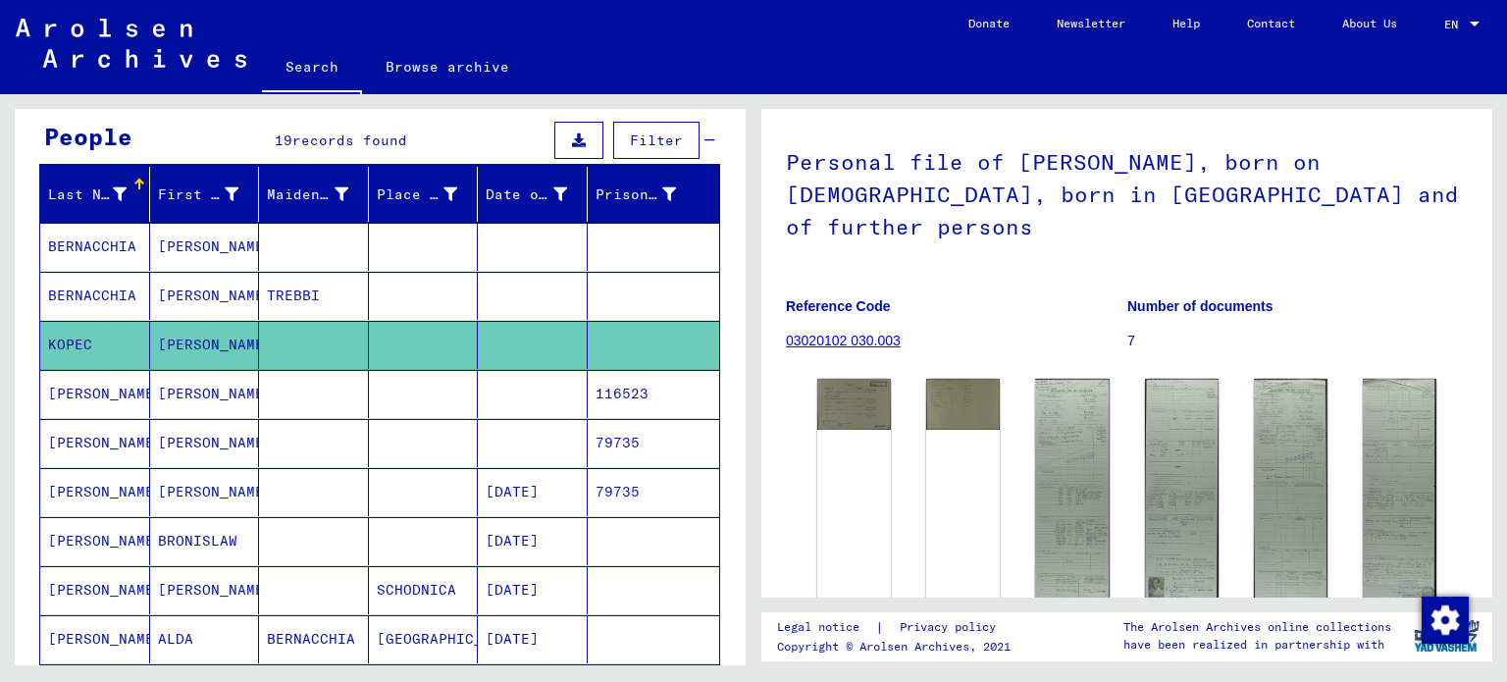
scroll to position [109, 0]
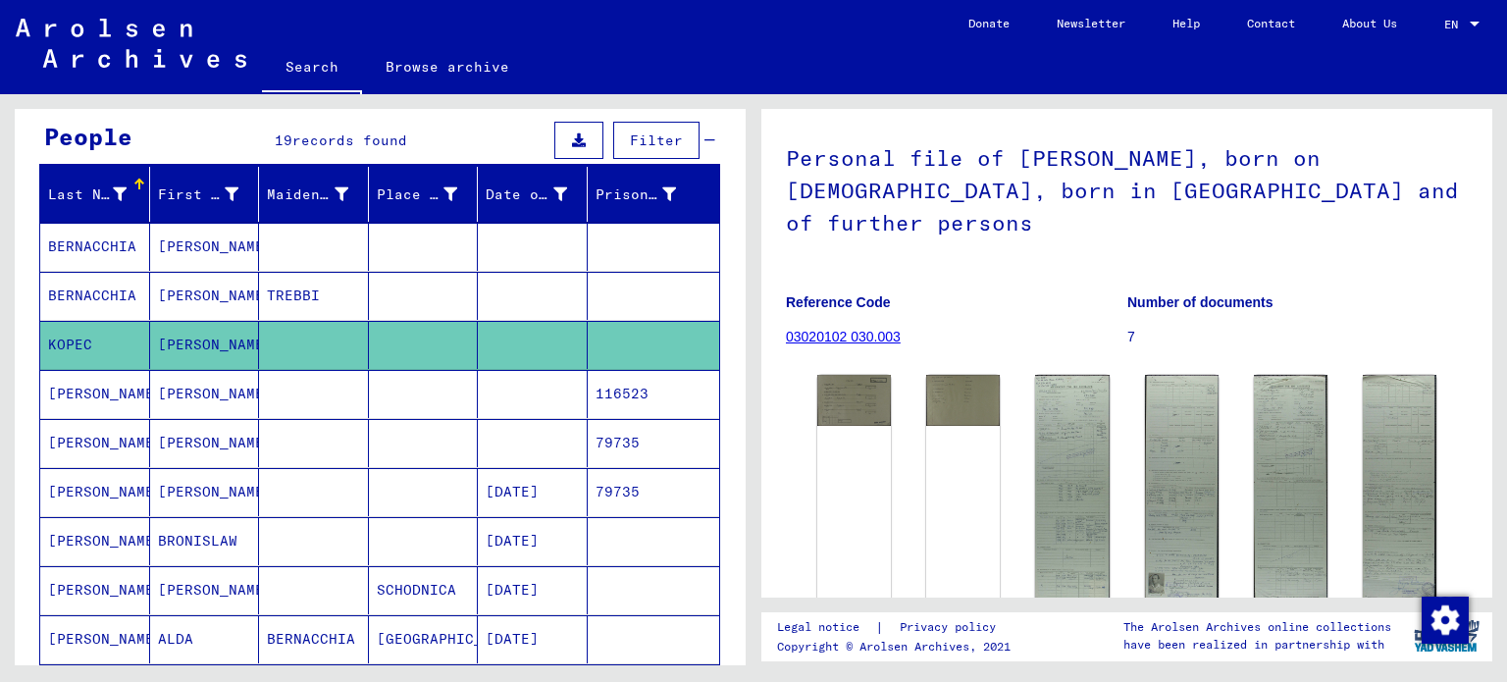
click at [105, 354] on mat-cell "KOPEC" at bounding box center [95, 345] width 110 height 48
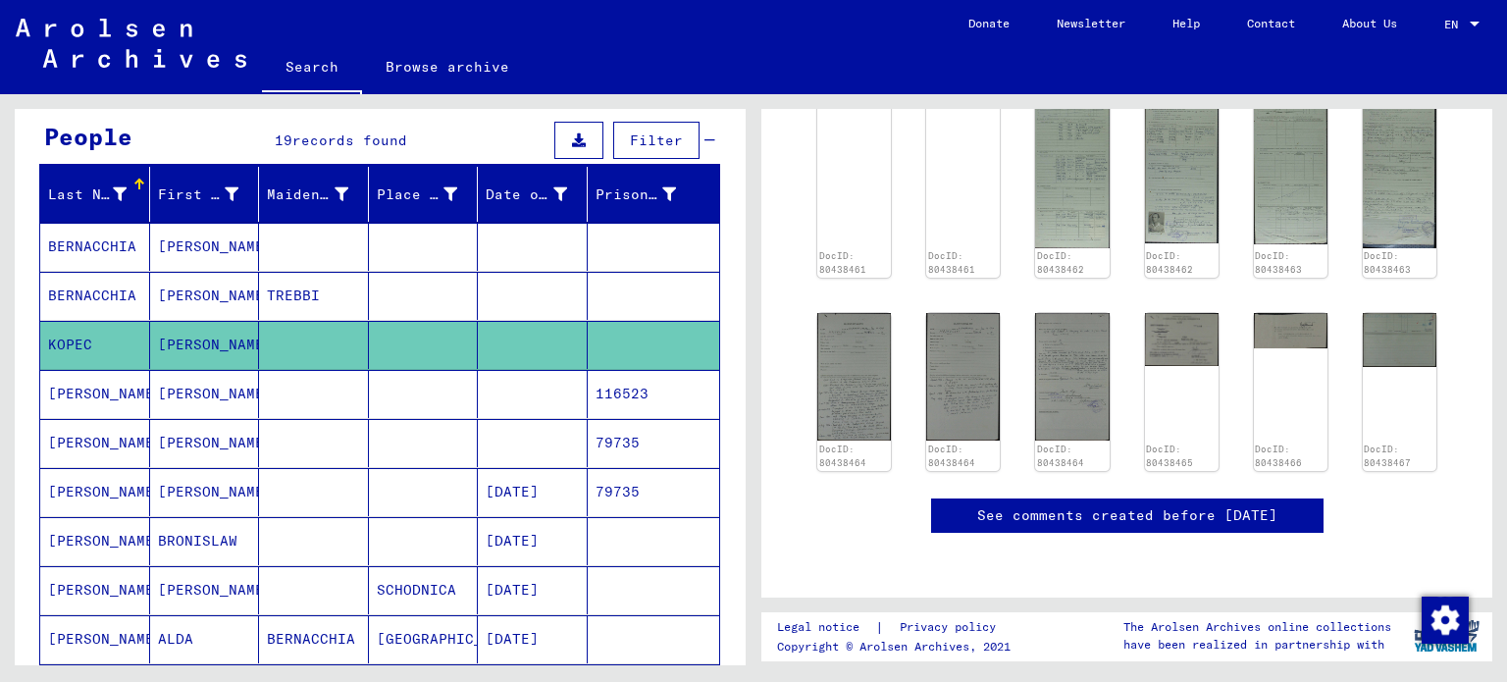
scroll to position [0, 0]
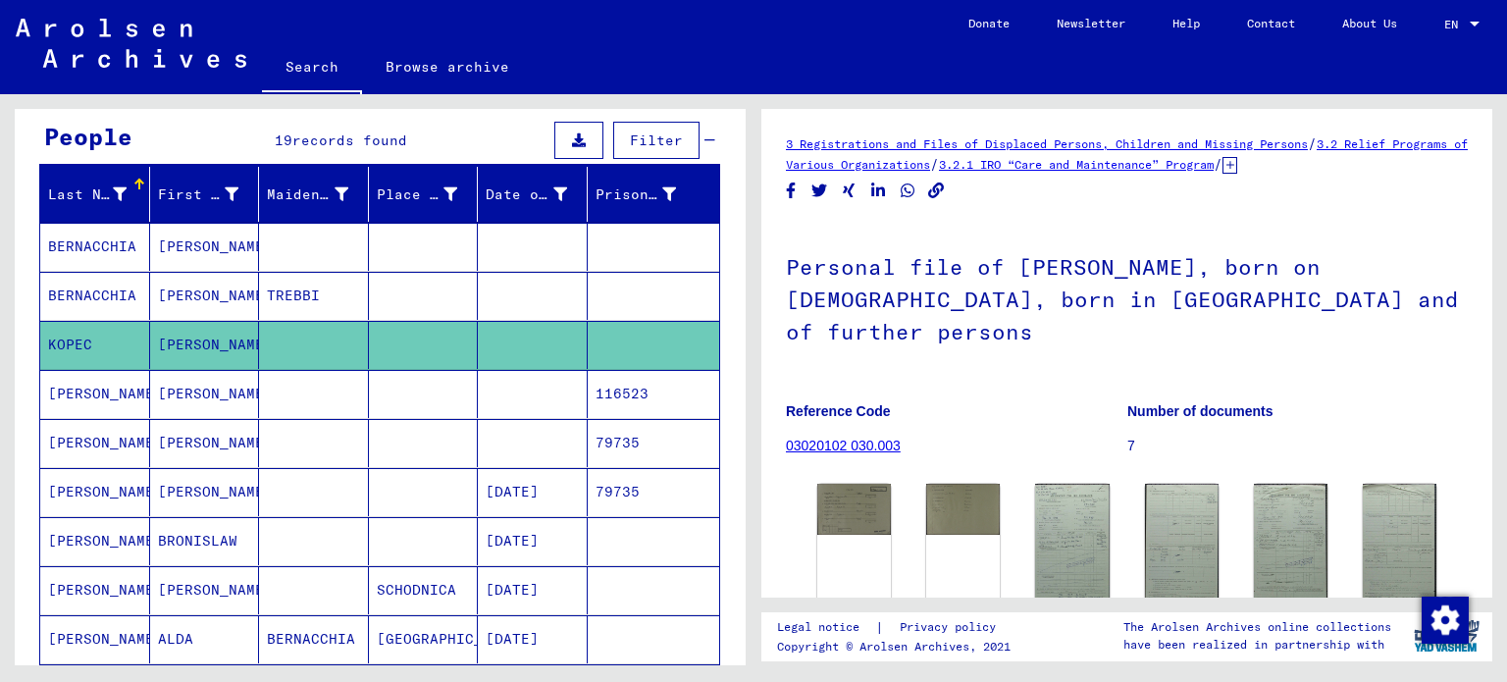
click at [474, 297] on mat-cell at bounding box center [424, 296] width 110 height 48
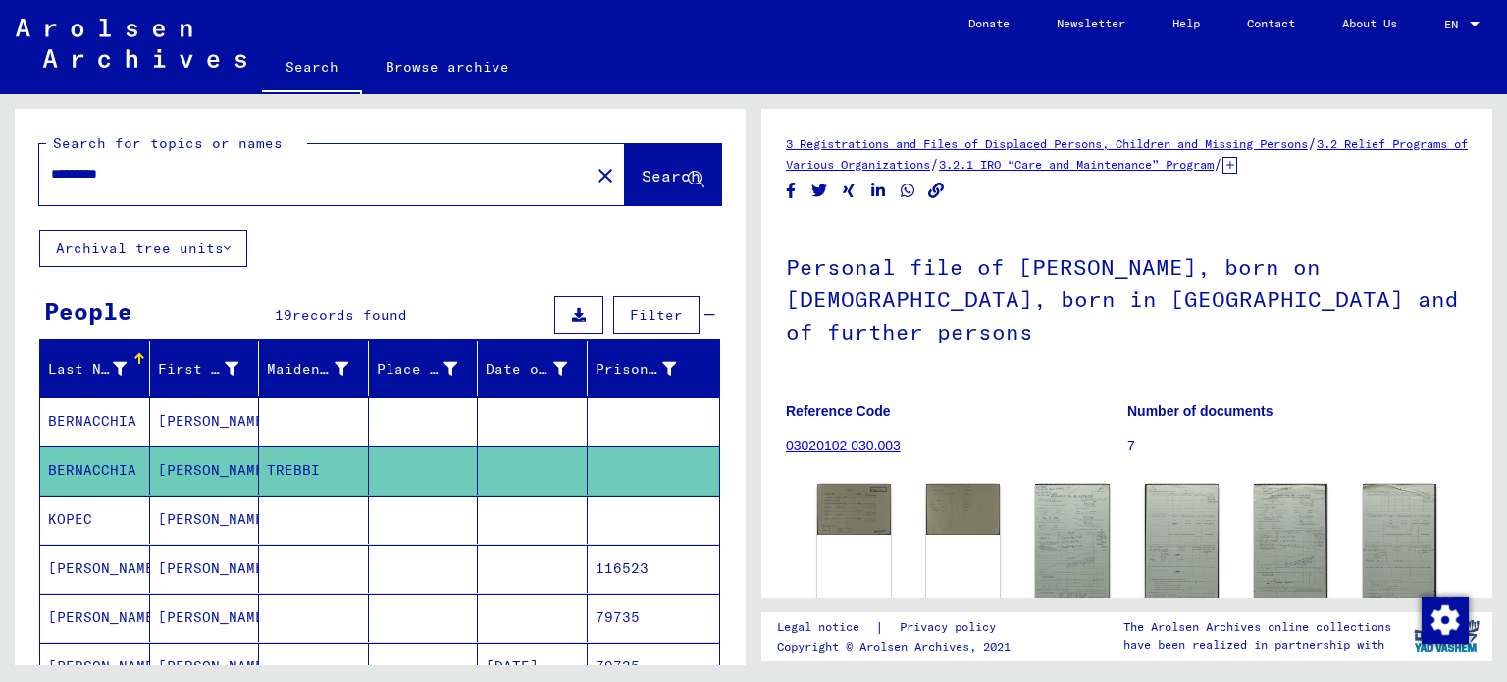
click at [660, 158] on button "Search" at bounding box center [673, 174] width 96 height 61
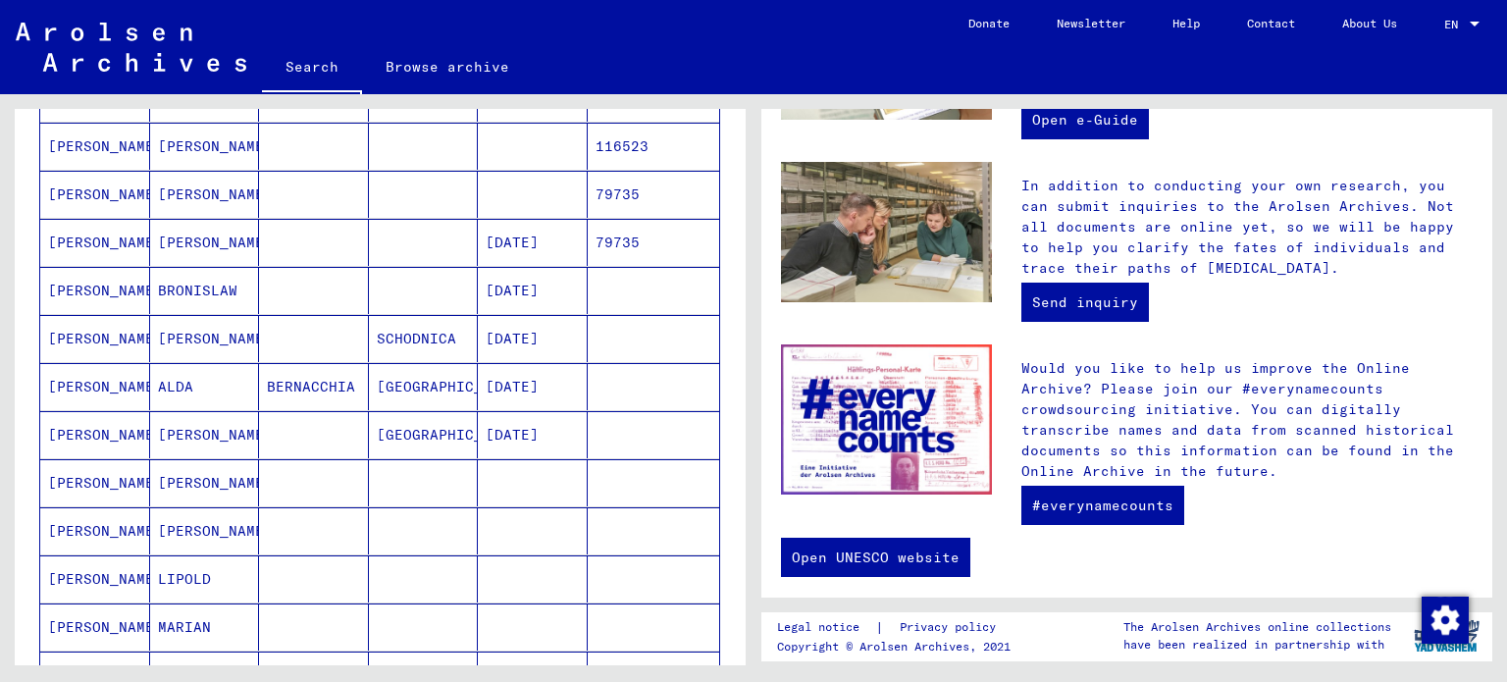
scroll to position [423, 0]
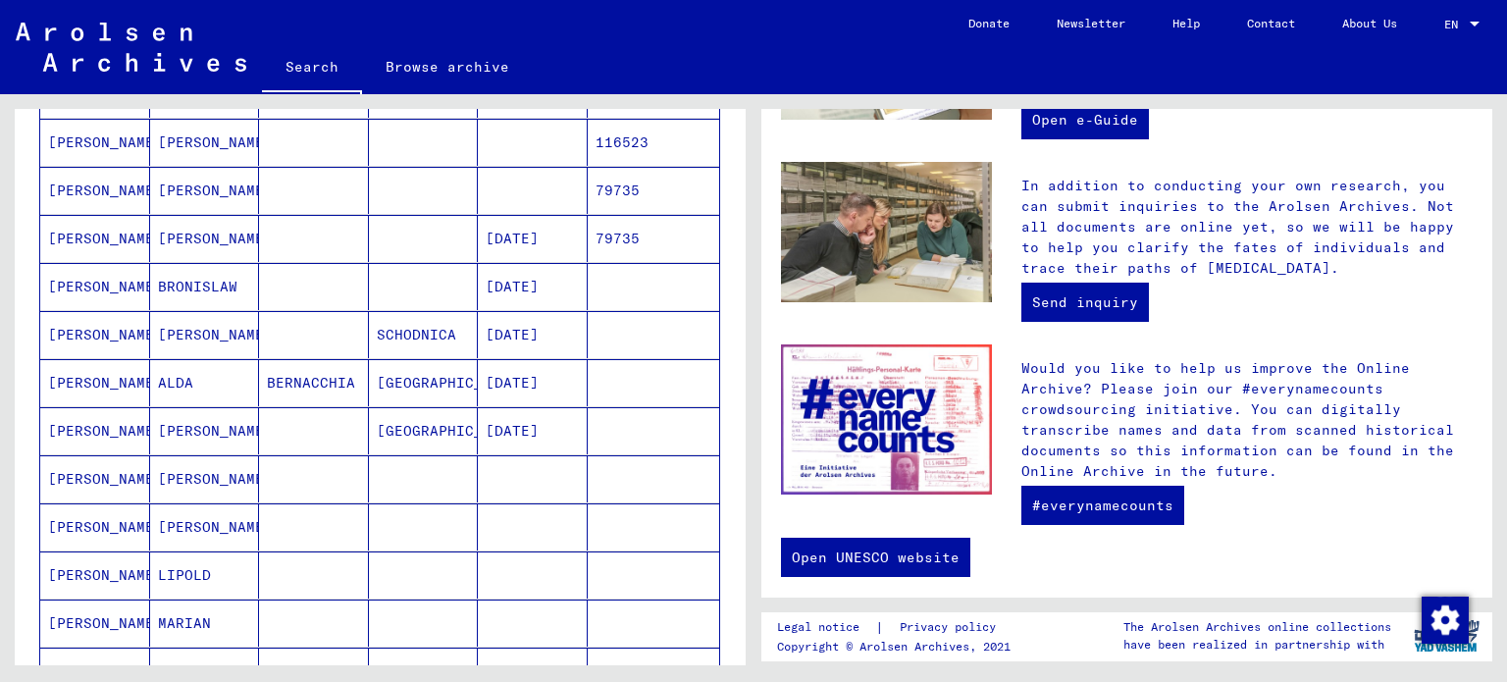
click at [103, 370] on mat-cell "[PERSON_NAME]" at bounding box center [95, 382] width 110 height 47
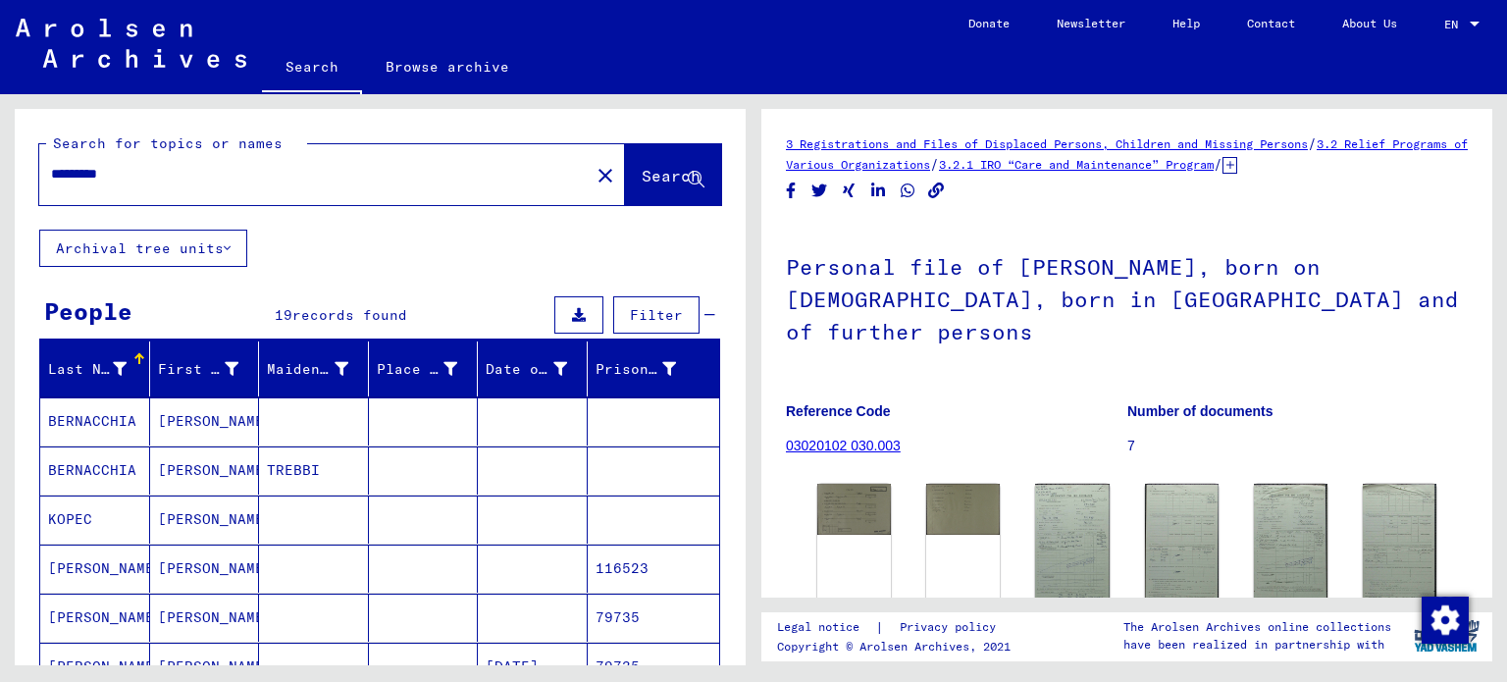
click at [324, 171] on input "*********" at bounding box center [314, 174] width 527 height 21
type input "*"
type input "**********"
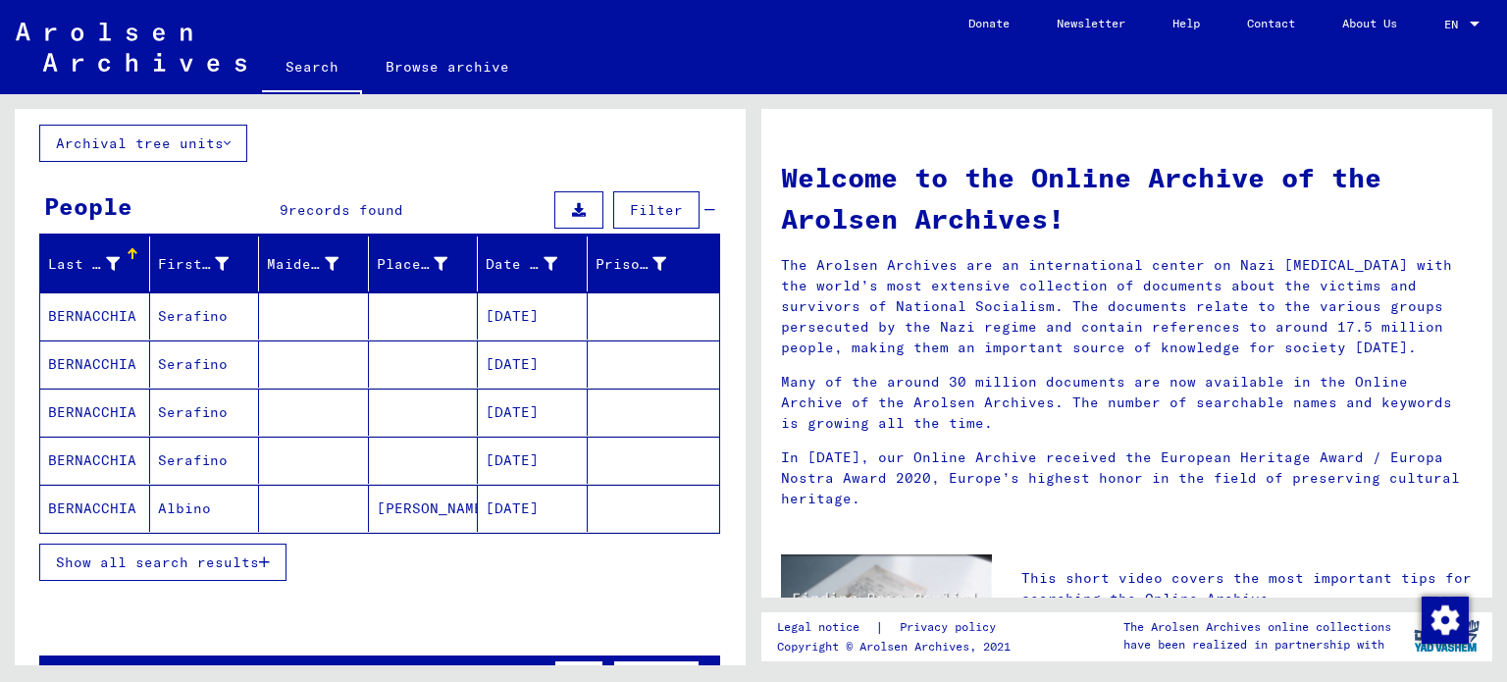
scroll to position [108, 0]
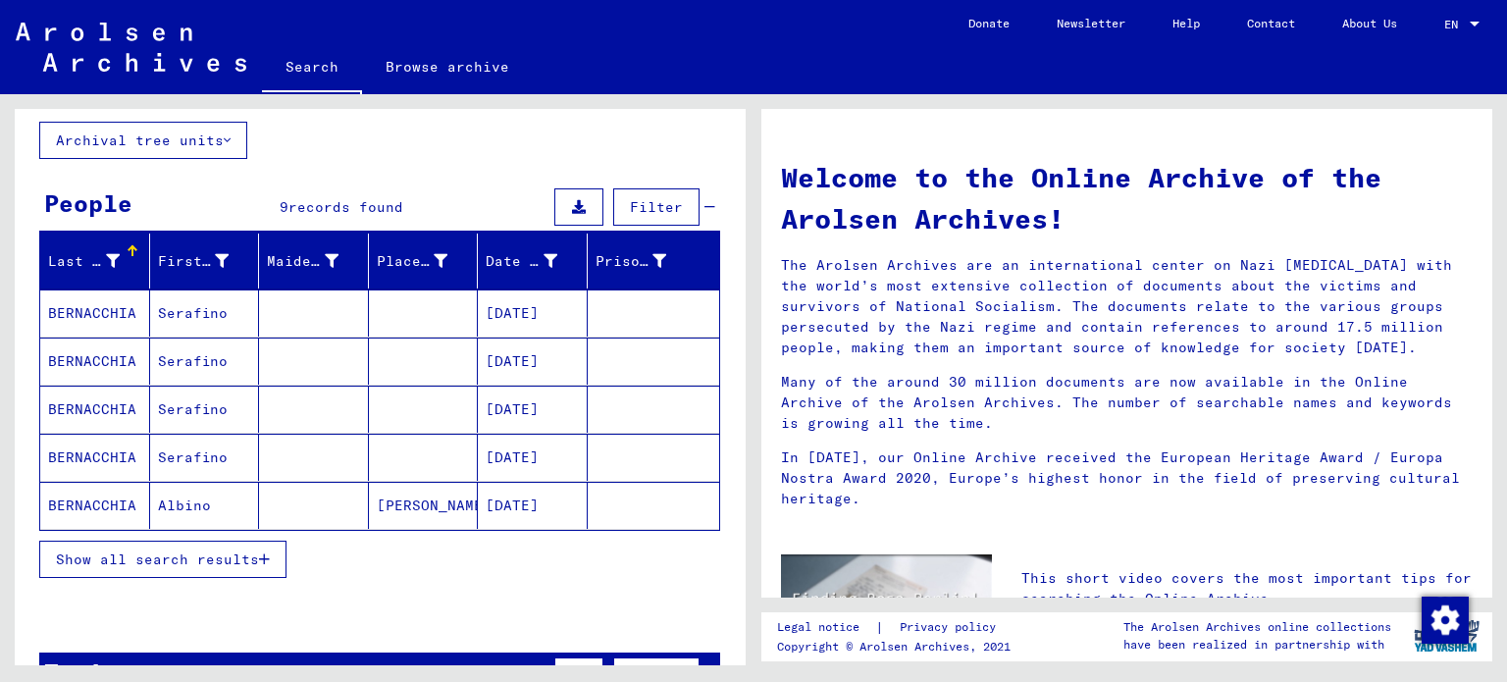
click at [233, 502] on mat-cell "Albino" at bounding box center [205, 505] width 110 height 47
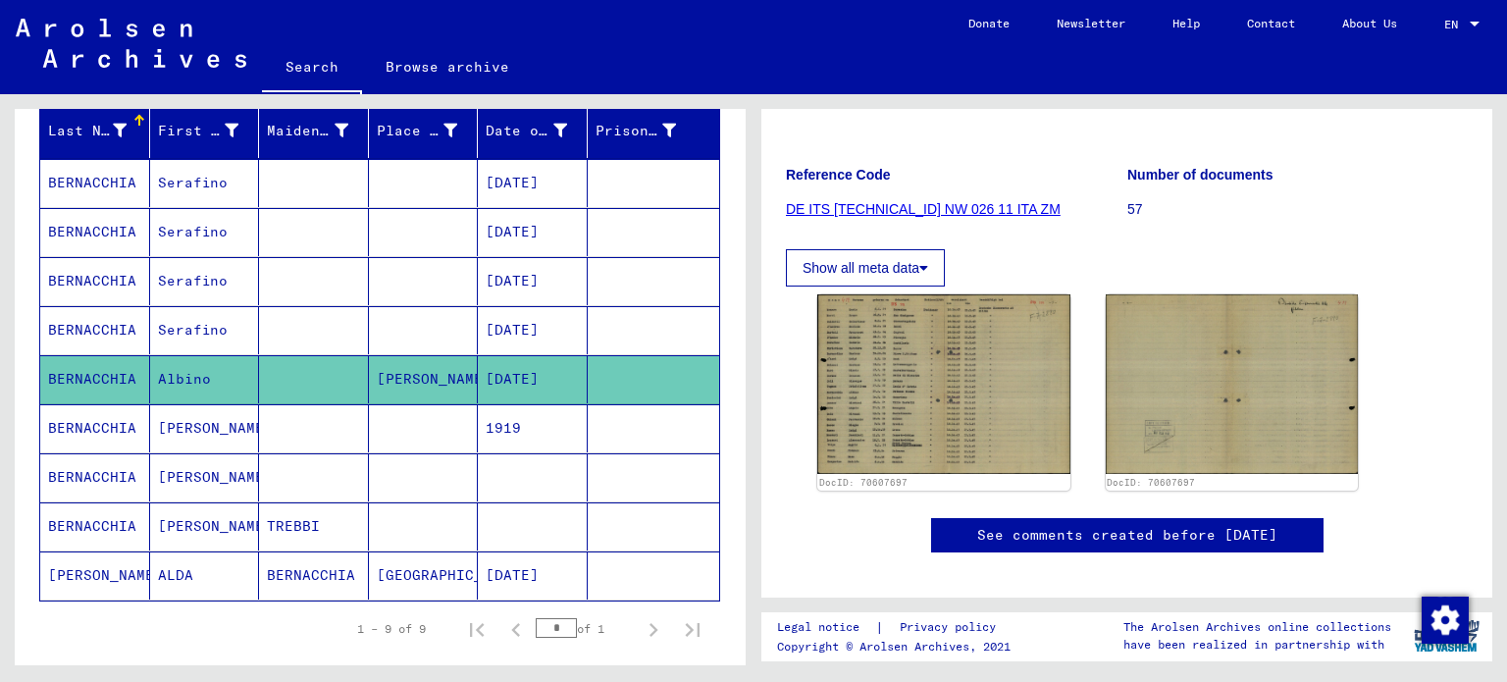
scroll to position [252, 0]
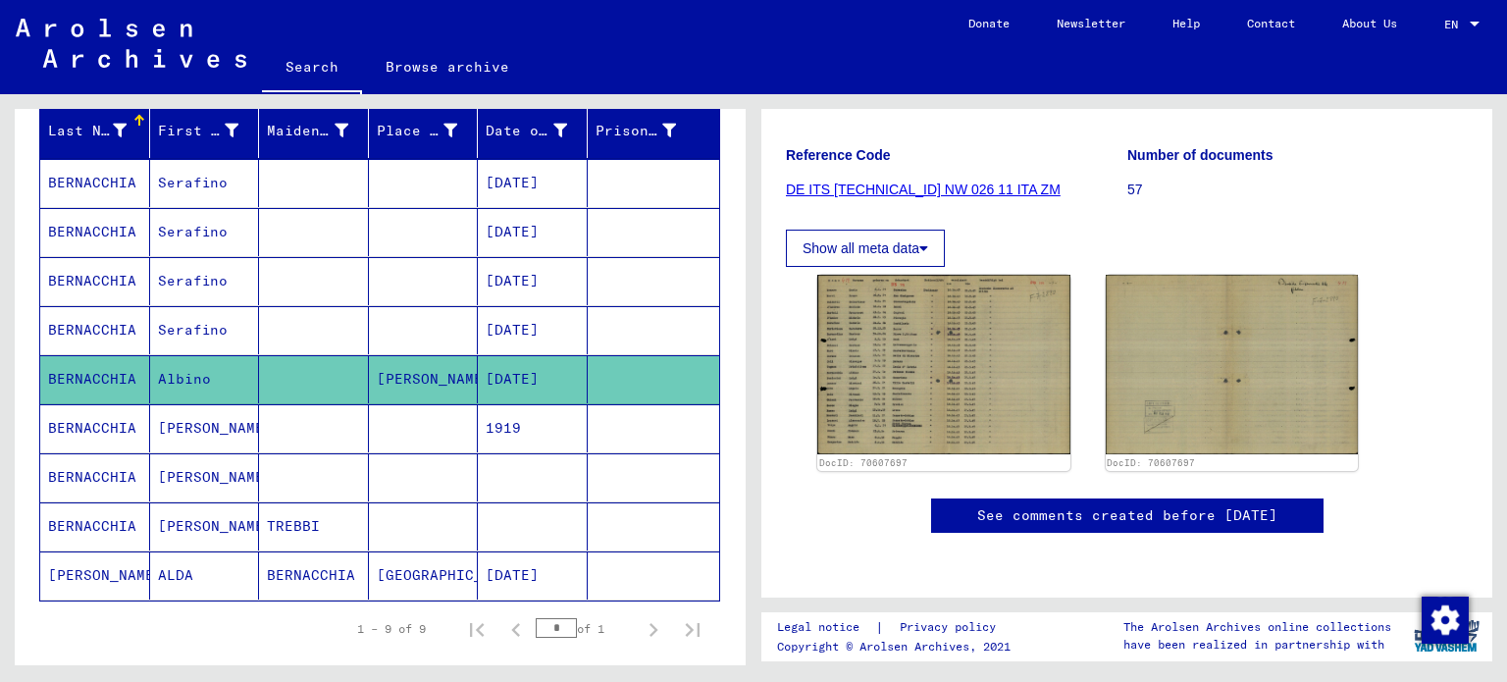
click at [92, 284] on mat-cell "BERNACCHIA" at bounding box center [95, 281] width 110 height 48
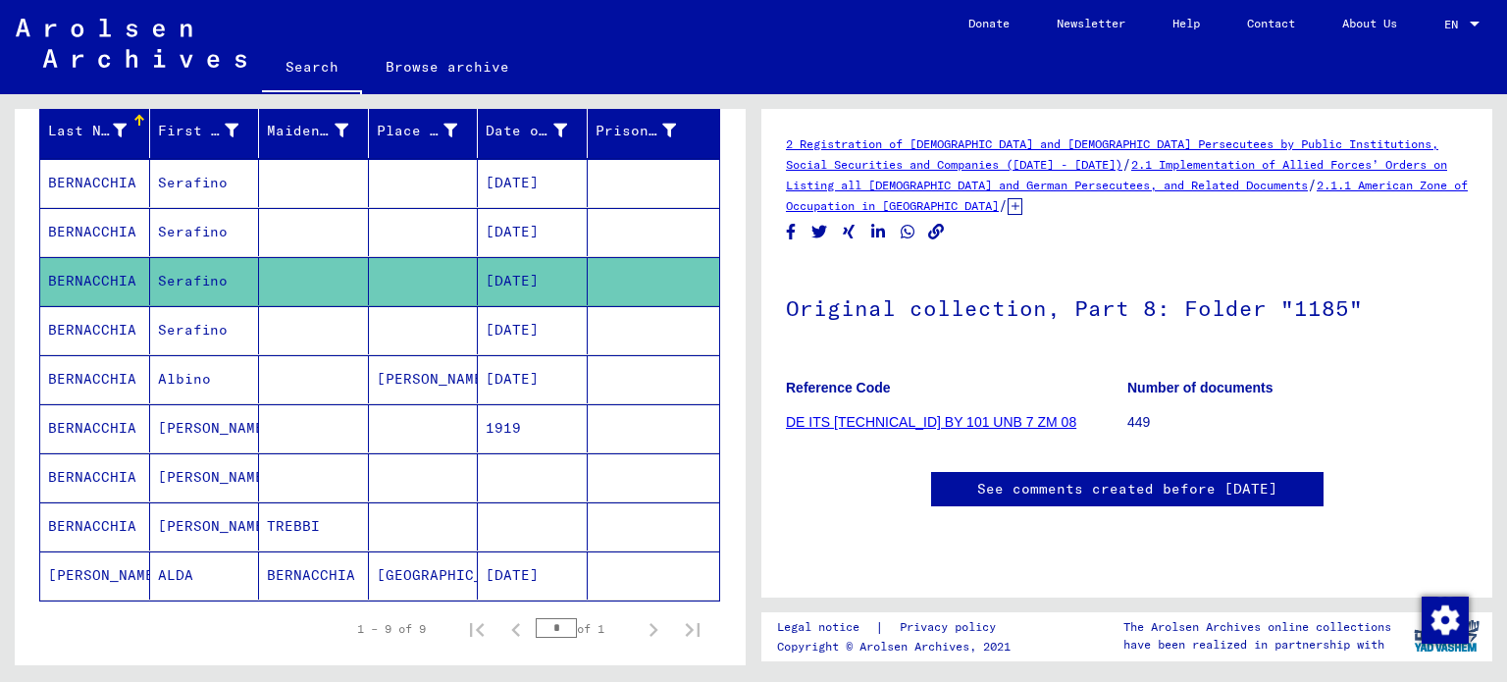
click at [120, 184] on mat-cell "BERNACCHIA" at bounding box center [95, 183] width 110 height 48
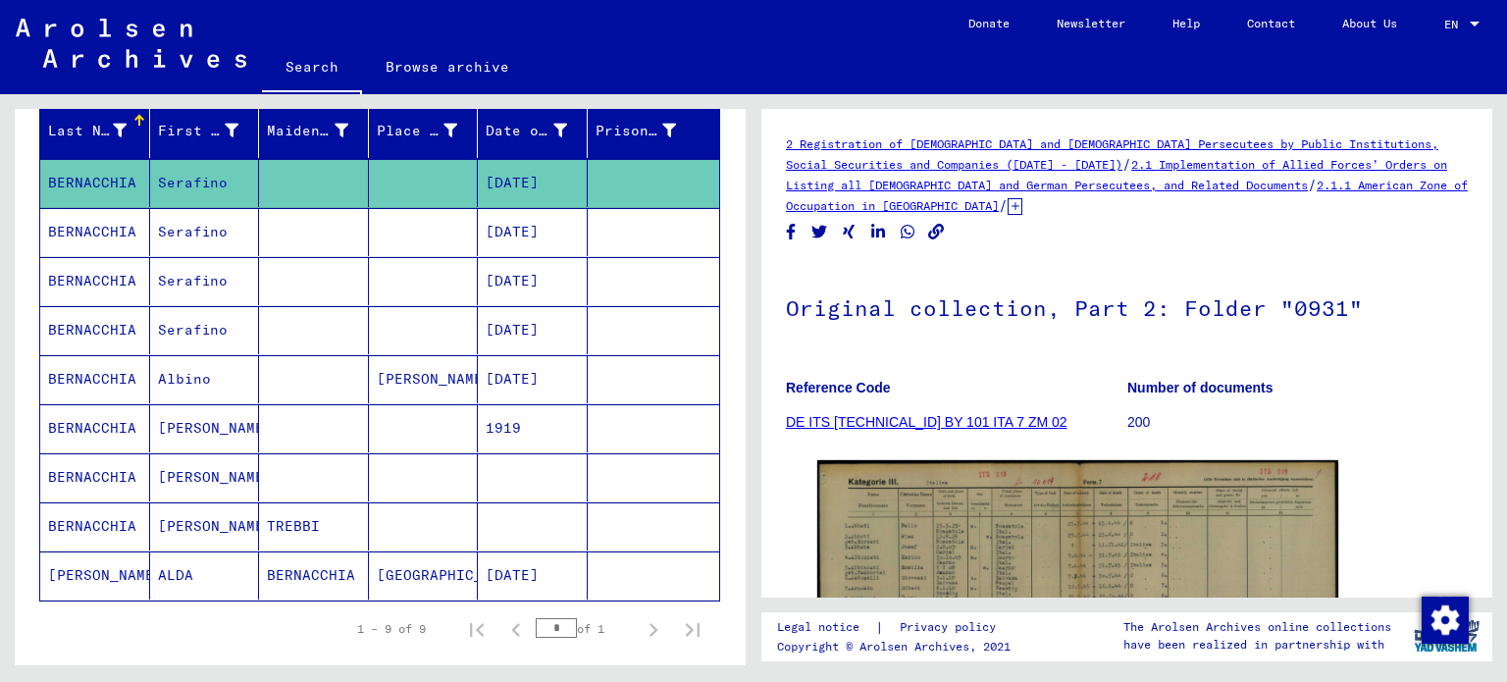
scroll to position [68, 0]
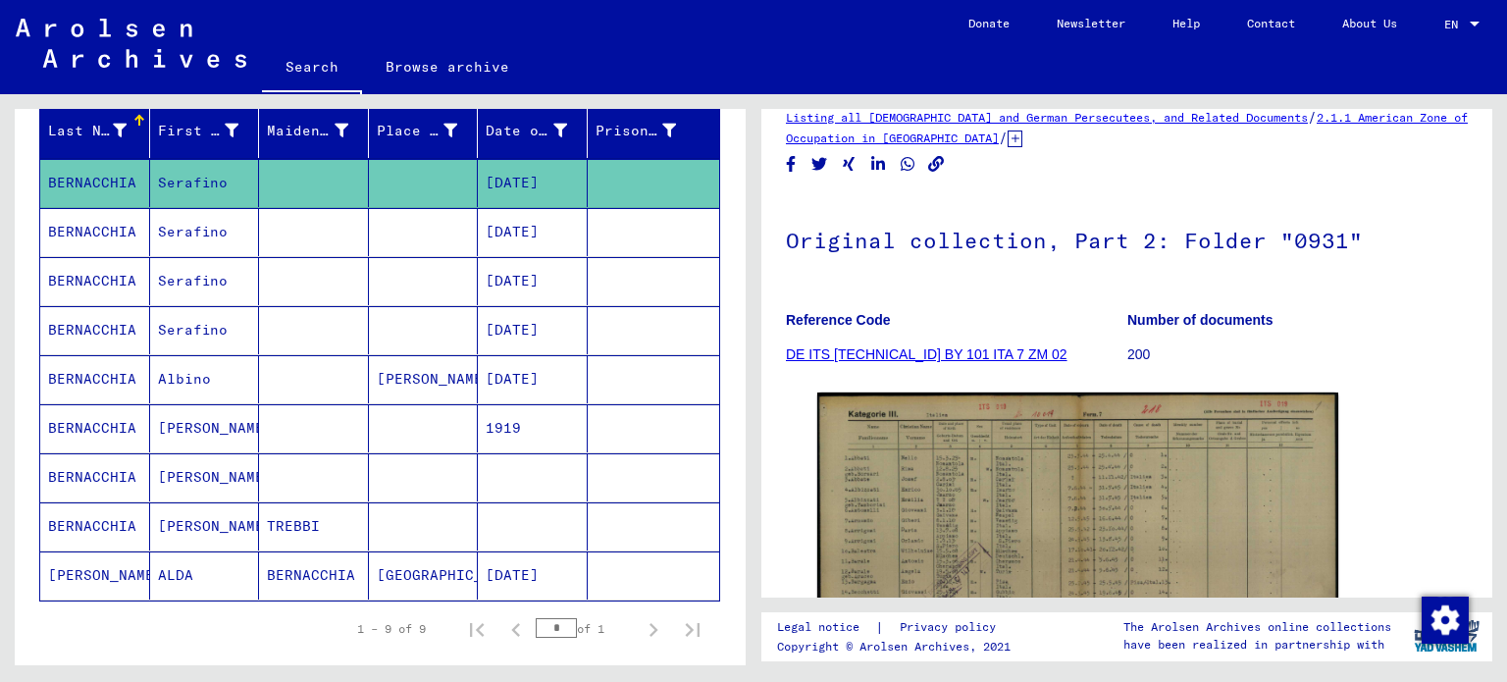
click at [115, 229] on mat-cell "BERNACCHIA" at bounding box center [95, 232] width 110 height 48
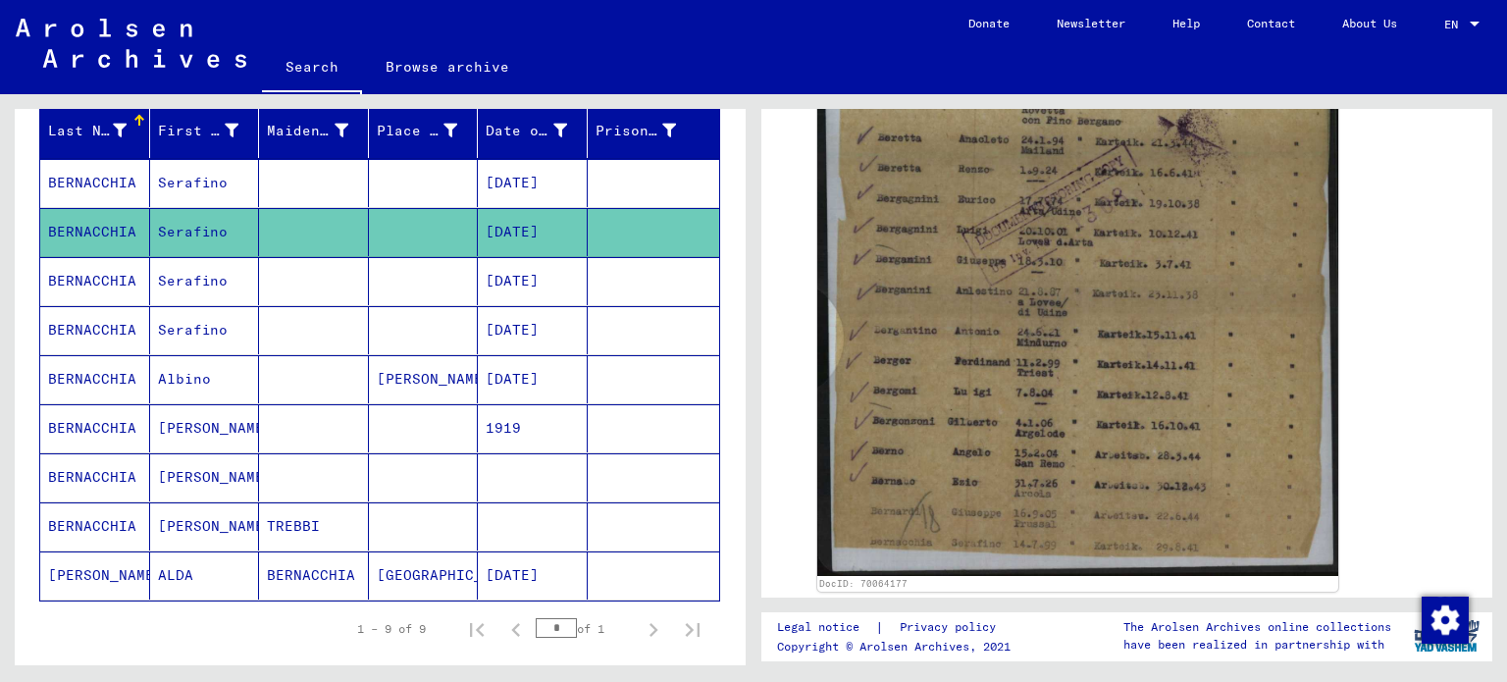
click at [101, 526] on mat-cell "BERNACCHIA" at bounding box center [95, 526] width 110 height 48
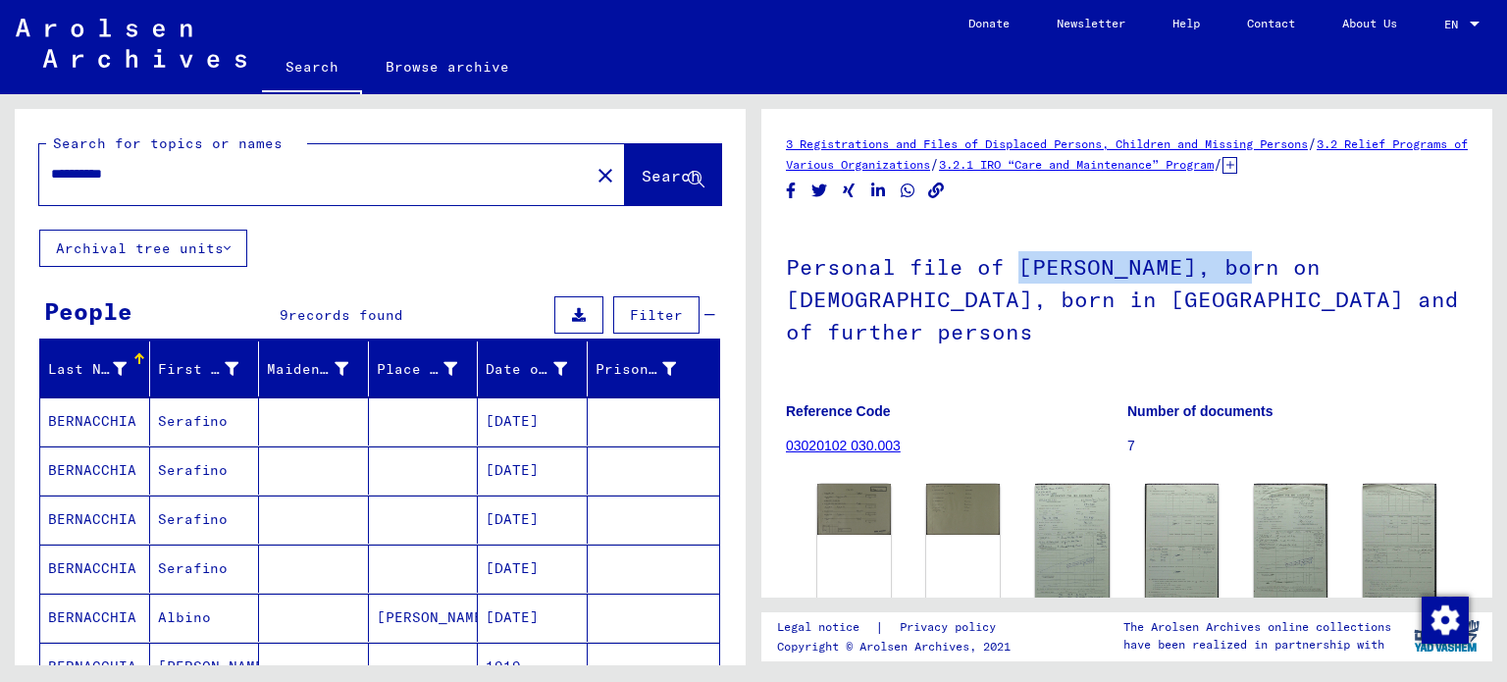
drag, startPoint x: 1244, startPoint y: 266, endPoint x: 1016, endPoint y: 273, distance: 228.8
click at [1016, 273] on h1 "Personal file of [PERSON_NAME], born on [DEMOGRAPHIC_DATA], born in [GEOGRAPHIC…" at bounding box center [1127, 297] width 682 height 151
copy h1 "[PERSON_NAME][GEOGRAPHIC_DATA]"
click at [594, 173] on mat-icon "close" at bounding box center [606, 176] width 24 height 24
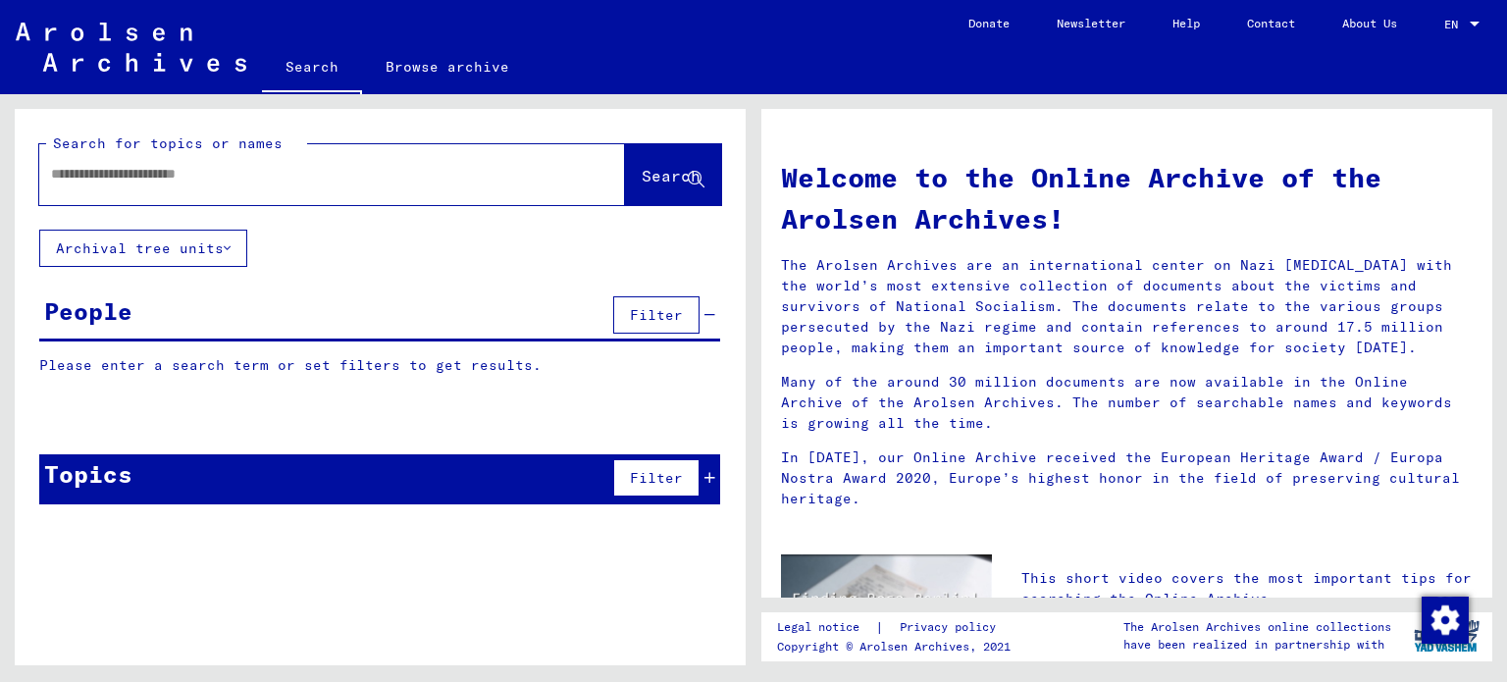
click at [459, 180] on input "text" at bounding box center [308, 174] width 515 height 21
paste input "**********"
type input "**********"
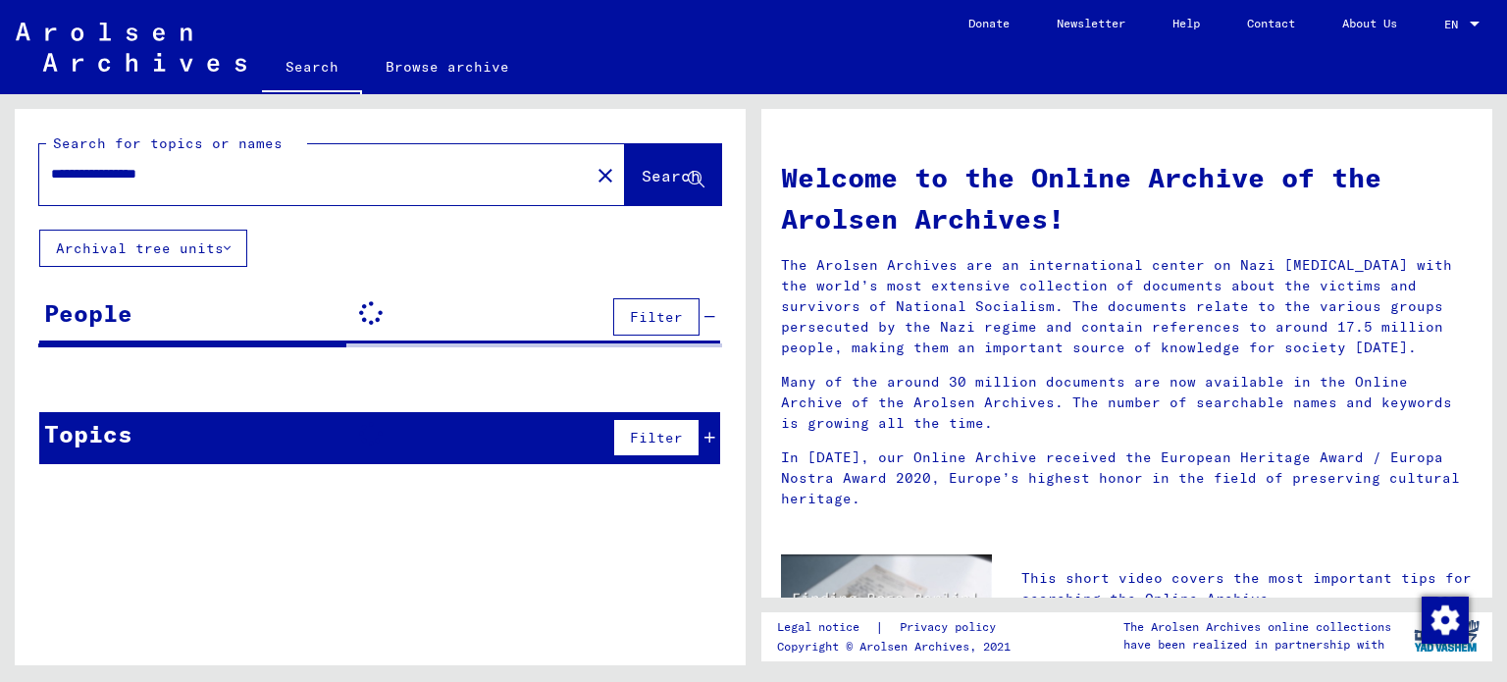
click at [642, 180] on span "Search" at bounding box center [671, 176] width 59 height 20
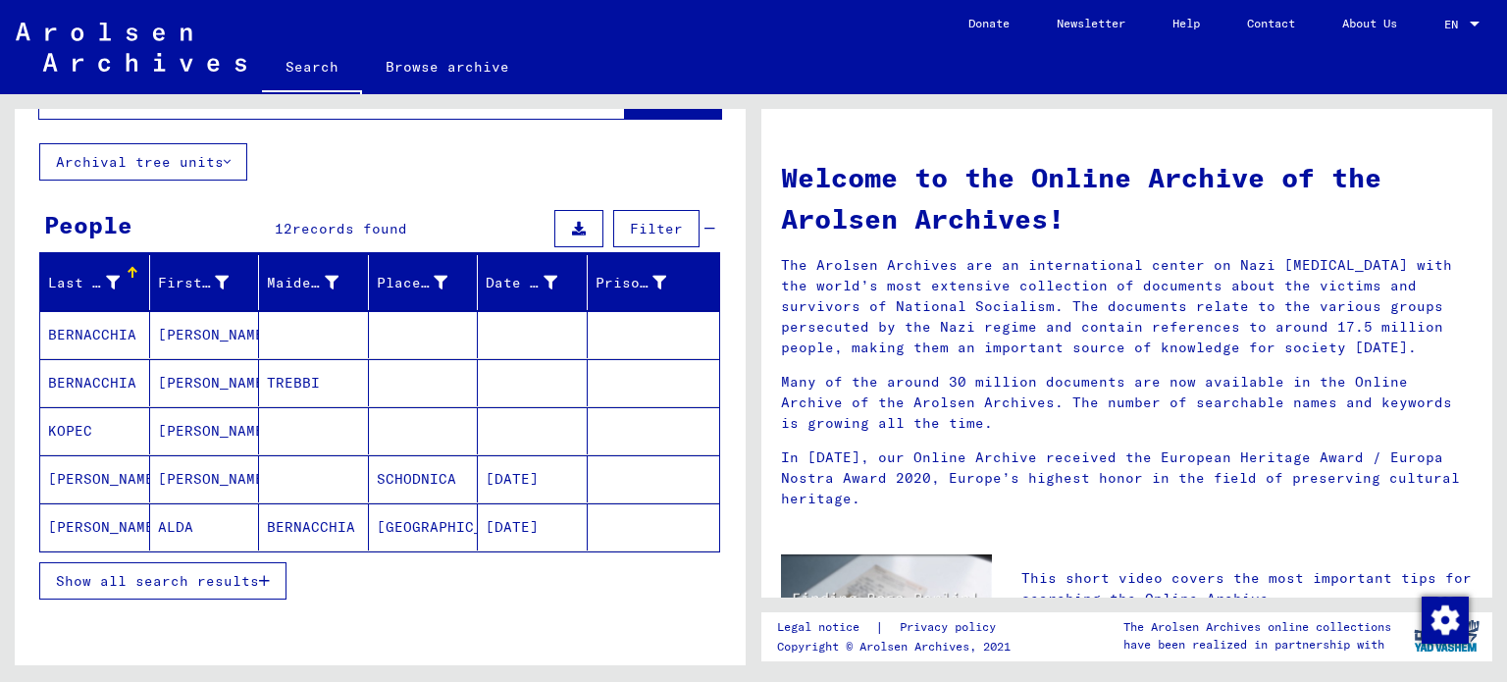
scroll to position [92, 0]
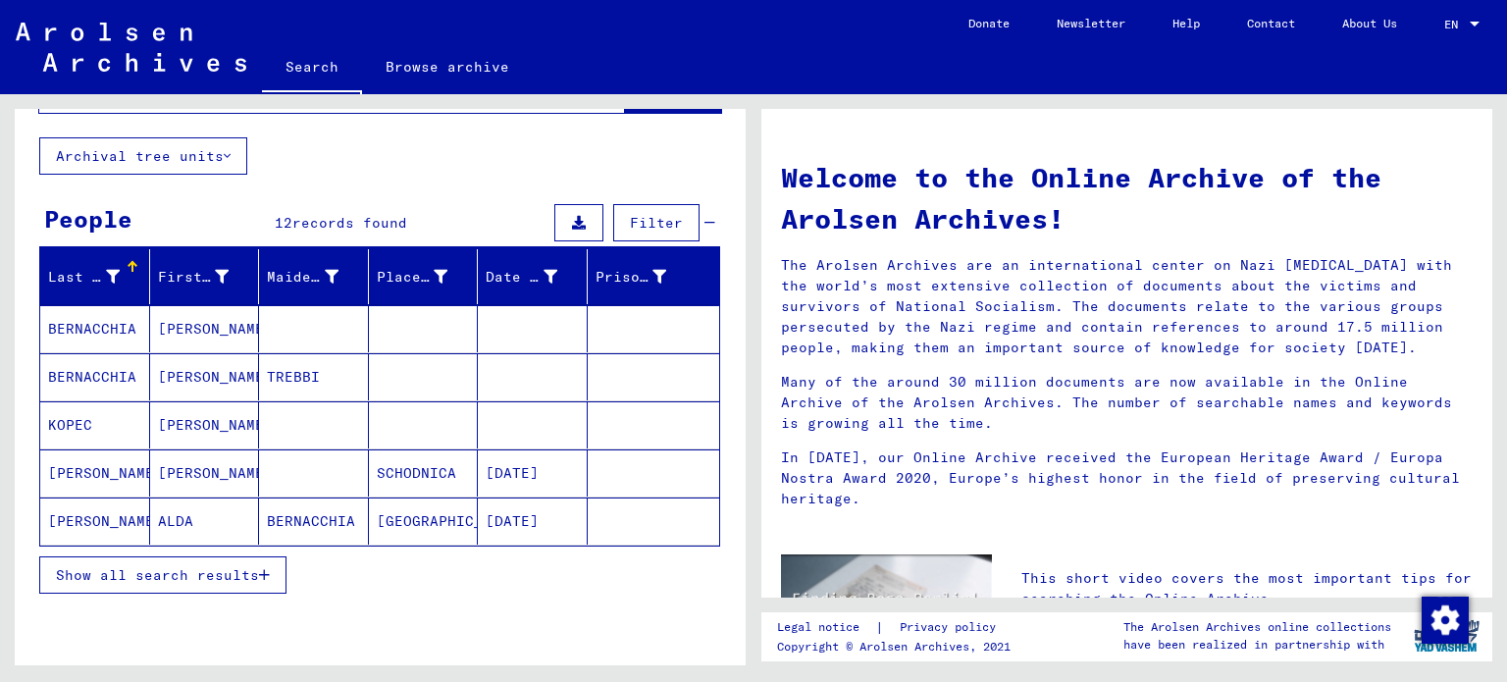
click at [123, 488] on mat-cell "[PERSON_NAME]" at bounding box center [95, 472] width 110 height 47
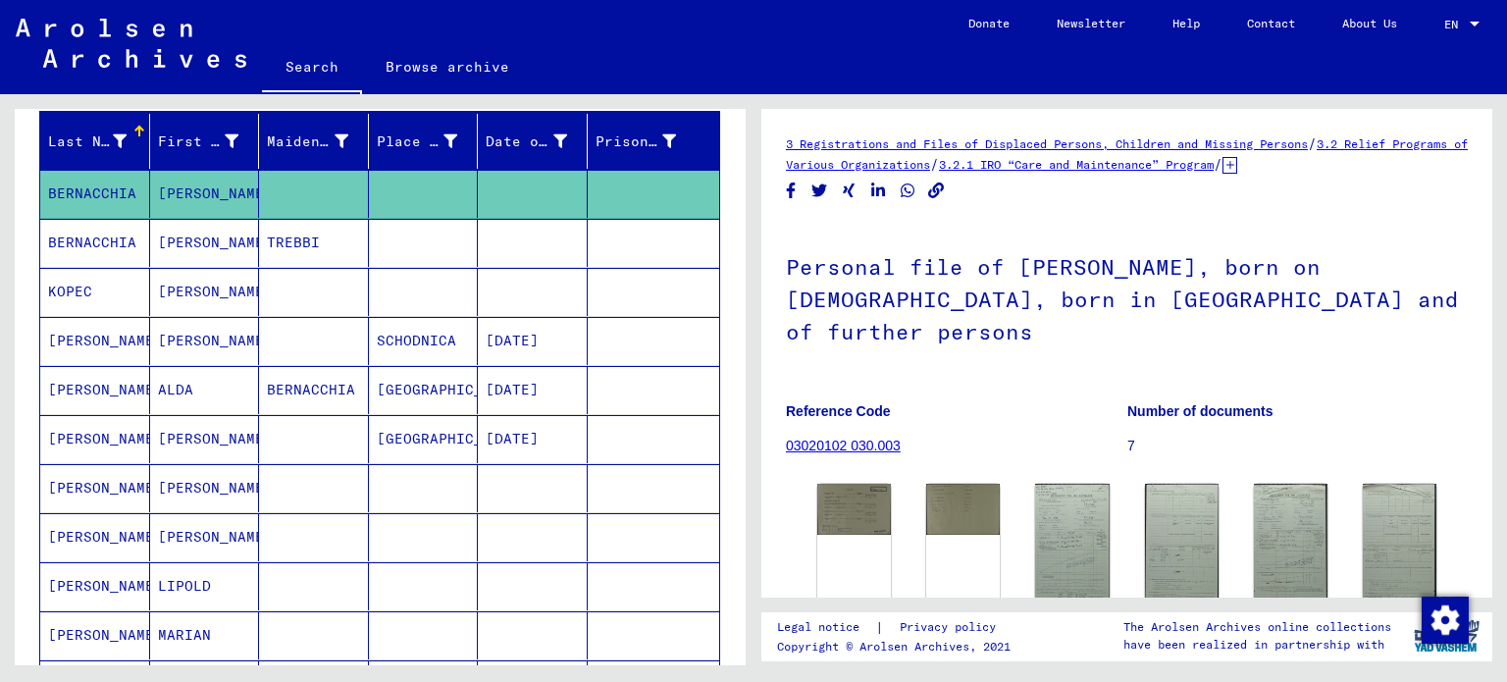
scroll to position [192, 0]
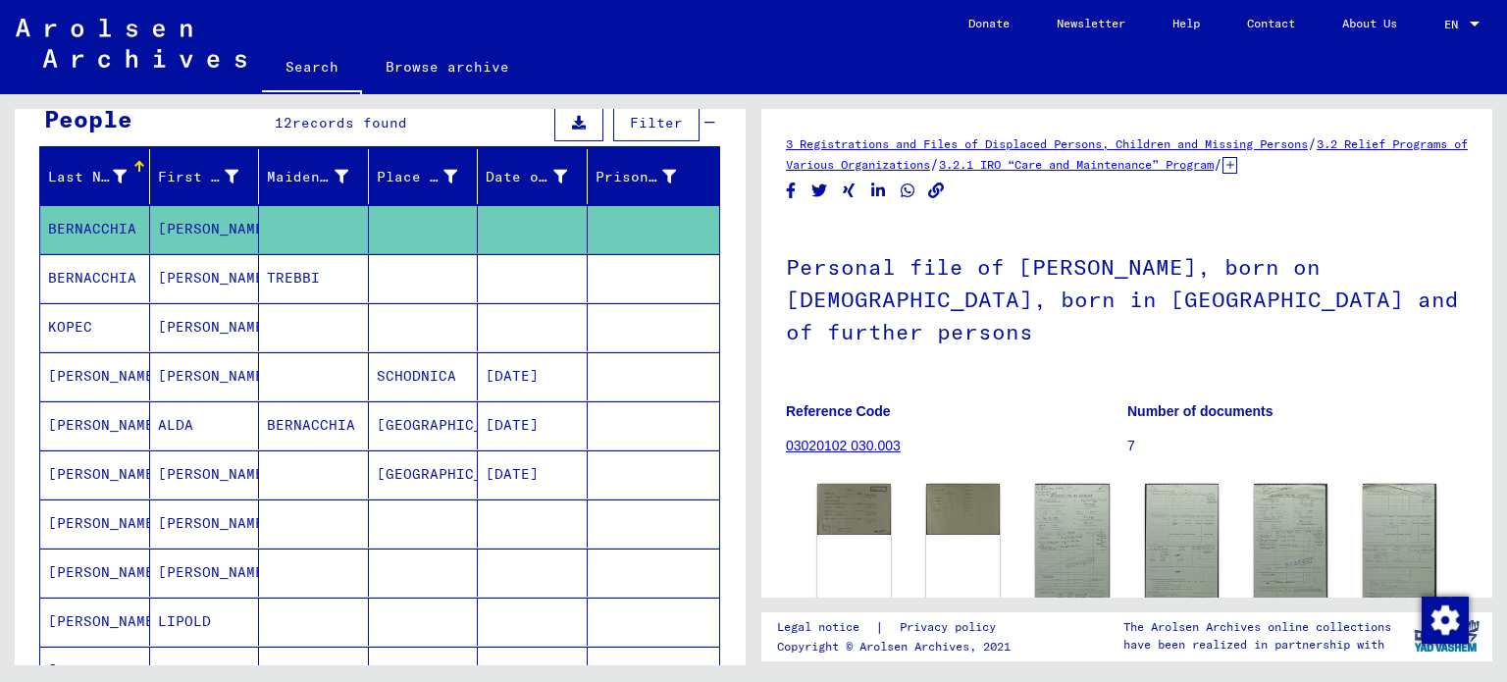
click at [324, 416] on mat-cell "BERNACCHIA" at bounding box center [314, 425] width 110 height 48
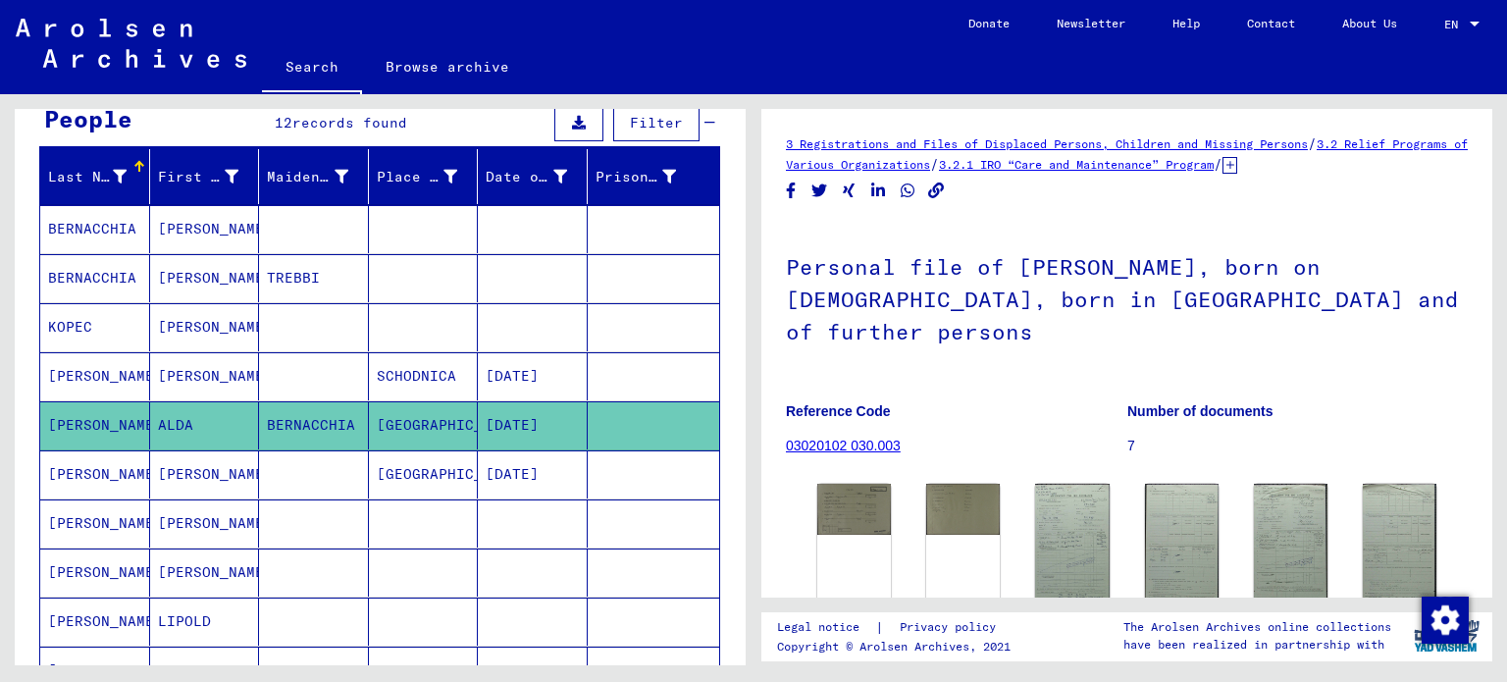
click at [327, 509] on mat-cell at bounding box center [314, 524] width 110 height 48
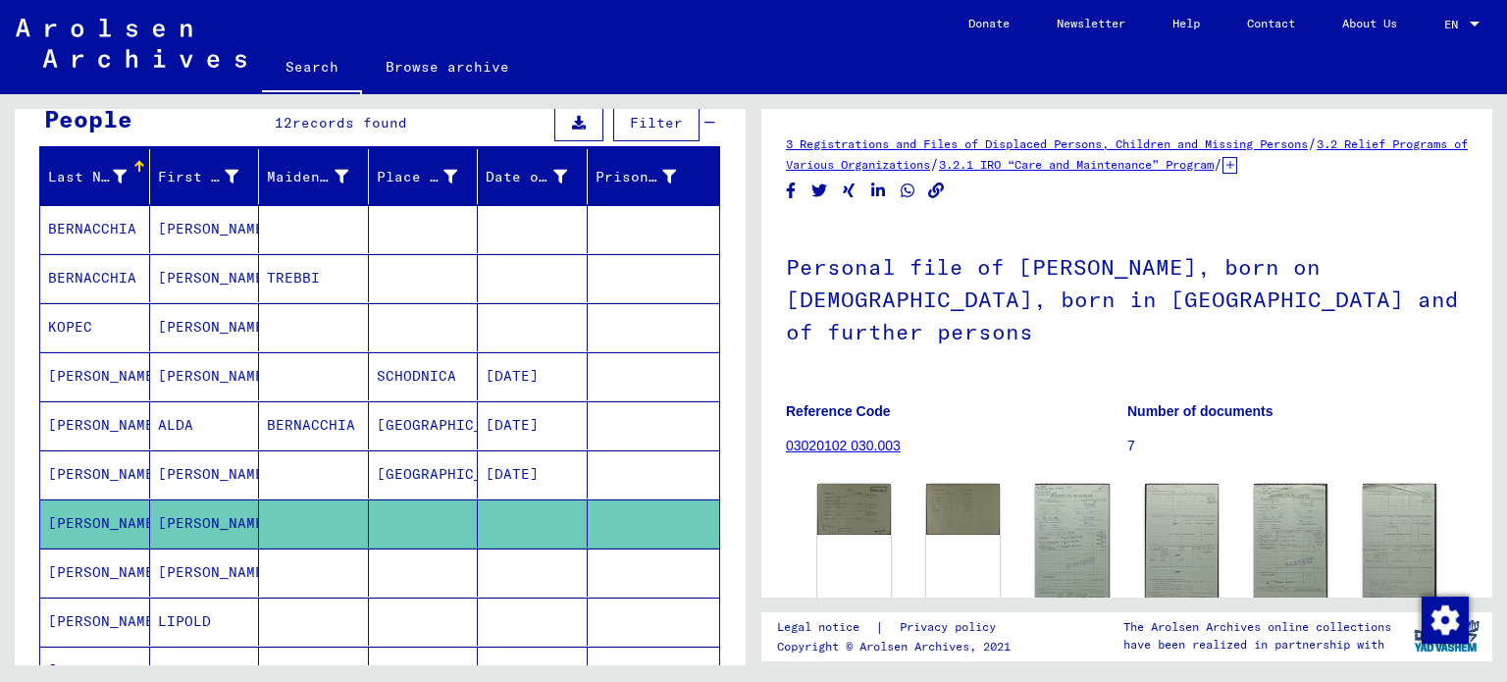
scroll to position [189, 0]
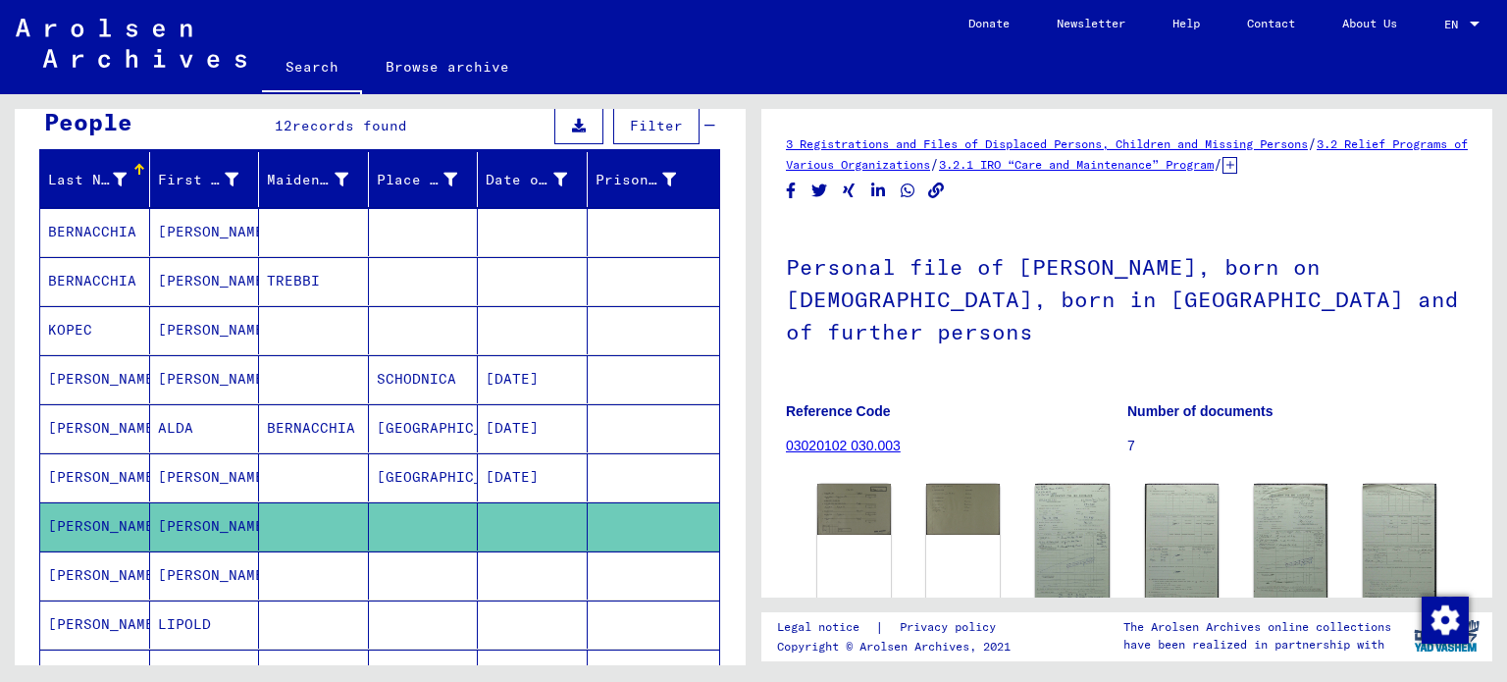
click at [104, 325] on mat-cell "KOPEC" at bounding box center [95, 330] width 110 height 48
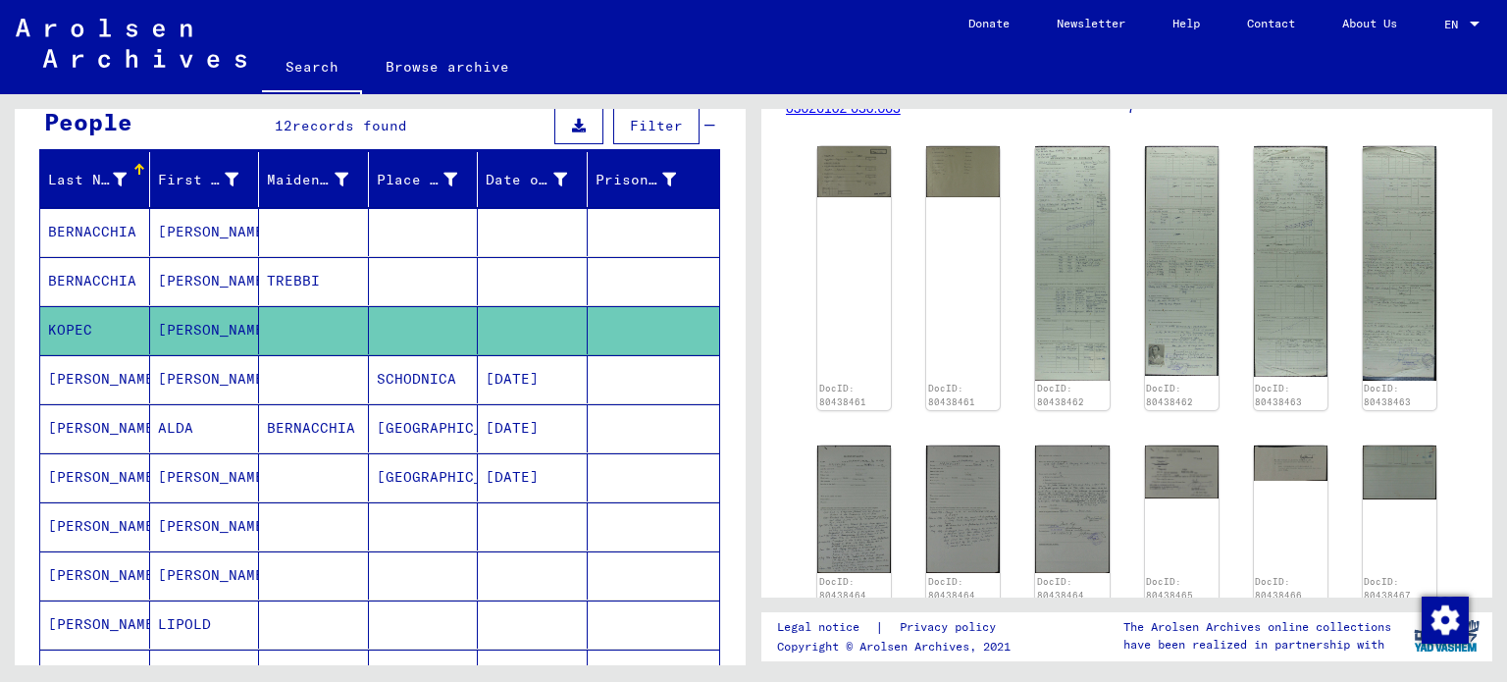
scroll to position [332, 0]
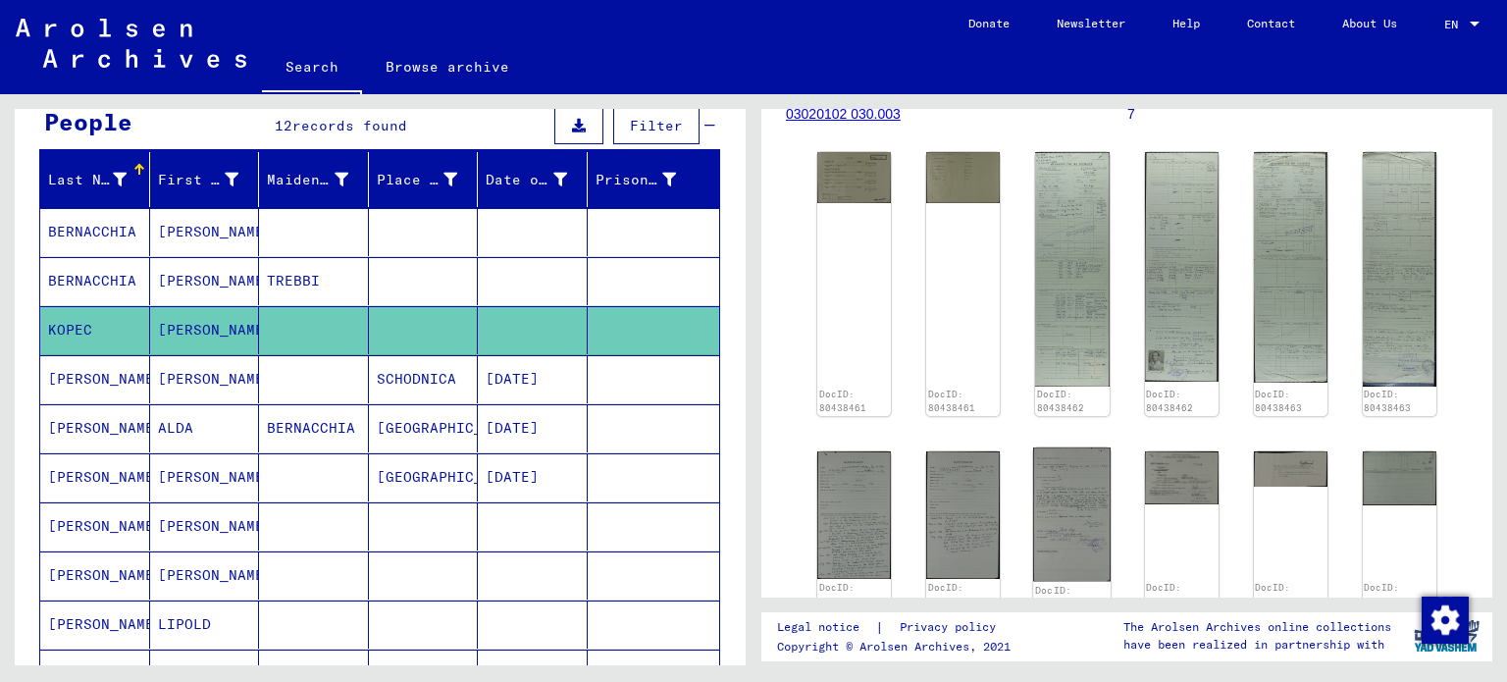
click at [1050, 487] on img at bounding box center [1072, 513] width 78 height 133
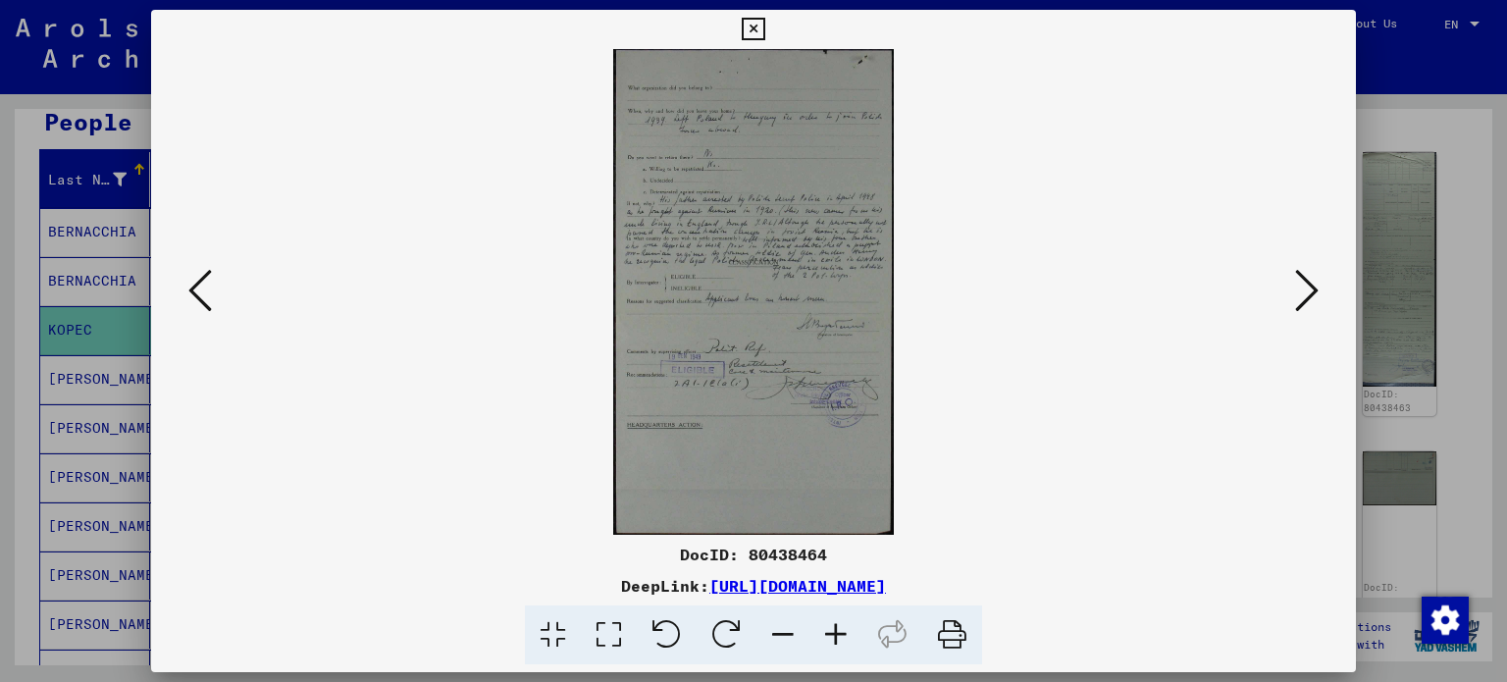
click at [1294, 301] on button at bounding box center [1306, 292] width 35 height 56
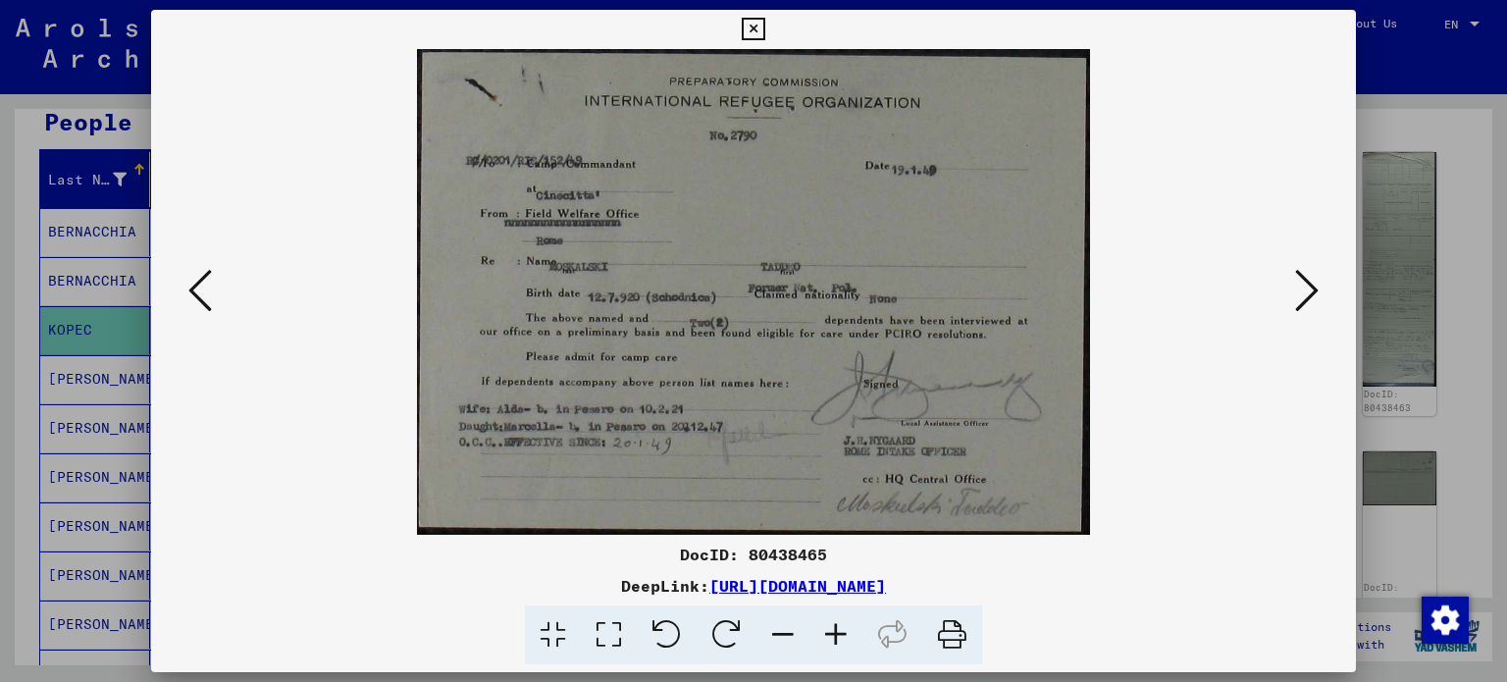
click at [284, 354] on img at bounding box center [754, 292] width 1073 height 486
click at [109, 334] on div at bounding box center [753, 341] width 1507 height 682
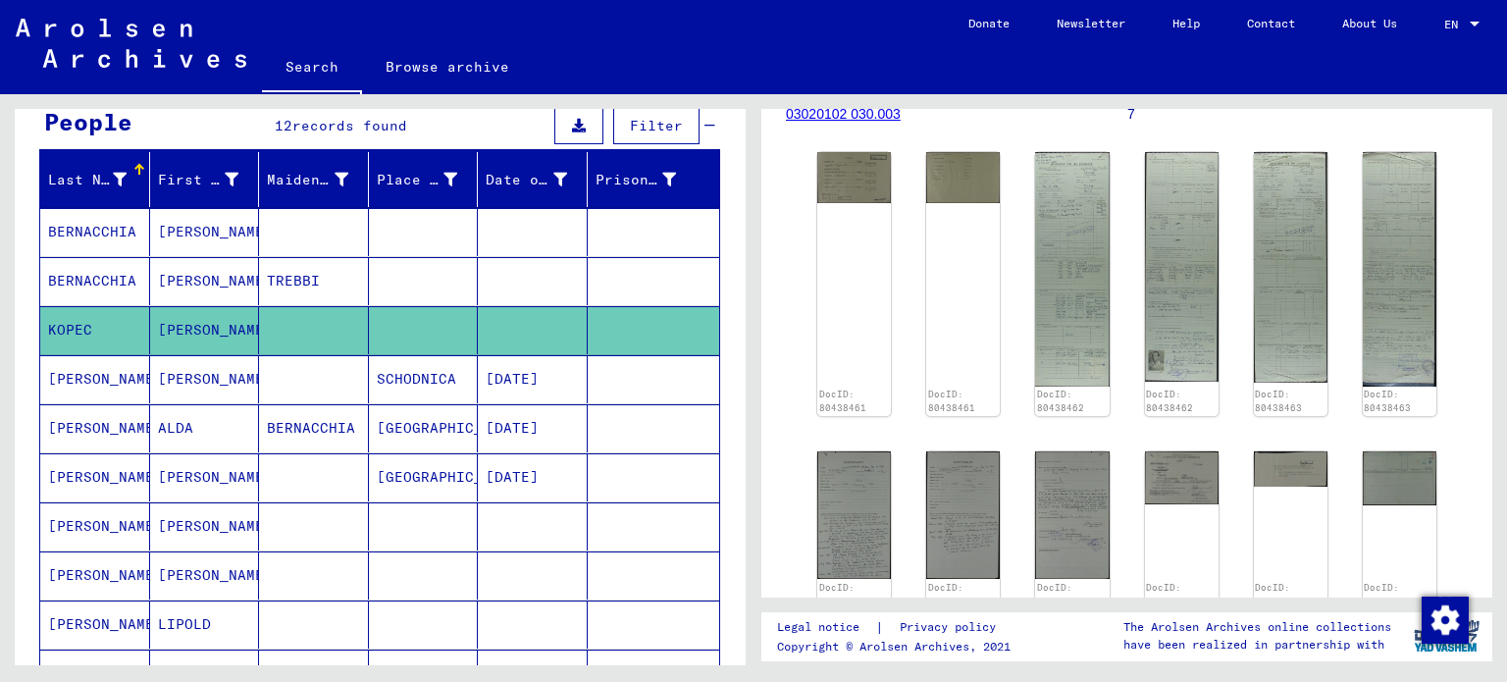
scroll to position [0, 0]
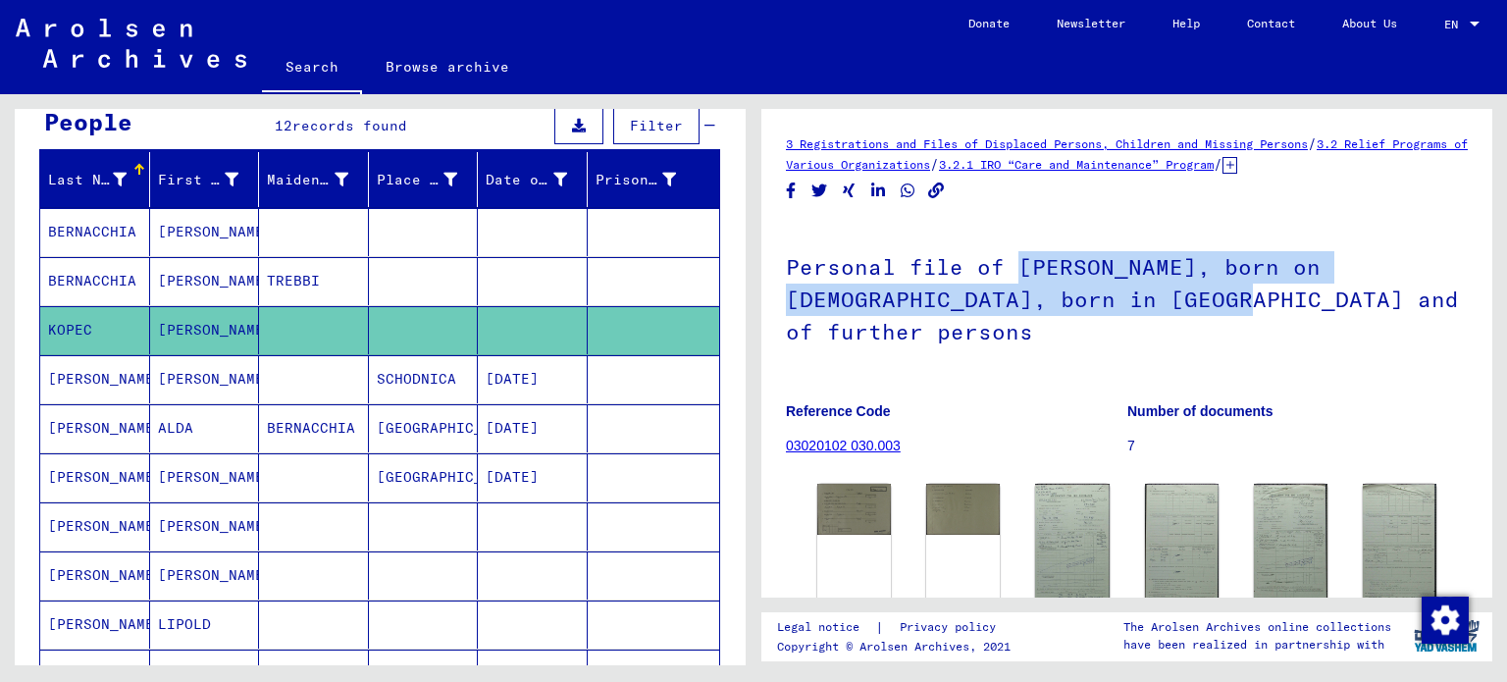
drag, startPoint x: 1014, startPoint y: 265, endPoint x: 1148, endPoint y: 306, distance: 140.6
click at [1148, 306] on h1 "Personal file of [PERSON_NAME], born on [DEMOGRAPHIC_DATA], born in [GEOGRAPHIC…" at bounding box center [1127, 297] width 682 height 151
copy h1 "[PERSON_NAME], born on [DEMOGRAPHIC_DATA], born in [GEOGRAPHIC_DATA]"
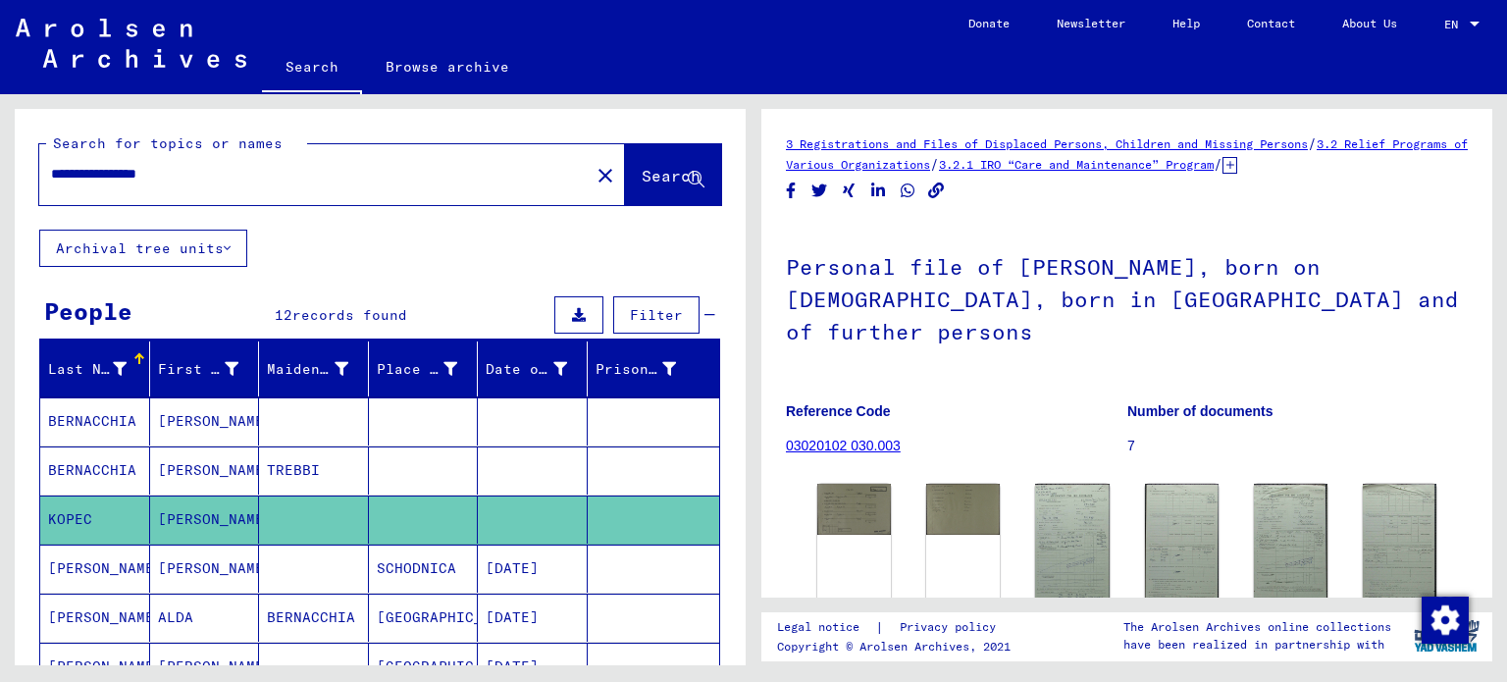
click at [349, 185] on div "**********" at bounding box center [308, 174] width 539 height 44
click at [594, 171] on mat-icon "close" at bounding box center [606, 176] width 24 height 24
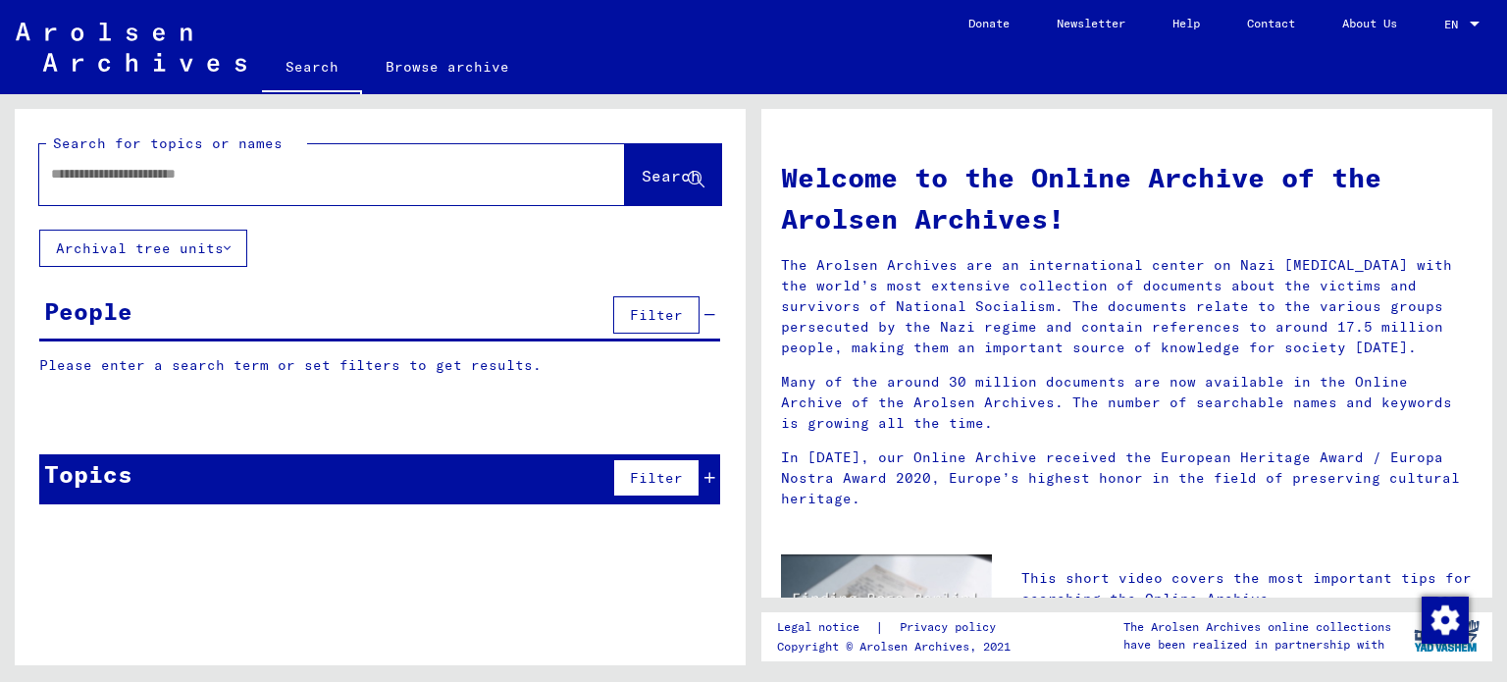
click at [396, 195] on div at bounding box center [302, 174] width 527 height 44
click at [372, 178] on input "text" at bounding box center [308, 174] width 515 height 21
type input "******"
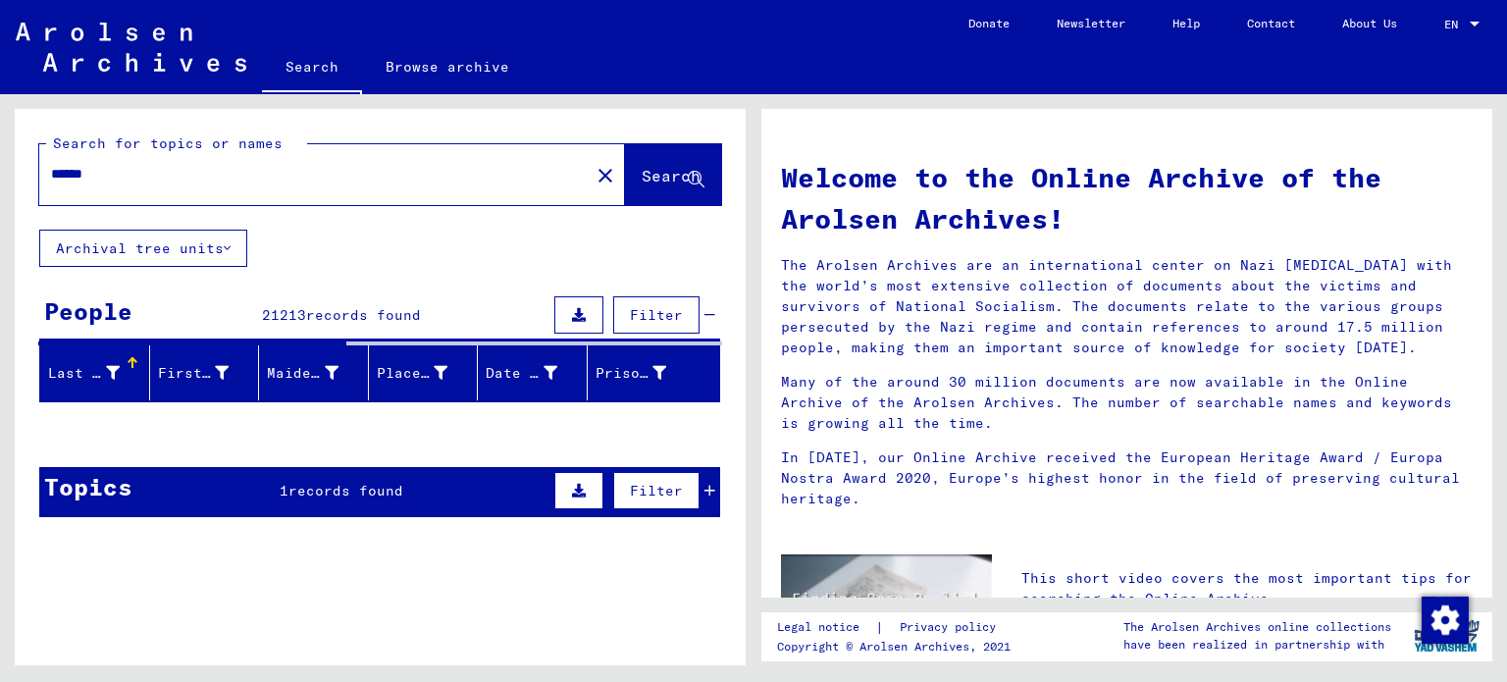
scroll to position [16, 0]
